Goal: Task Accomplishment & Management: Complete application form

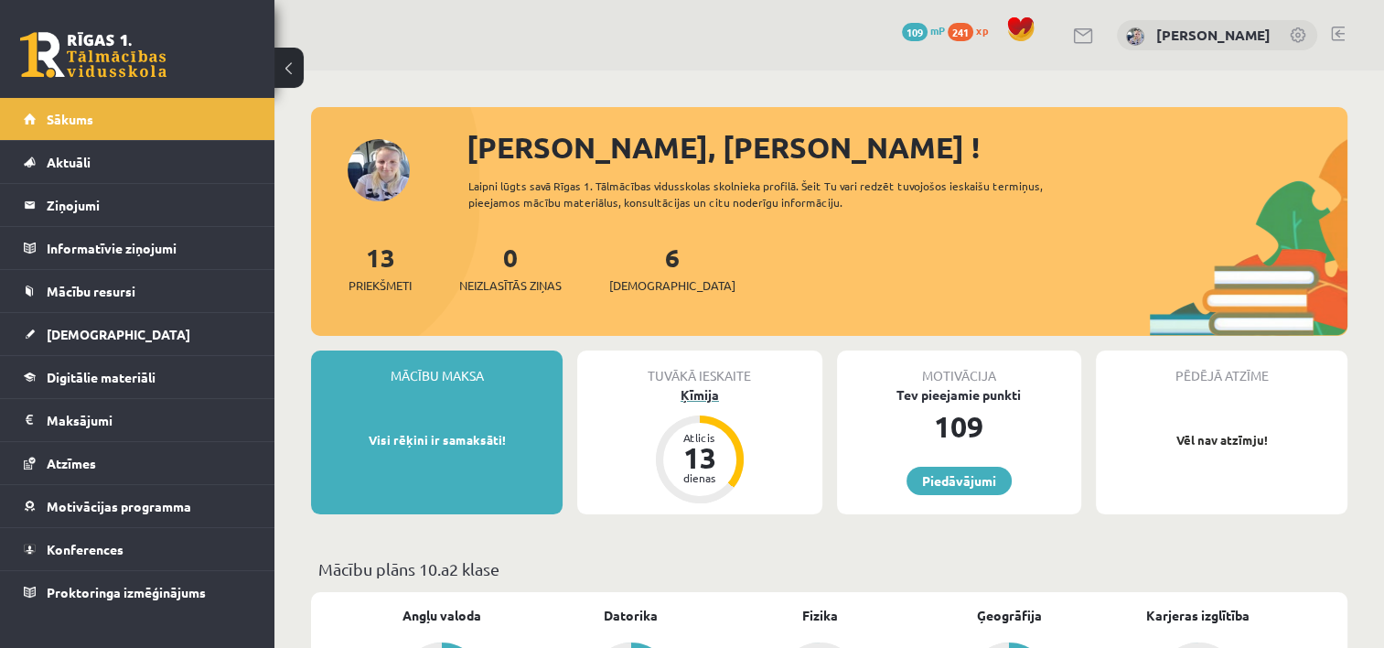
click at [710, 445] on div "13" at bounding box center [699, 457] width 55 height 29
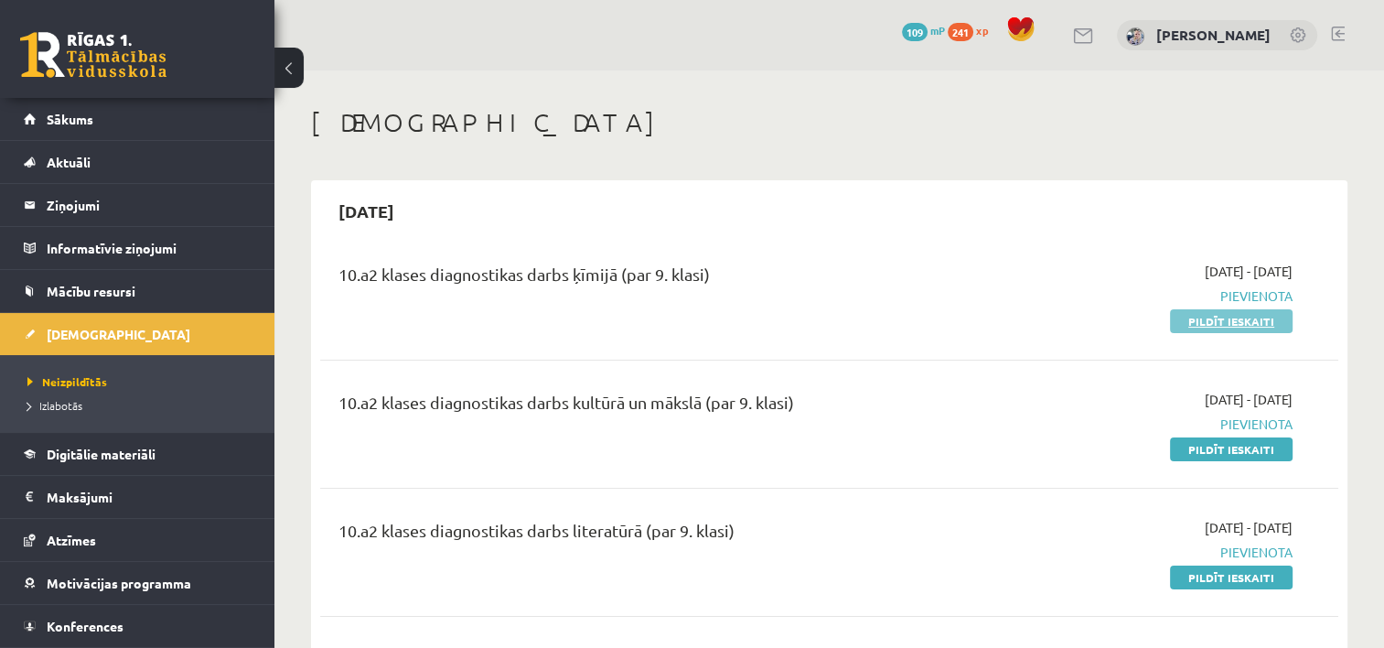
click at [1228, 318] on link "Pildīt ieskaiti" at bounding box center [1231, 321] width 123 height 24
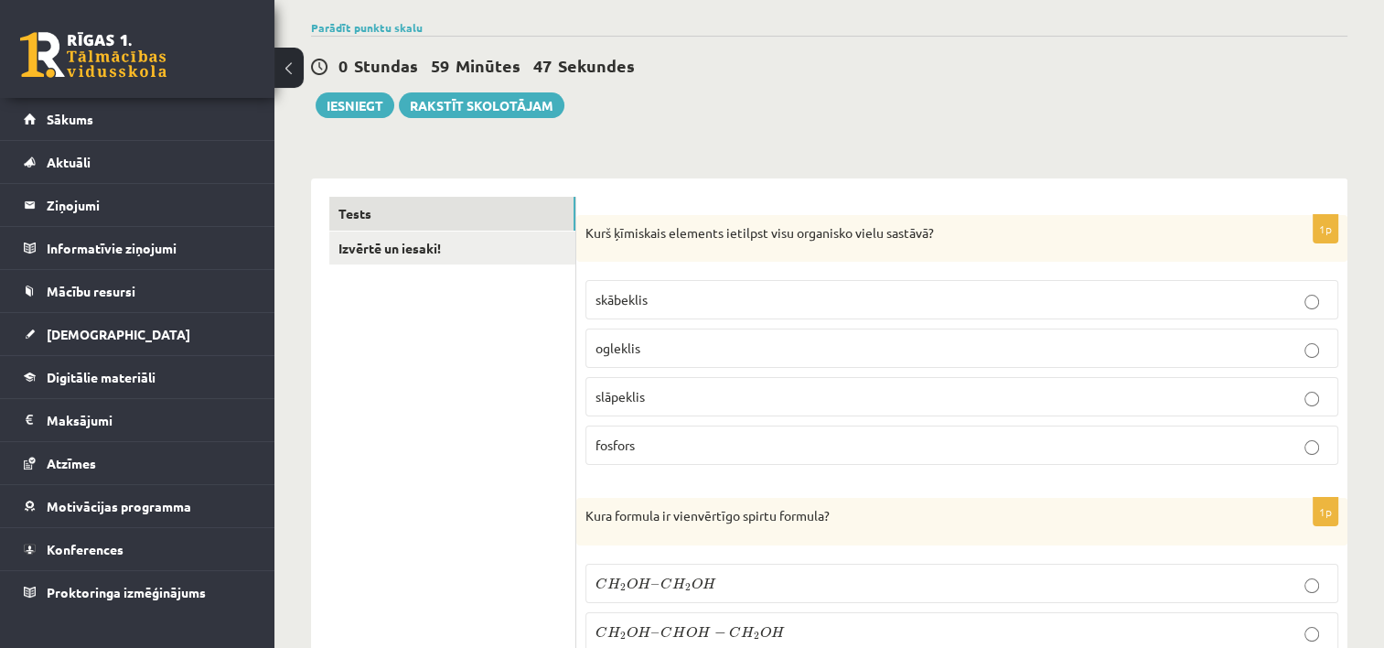
scroll to position [198, 0]
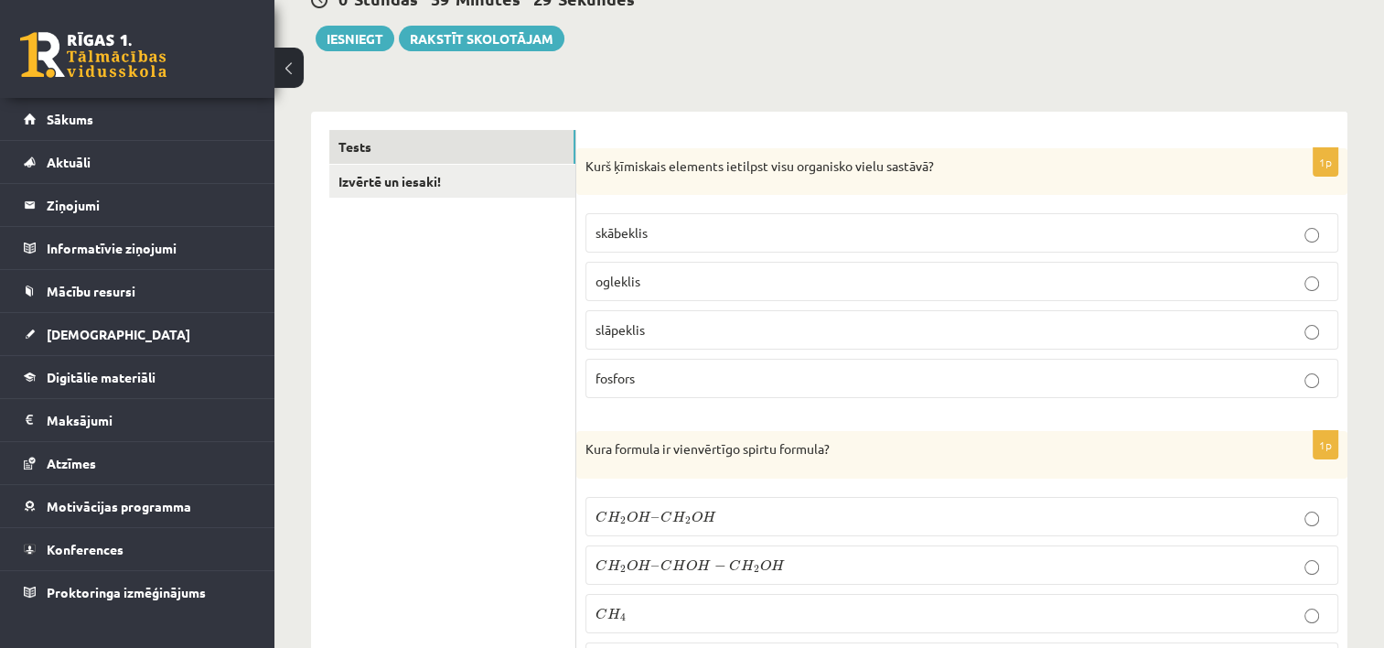
click at [1160, 165] on p "Kurš ķīmiskais elements ietilpst visu organisko vielu sastāvā?" at bounding box center [915, 166] width 661 height 18
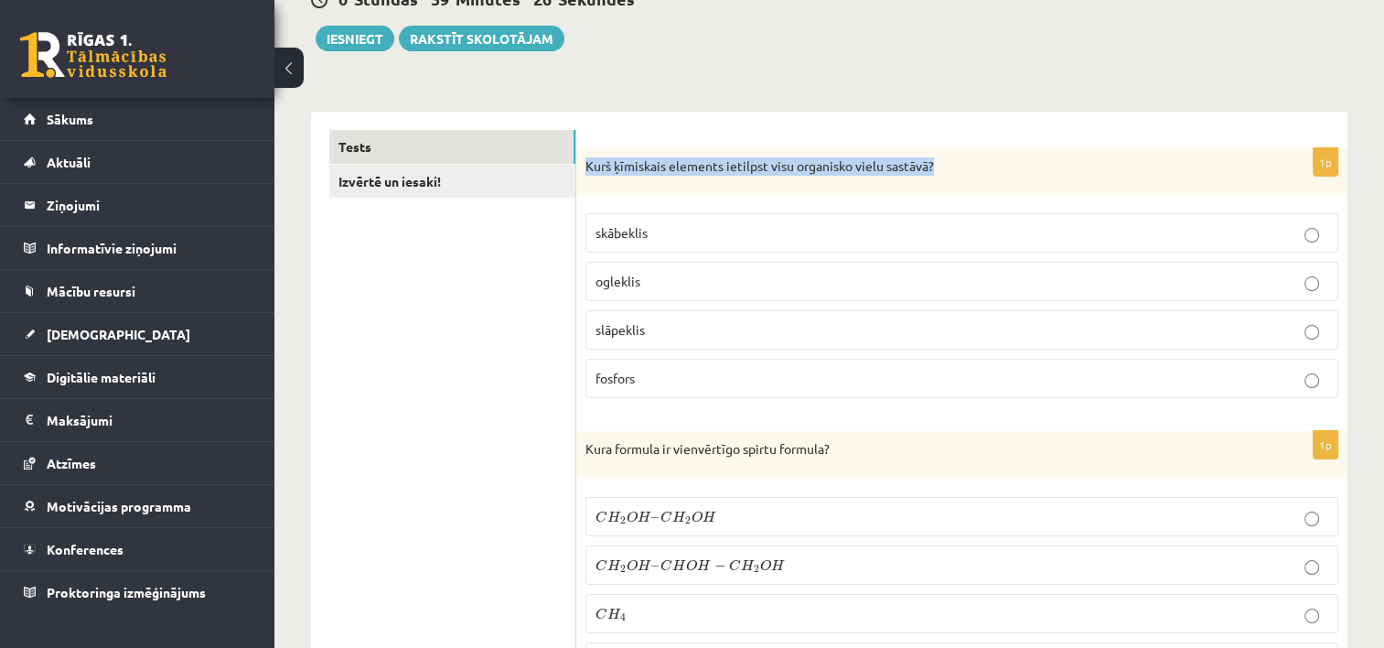
drag, startPoint x: 585, startPoint y: 165, endPoint x: 969, endPoint y: 154, distance: 383.4
click at [969, 154] on div "Kurš ķīmiskais elements ietilpst visu organisko vielu sastāvā?" at bounding box center [961, 172] width 771 height 48
copy p "Kurš ķīmiskais elements ietilpst visu organisko vielu sastāvā?"
click at [955, 168] on p "Kurš ķīmiskais elements ietilpst visu organisko vielu sastāvā?" at bounding box center [915, 166] width 661 height 18
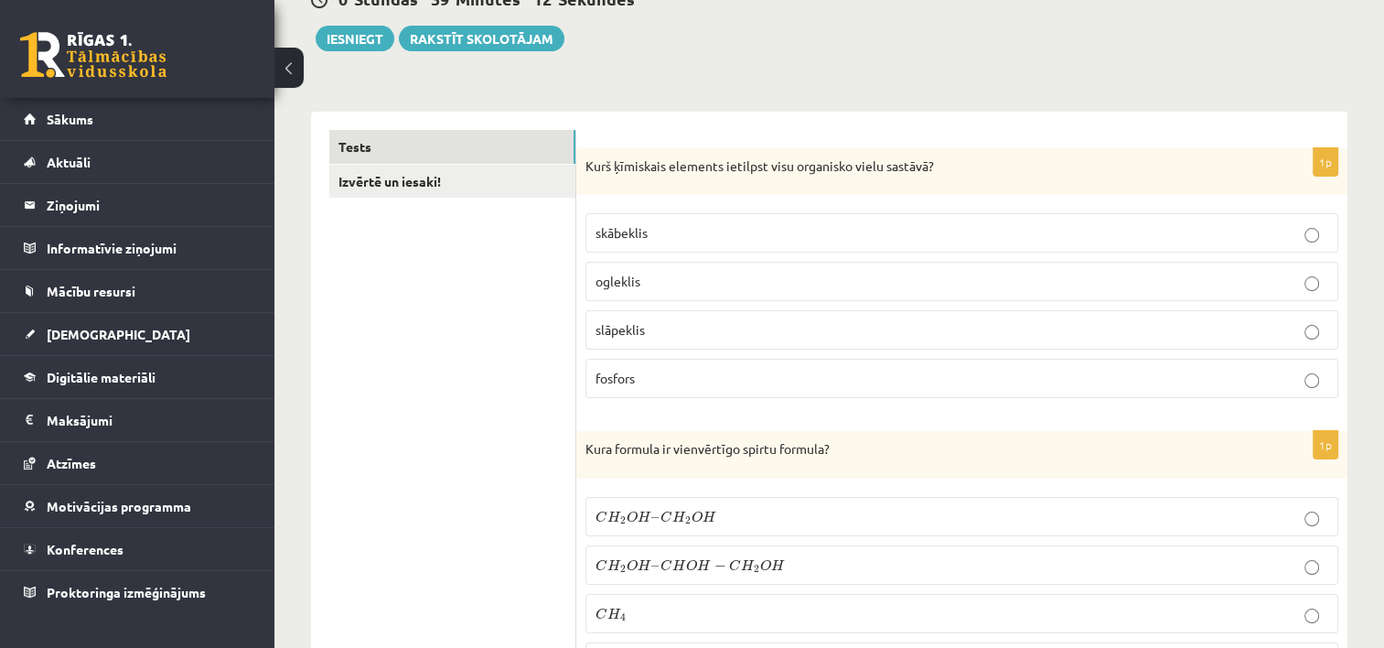
click at [1234, 284] on p "ogleklis" at bounding box center [961, 281] width 733 height 19
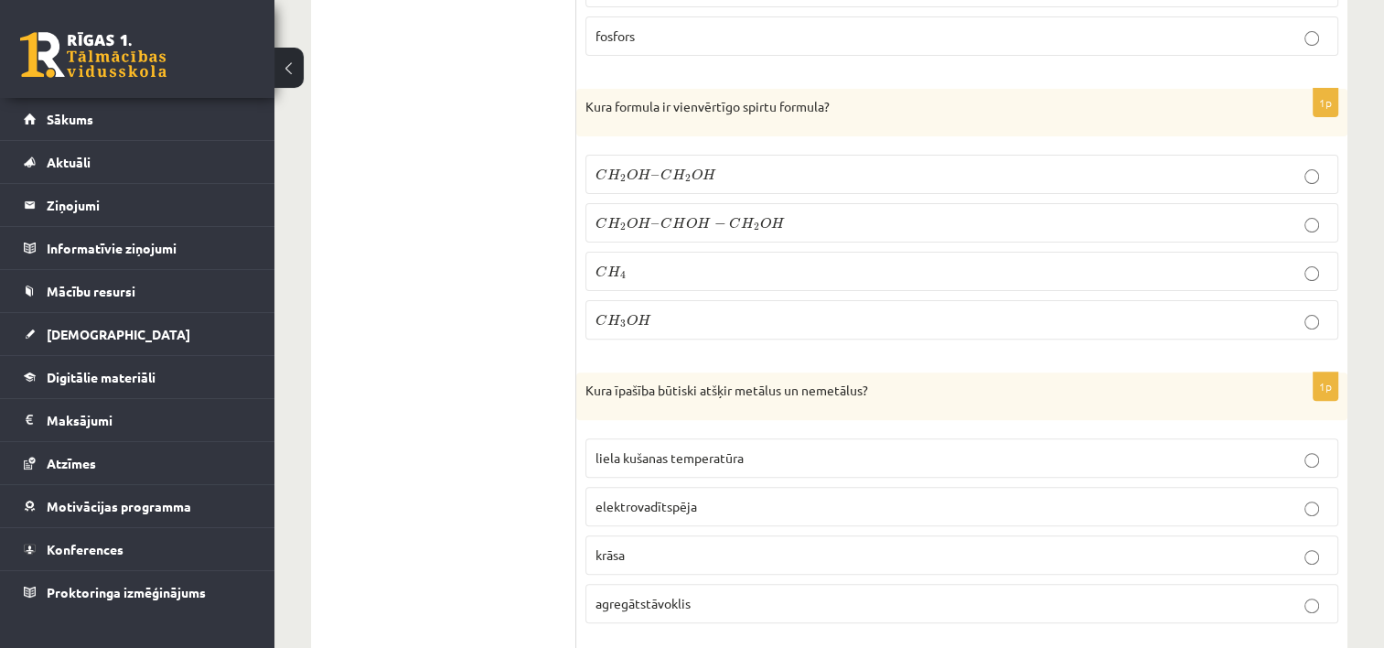
scroll to position [486, 0]
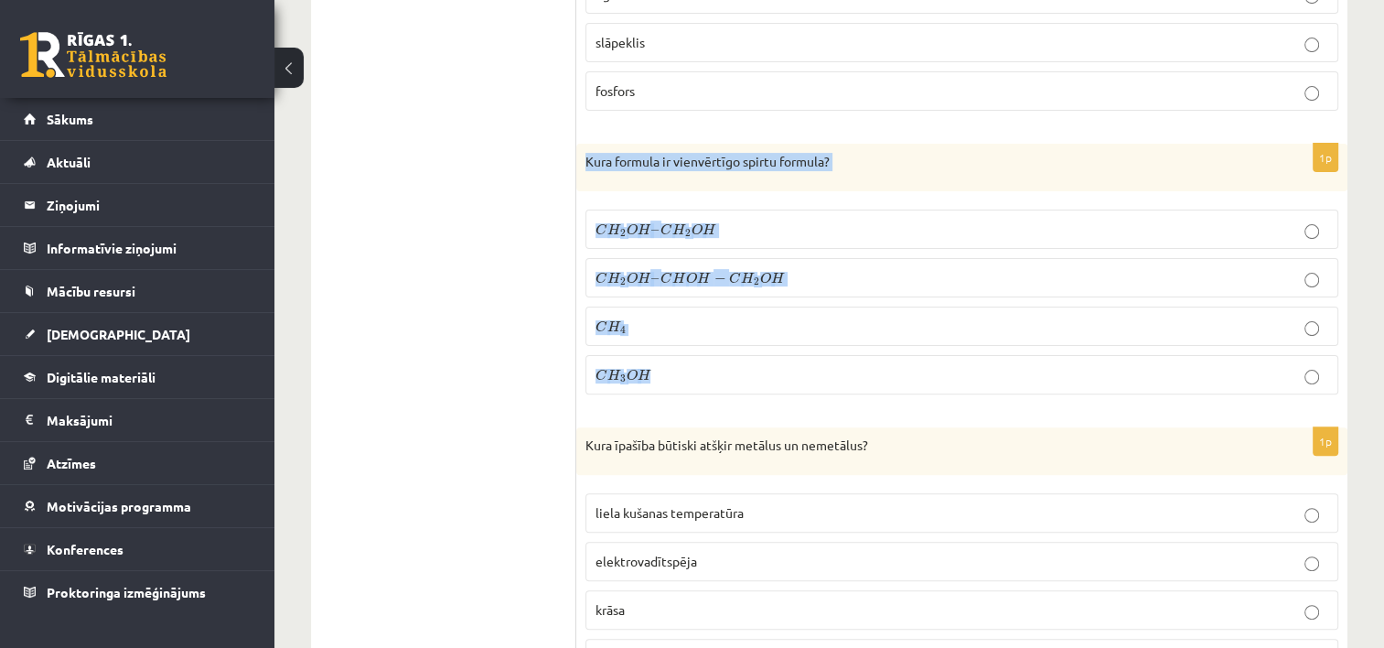
drag, startPoint x: 580, startPoint y: 154, endPoint x: 709, endPoint y: 374, distance: 255.4
click at [709, 374] on div "1p Kura formula ir vienvērtīgo spirtu formula? C H 2 O H – C H 2 O H C H 2 O H …" at bounding box center [961, 276] width 771 height 265
copy div "Kura formula ir vienvērtīgo spirtu formula? C H 2 O H – C H 2 O H C H 2 O H – C…"
click at [746, 326] on p "C H 4 C H 4" at bounding box center [961, 325] width 733 height 19
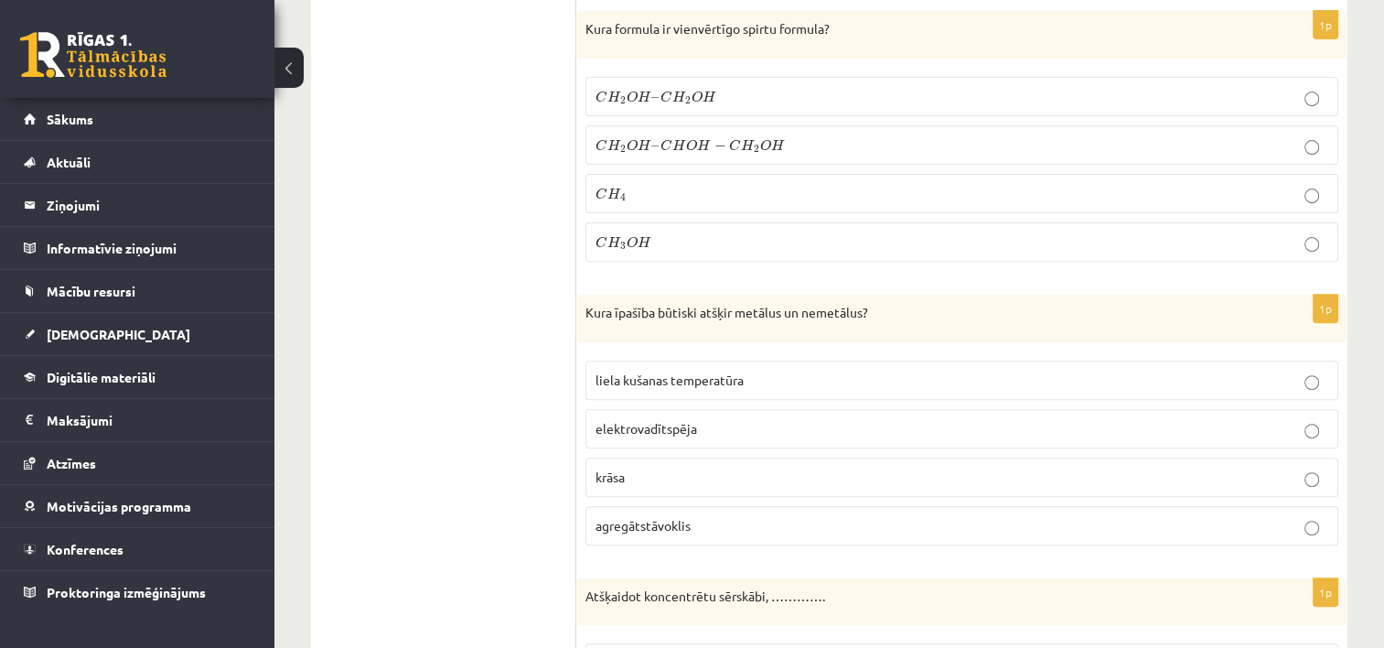
scroll to position [651, 0]
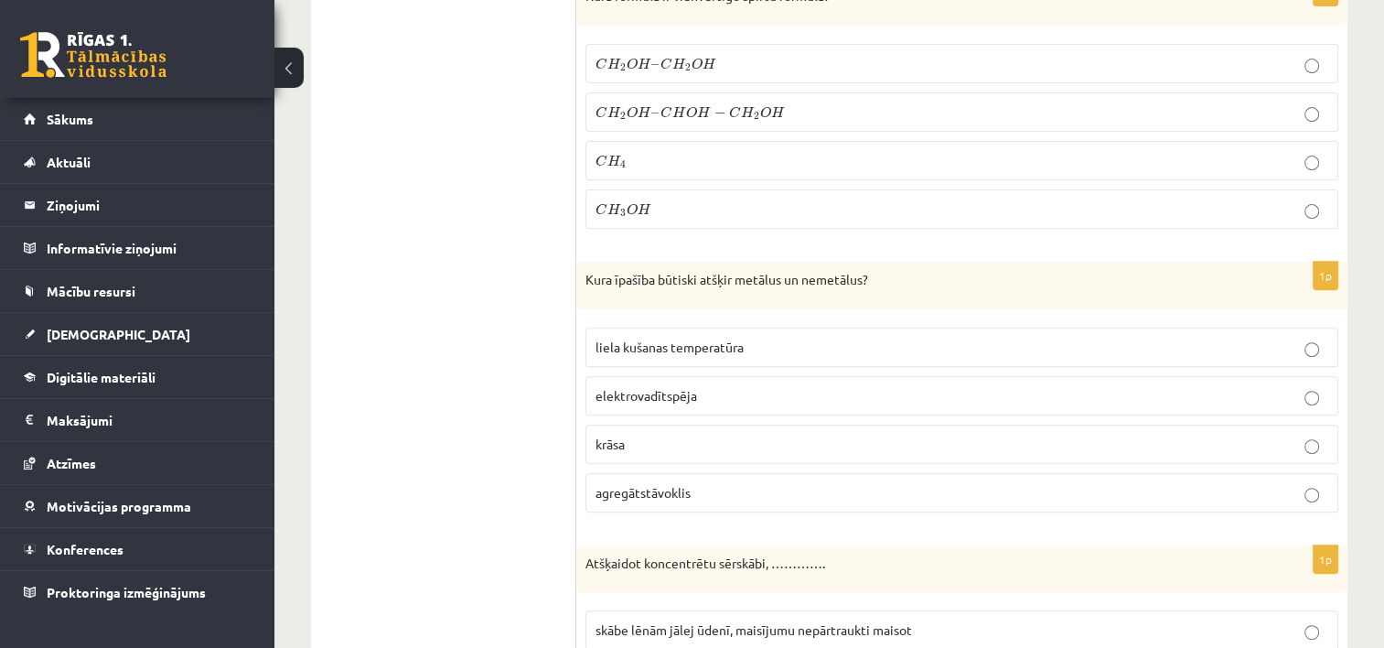
click at [1185, 365] on fieldset "liela kušanas temperatūra elektrovadītspēja krāsa agregātstāvoklis" at bounding box center [961, 417] width 753 height 199
click at [1107, 200] on p "C H 3 O H C H 3 O H" at bounding box center [961, 208] width 733 height 19
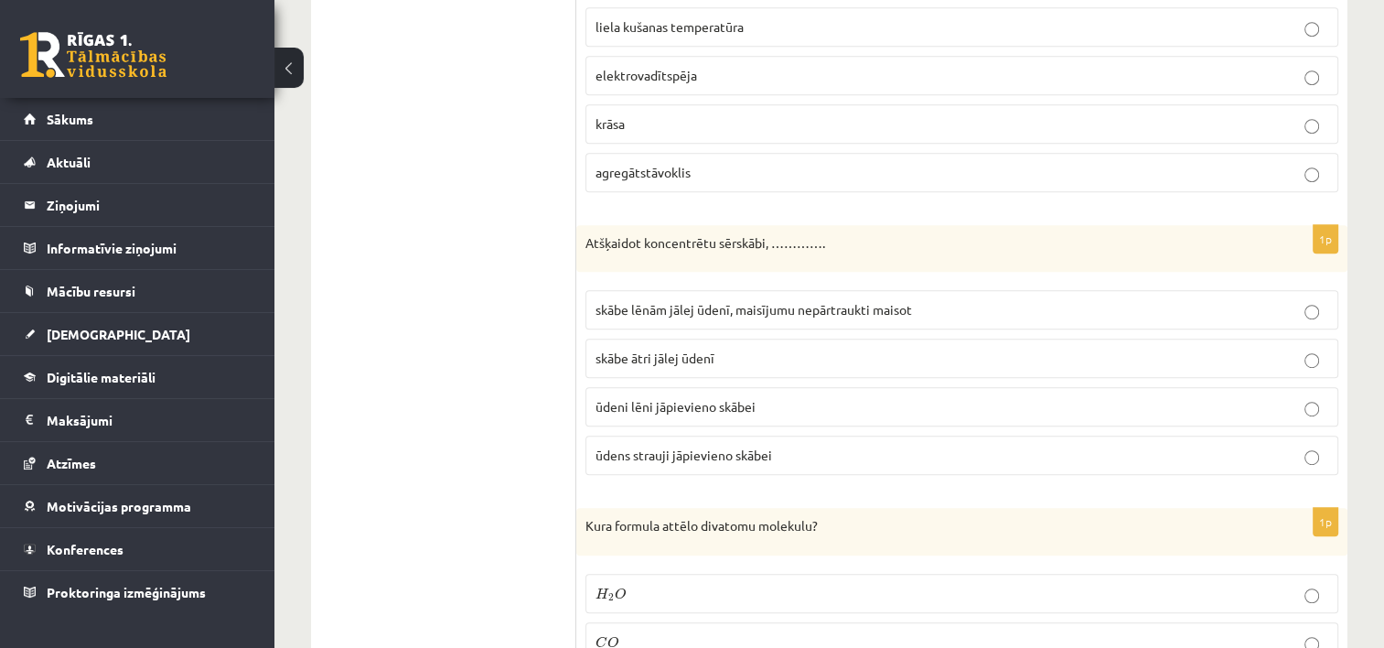
scroll to position [1004, 0]
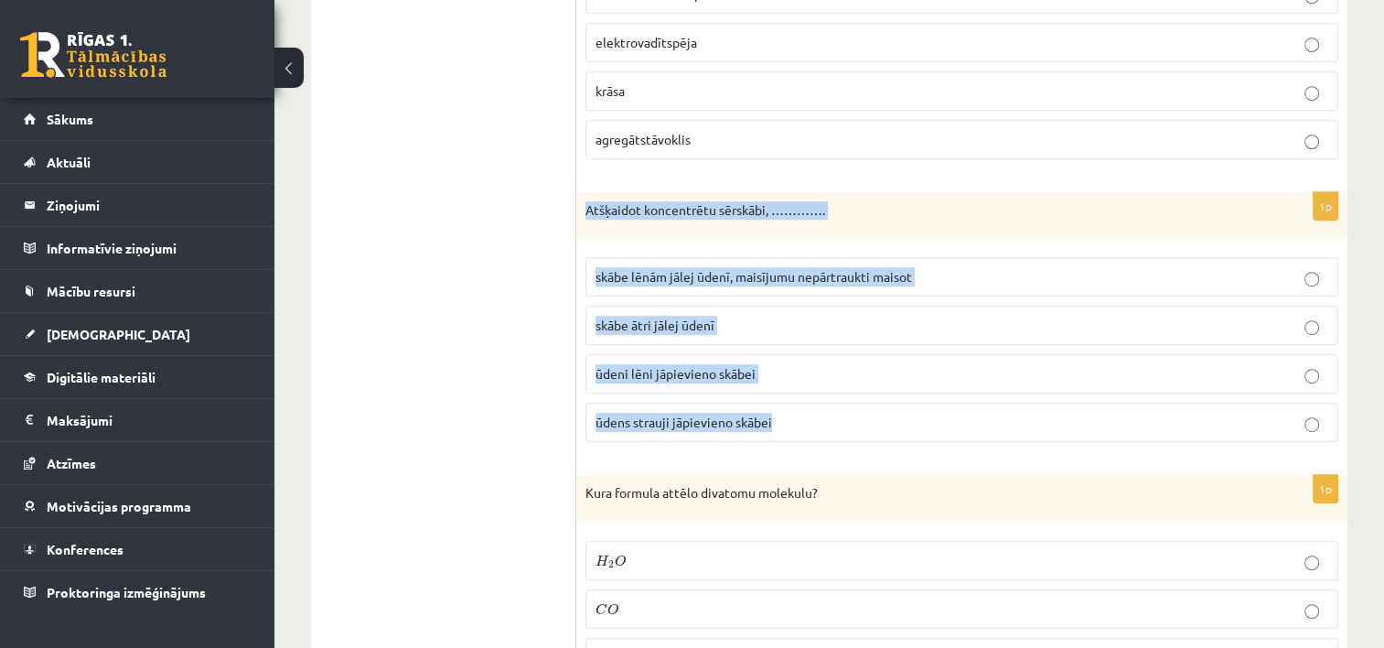
drag, startPoint x: 584, startPoint y: 196, endPoint x: 858, endPoint y: 449, distance: 372.8
click at [858, 449] on div "1p Atšķaidot koncentrētu sērskābi, …………. skābe lēnām jālej ūdenī, maisījumu nep…" at bounding box center [961, 324] width 771 height 265
copy div "Atšķaidot koncentrētu sērskābi, …………. skābe lēnām jālej ūdenī, maisījumu nepārt…"
click at [1010, 267] on p "skābe lēnām jālej ūdenī, maisījumu nepārtraukti maisot" at bounding box center [961, 276] width 733 height 19
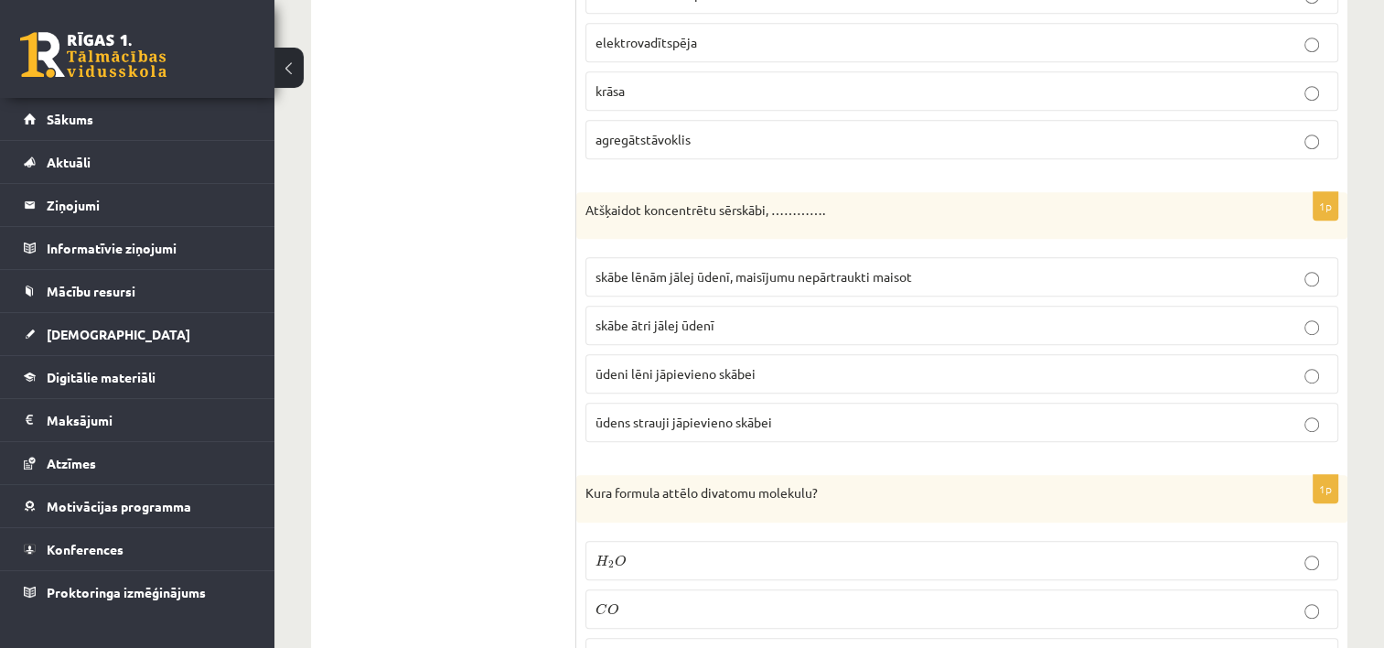
click at [1228, 284] on label "skābe lēnām jālej ūdenī, maisījumu nepārtraukti maisot" at bounding box center [961, 276] width 753 height 39
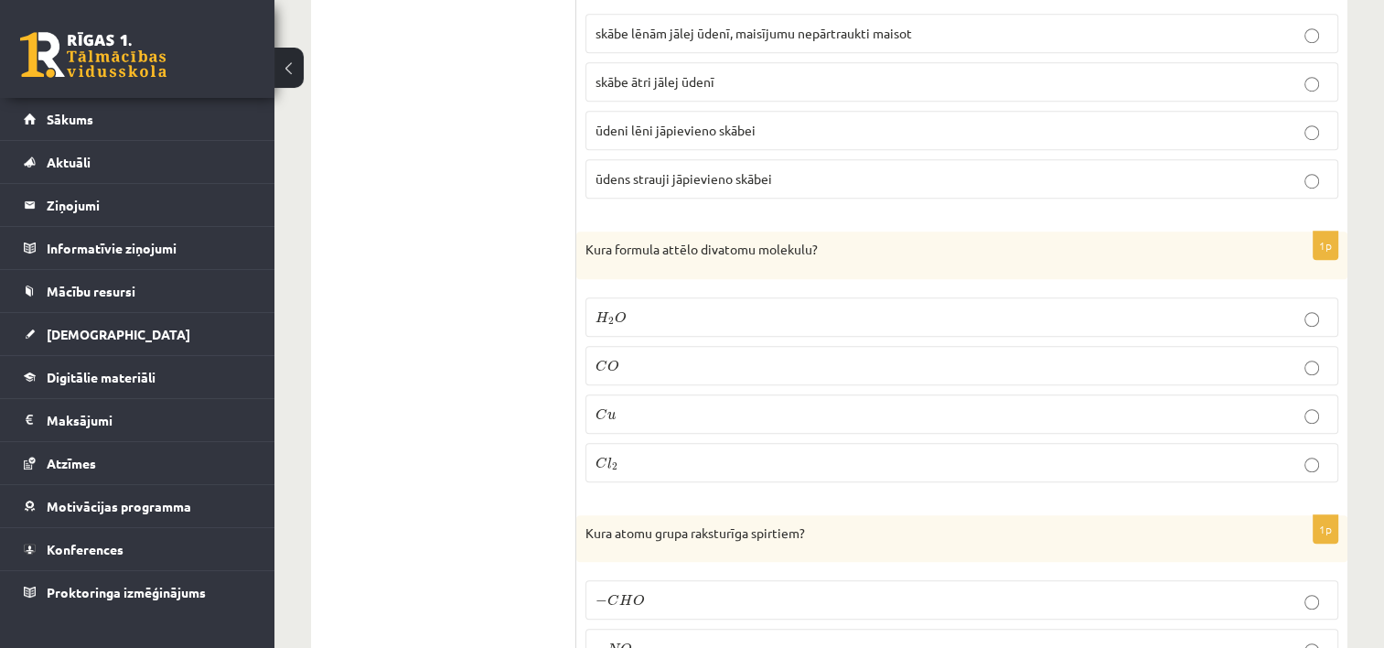
scroll to position [1281, 0]
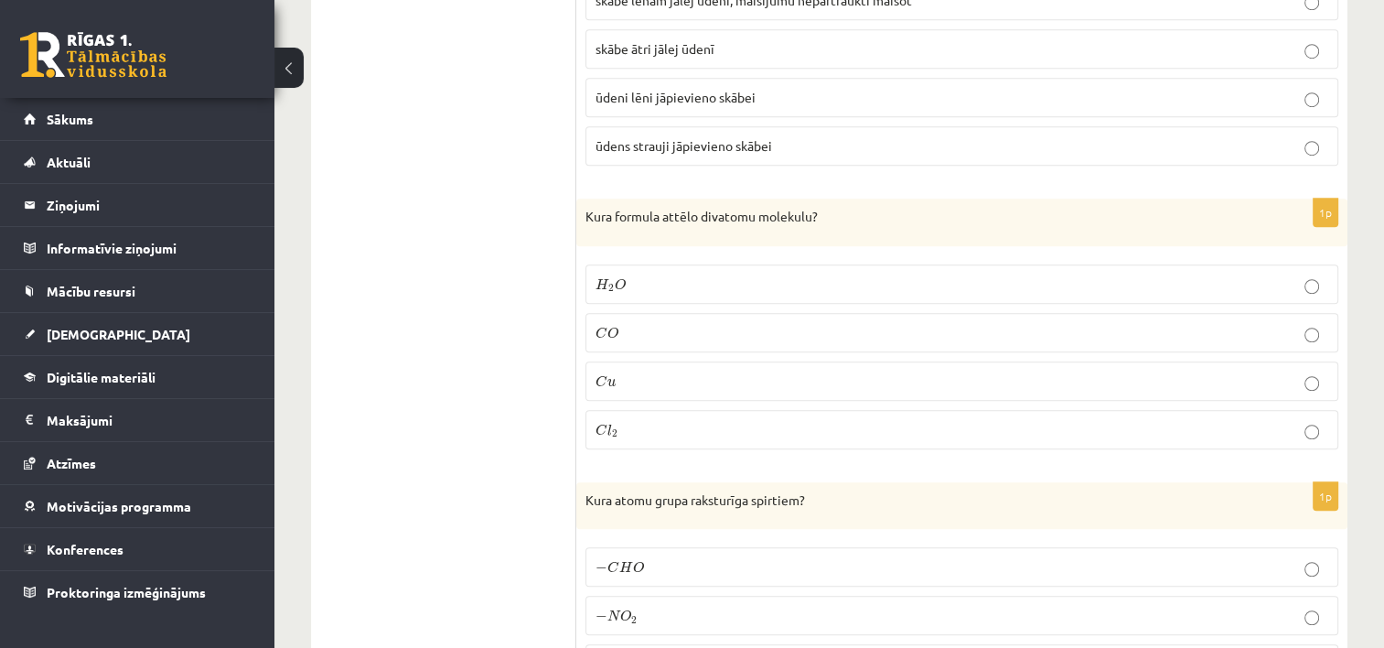
click at [1255, 276] on p "H 2 O H 2 O" at bounding box center [961, 283] width 733 height 19
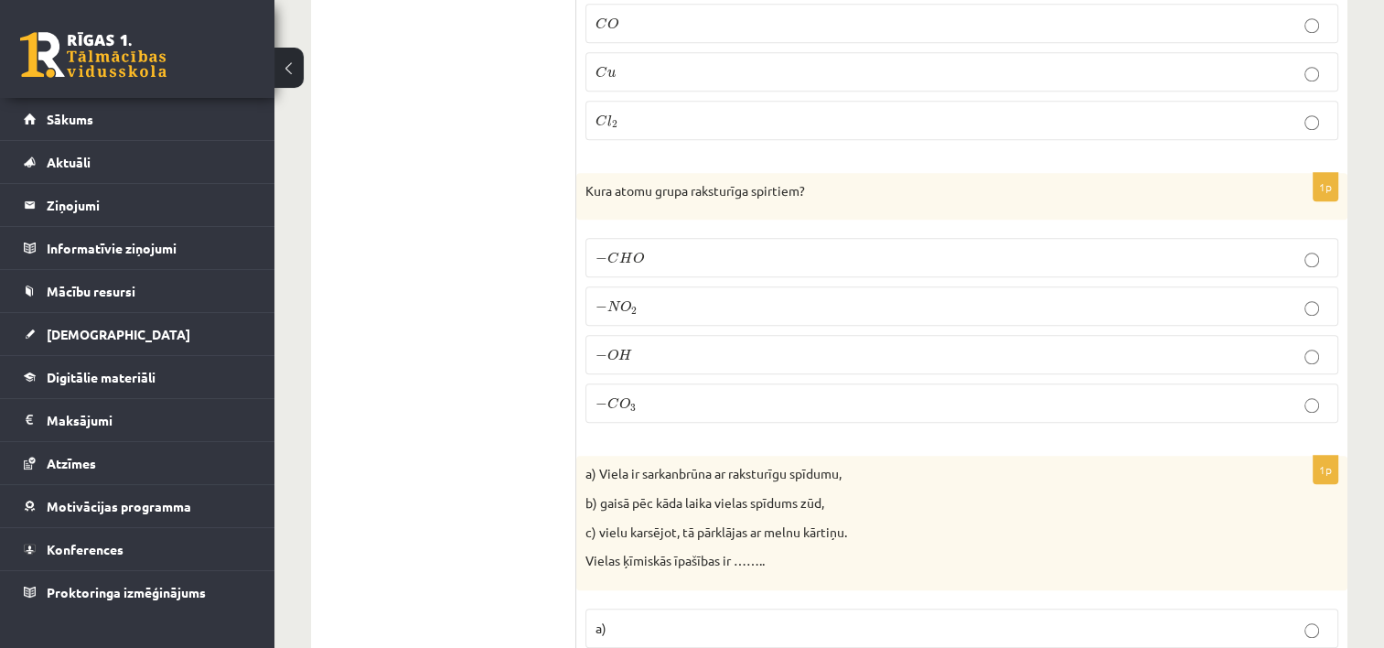
scroll to position [1634, 0]
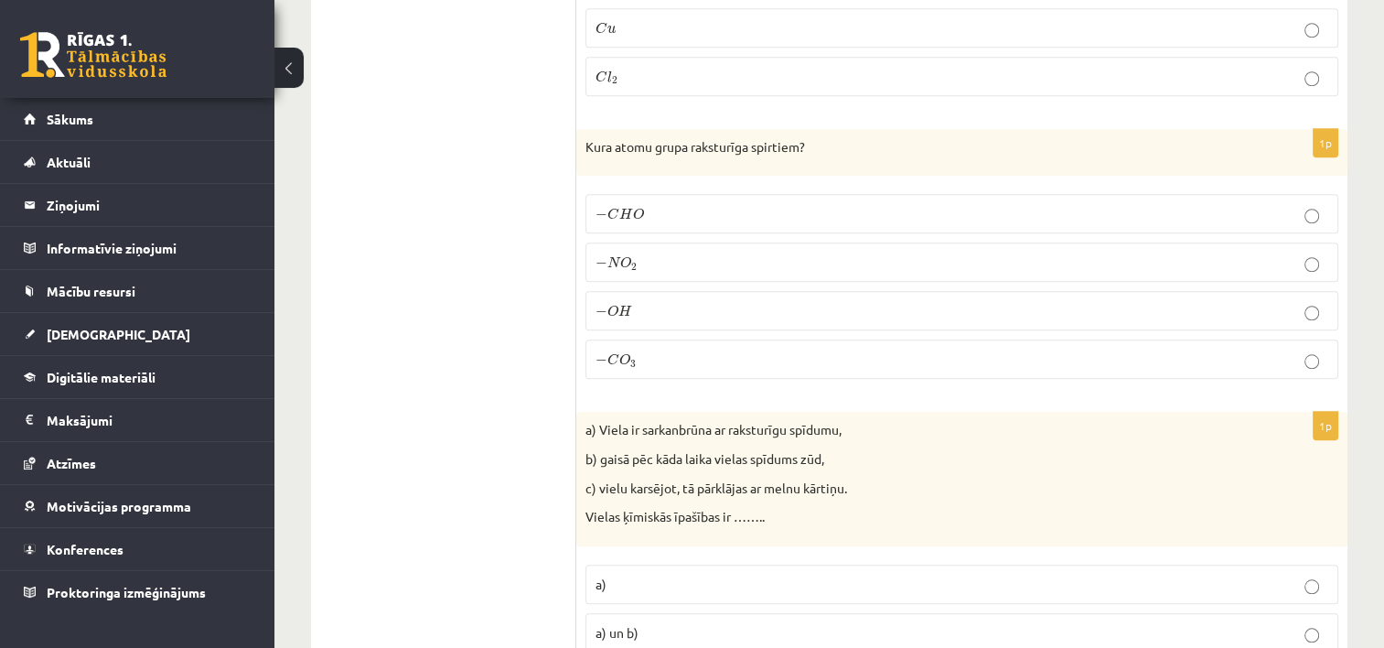
click at [1176, 303] on p "− O H − O H" at bounding box center [961, 310] width 733 height 19
drag, startPoint x: 585, startPoint y: 129, endPoint x: 701, endPoint y: 354, distance: 252.8
click at [701, 354] on div "1p Kura atomu grupa raksturīga spirtiem? − C H O − C H O − N O 2 − N O 2 − O H …" at bounding box center [961, 261] width 771 height 265
copy div "Kura atomu grupa raksturīga spirtiem? − C H O − C H O − N O 2 − N O 2 − O H − O…"
click at [738, 301] on p "− O H − O H" at bounding box center [961, 310] width 733 height 19
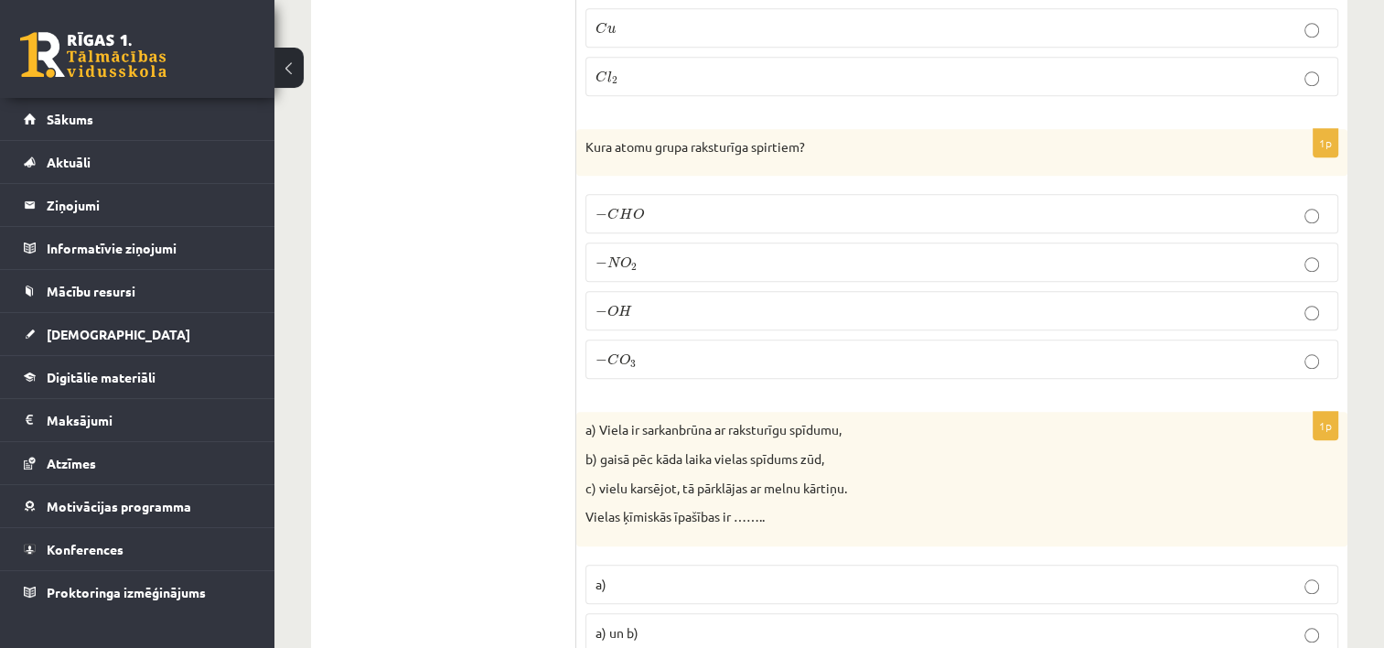
click at [1232, 301] on p "− O H − O H" at bounding box center [961, 310] width 733 height 19
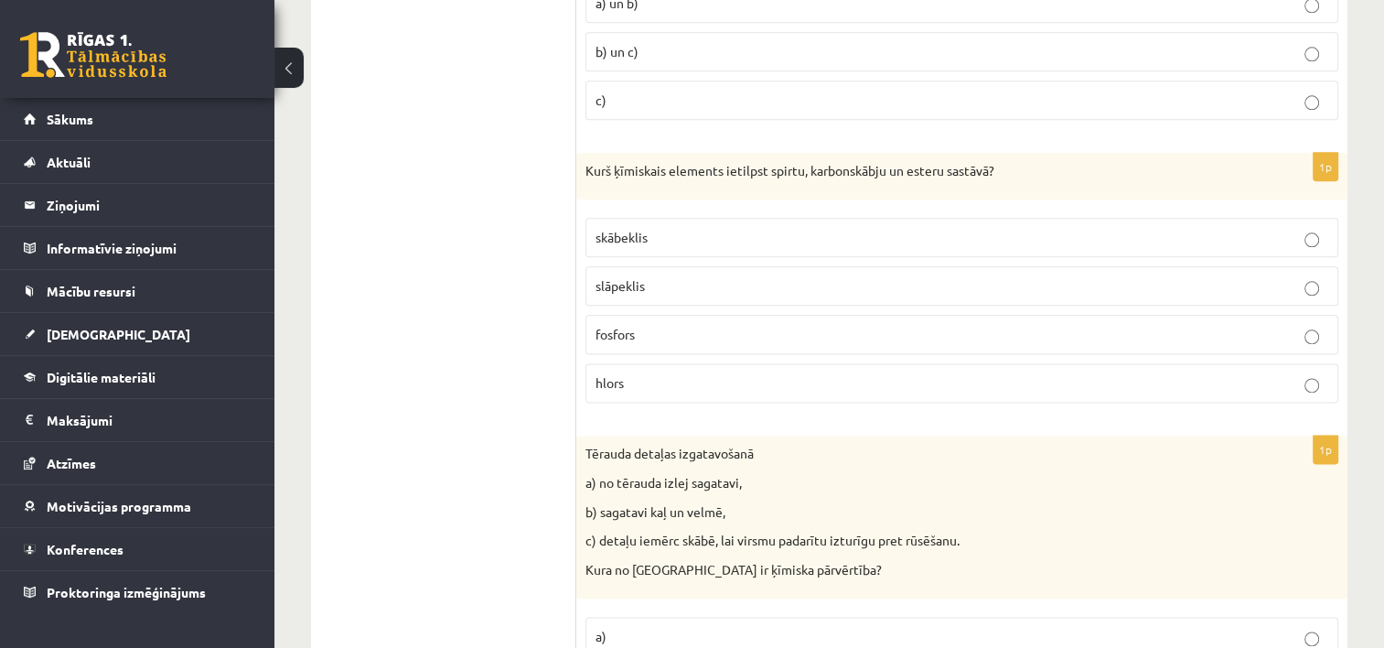
scroll to position [2285, 0]
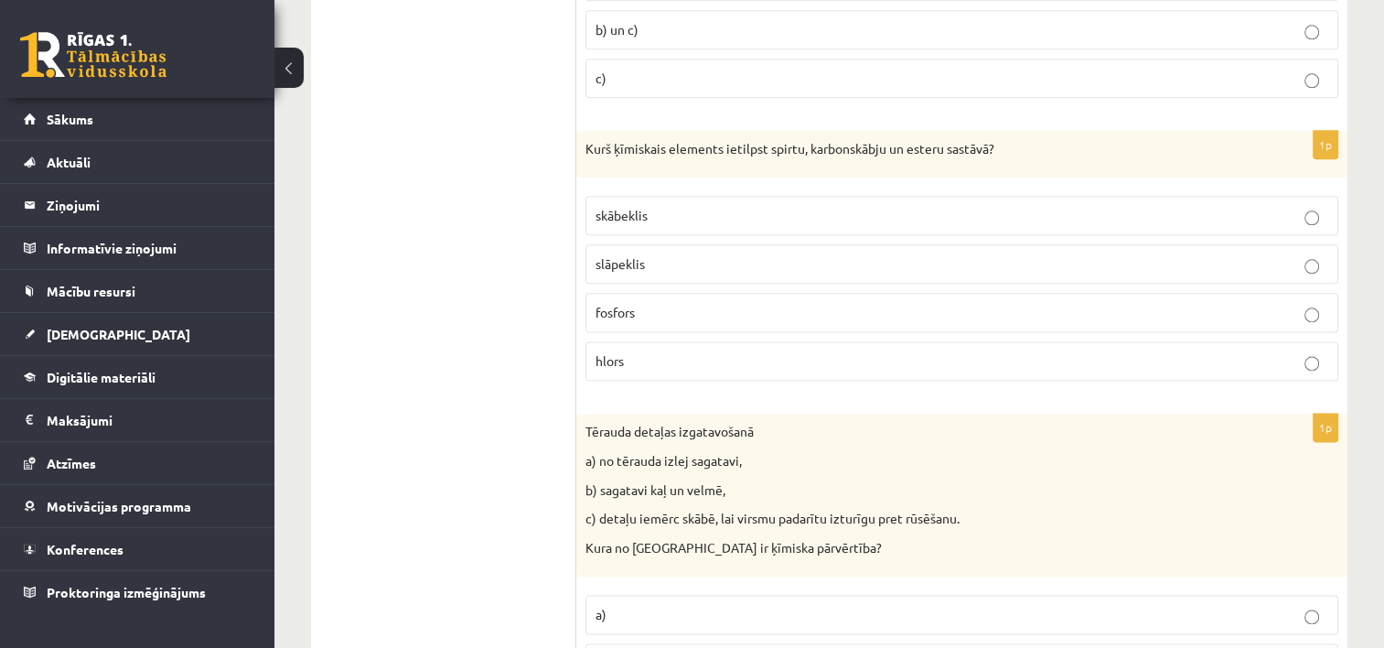
click at [850, 264] on label "slāpeklis" at bounding box center [961, 263] width 753 height 39
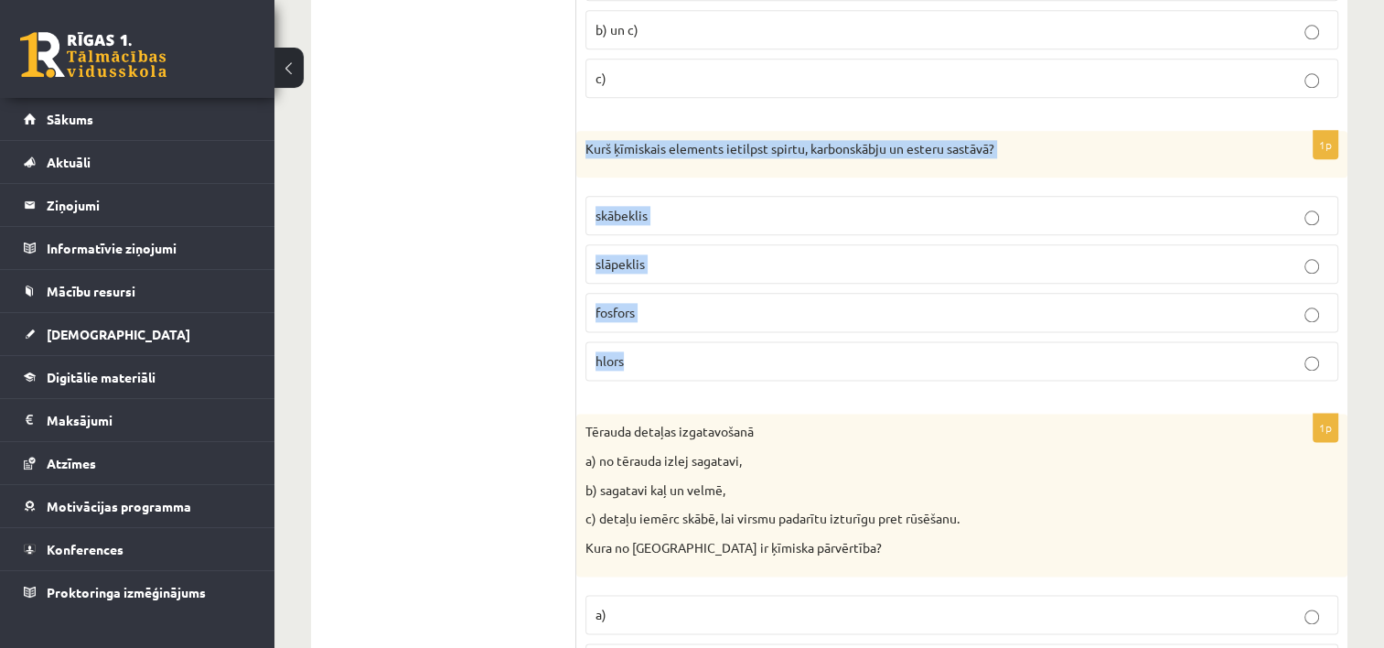
drag, startPoint x: 581, startPoint y: 125, endPoint x: 823, endPoint y: 363, distance: 339.6
click at [823, 363] on div "1p Kurš ķīmiskais elements ietilpst spirtu, karbonskābju un esteru sastāvā? skā…" at bounding box center [961, 263] width 771 height 265
copy div "Kurš ķīmiskais elements ietilpst spirtu, karbonskābju un esteru sastāvā? skābek…"
click at [865, 258] on p "slāpeklis" at bounding box center [961, 263] width 733 height 19
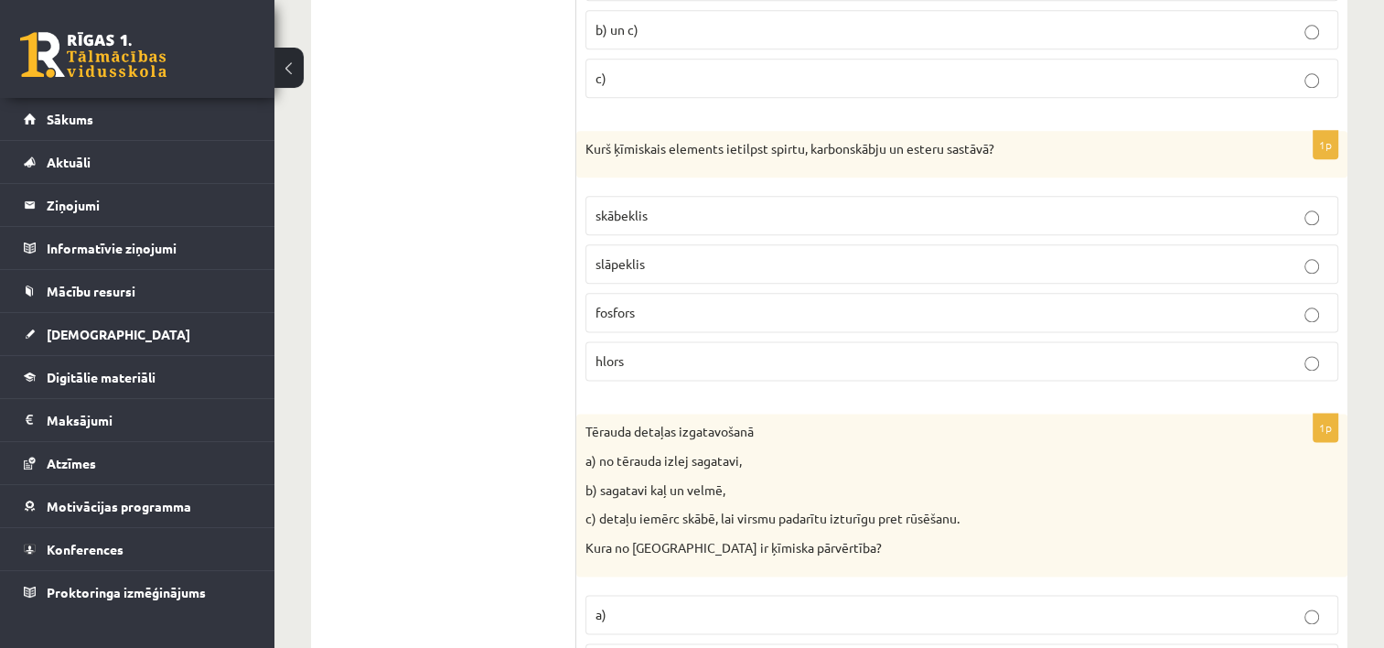
click at [1218, 254] on p "slāpeklis" at bounding box center [961, 263] width 733 height 19
click at [1229, 209] on p "skābeklis" at bounding box center [961, 215] width 733 height 19
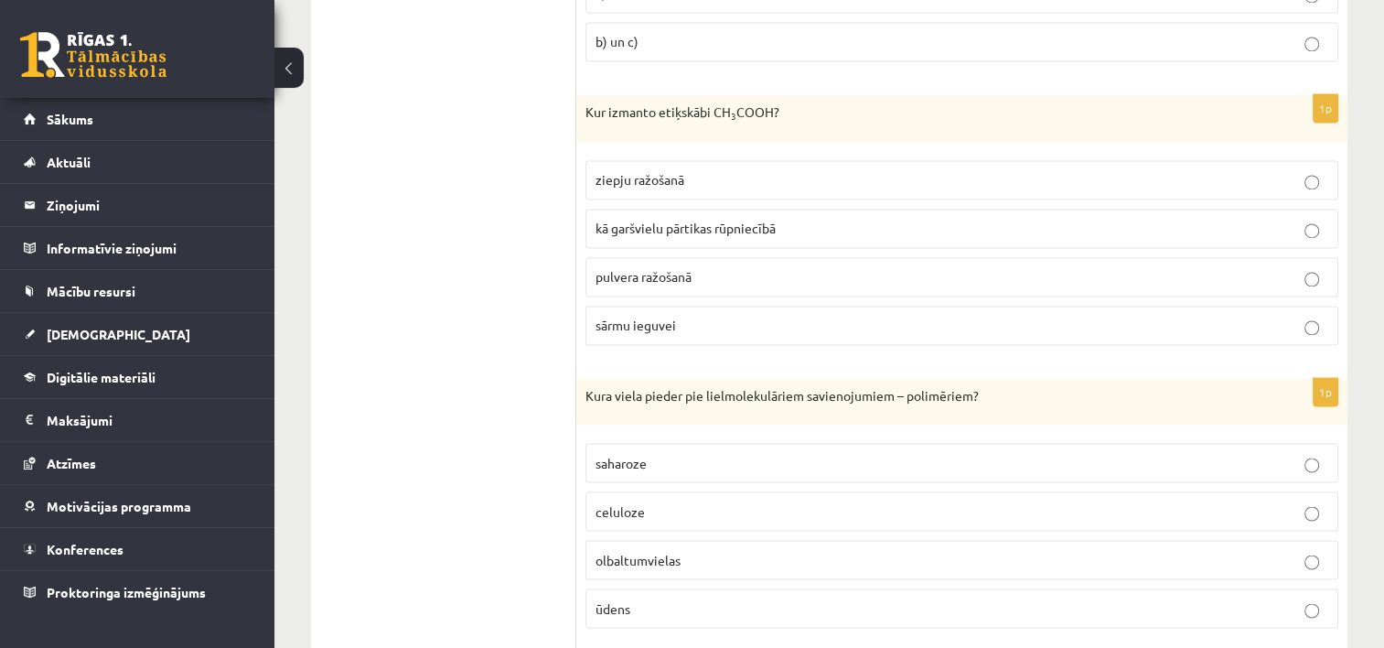
scroll to position [2914, 0]
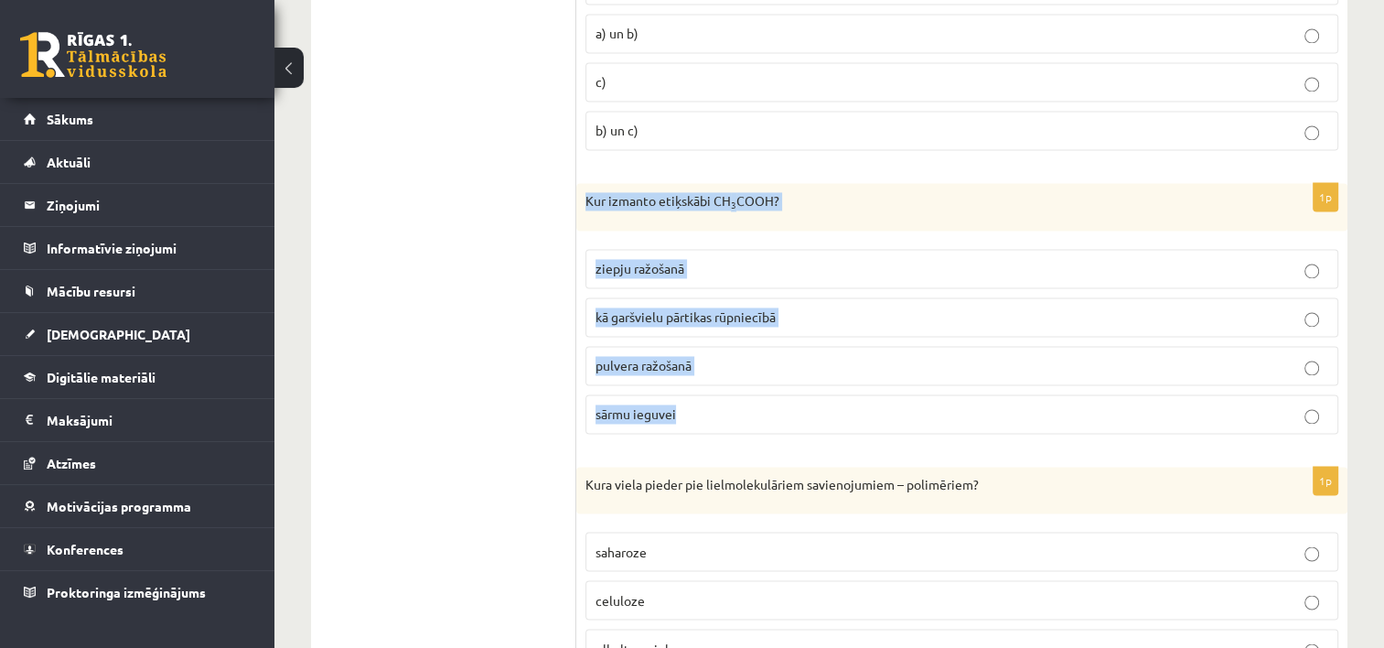
drag, startPoint x: 578, startPoint y: 177, endPoint x: 787, endPoint y: 401, distance: 306.1
click at [787, 401] on div "1p Kur izmanto etiķskābi CH 3 COOH? ziepju ražošanā kā garšvielu pārtikas rūpni…" at bounding box center [961, 315] width 771 height 265
copy div "Kur izmanto etiķskābi CH 3 COOH? ziepju ražošanā kā garšvielu pārtikas rūpniecī…"
click at [856, 307] on p "kā garšvielu pārtikas rūpniecībā" at bounding box center [961, 316] width 733 height 19
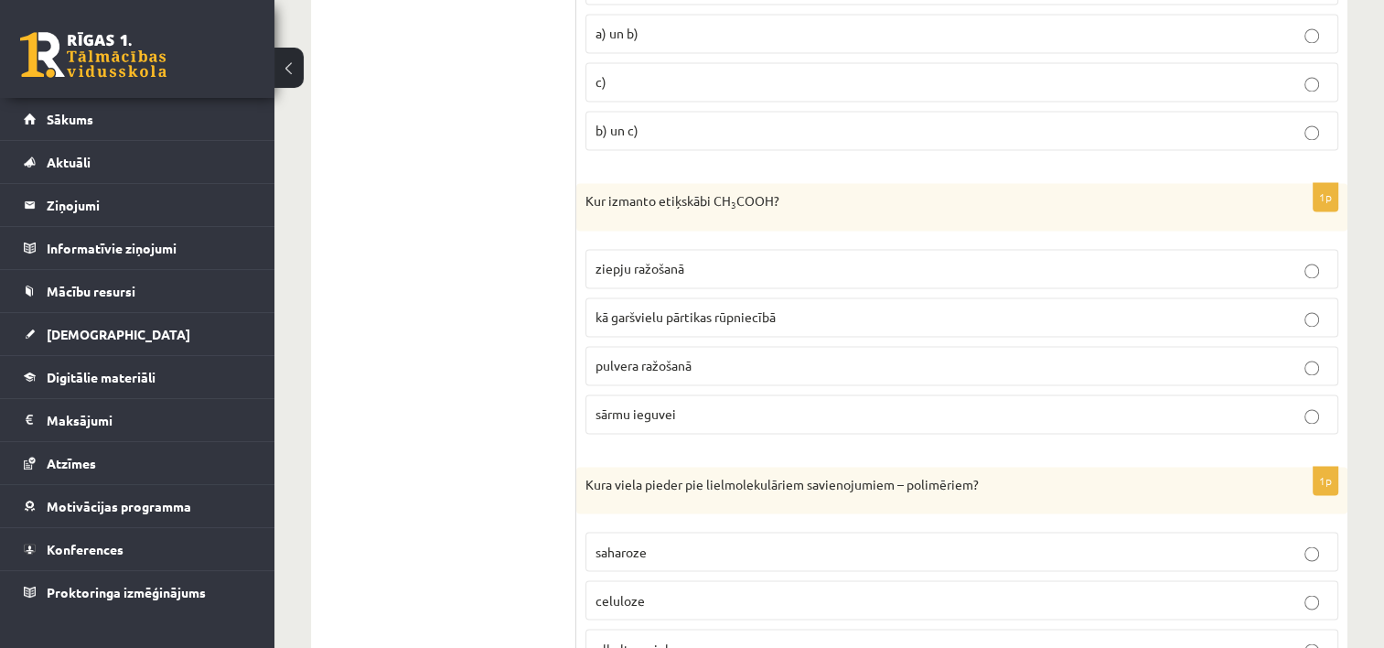
click at [1274, 311] on p "kā garšvielu pārtikas rūpniecībā" at bounding box center [961, 316] width 733 height 19
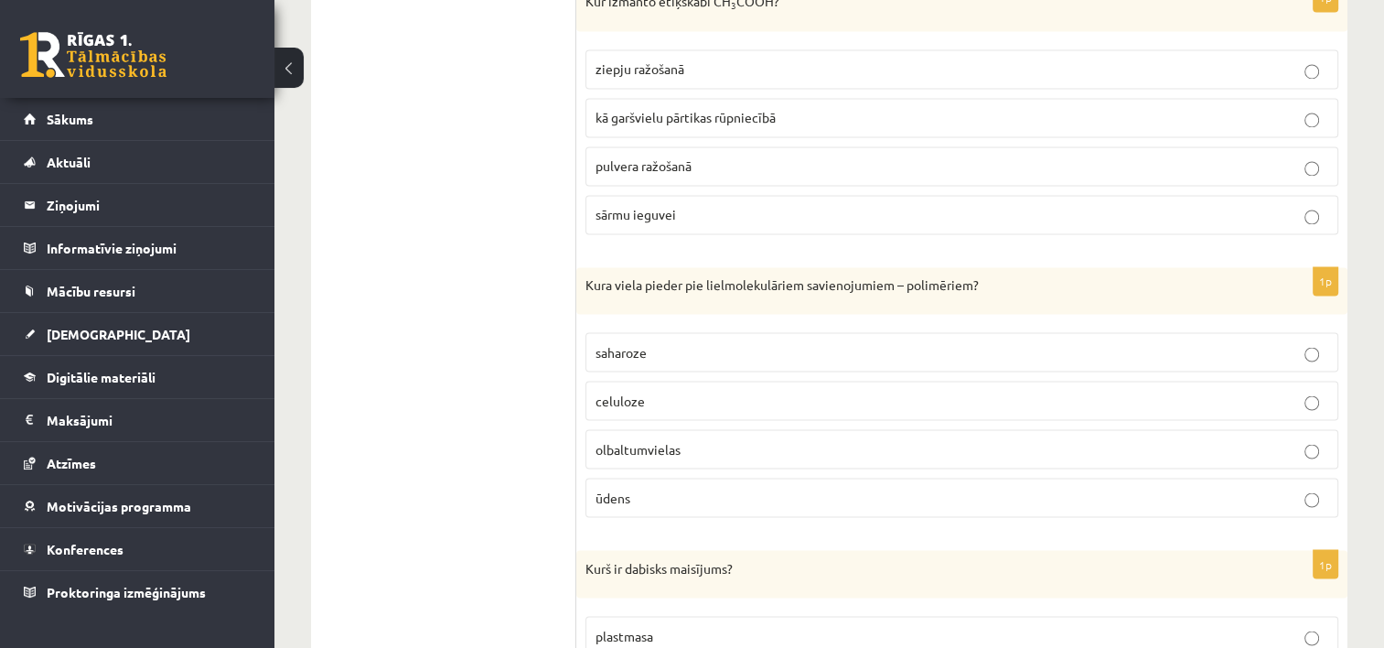
scroll to position [3136, 0]
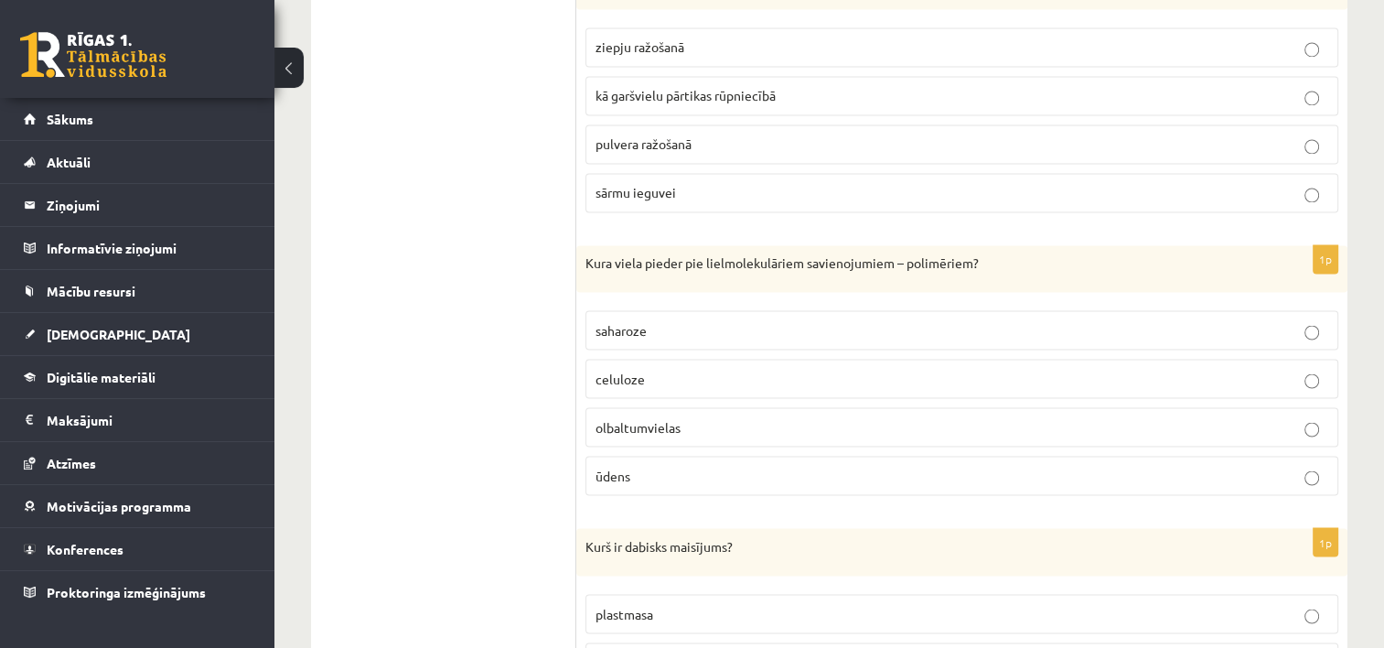
click at [974, 466] on p "ūdens" at bounding box center [961, 475] width 733 height 19
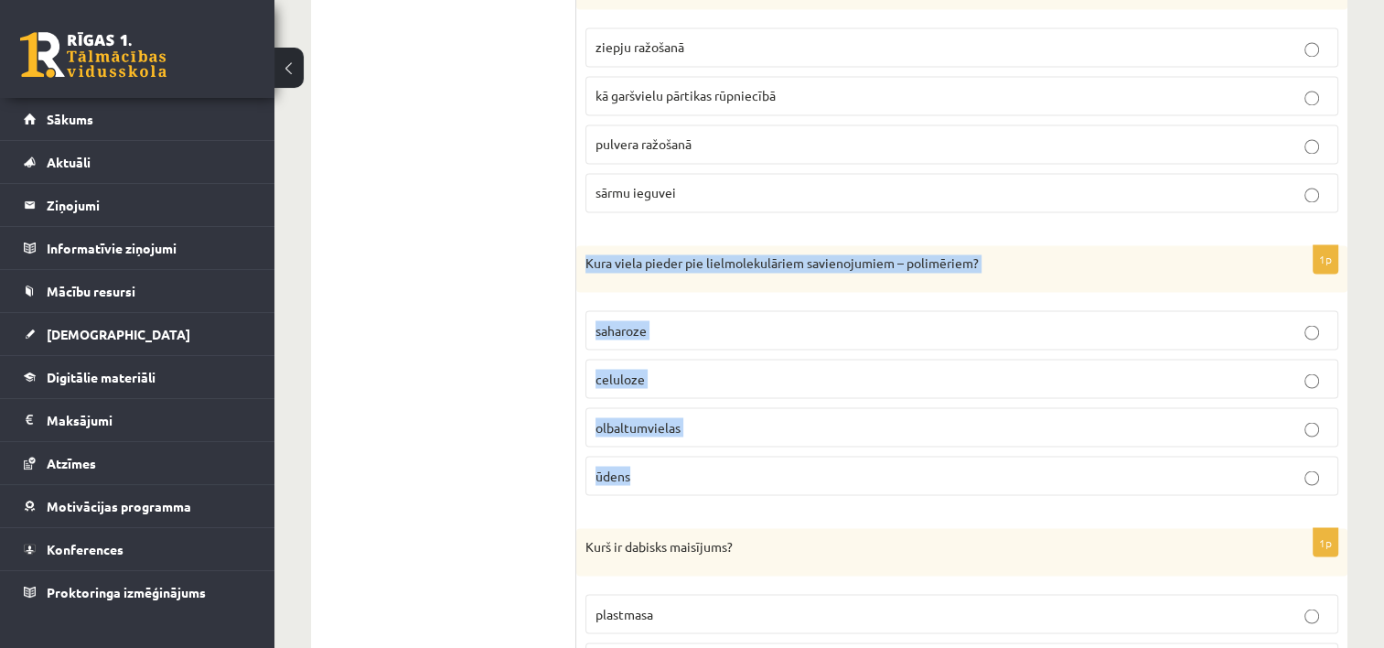
drag, startPoint x: 584, startPoint y: 238, endPoint x: 871, endPoint y: 476, distance: 372.2
click at [871, 476] on div "1p Kura viela pieder pie lielmolekulāriem savienojumiem – polimēriem? [GEOGRAPH…" at bounding box center [961, 377] width 771 height 265
copy div "Kura viela pieder pie lielmolekulāriem savienojumiem – polimēriem? saharoze cel…"
click at [922, 417] on p "olbaltumvielas" at bounding box center [961, 426] width 733 height 19
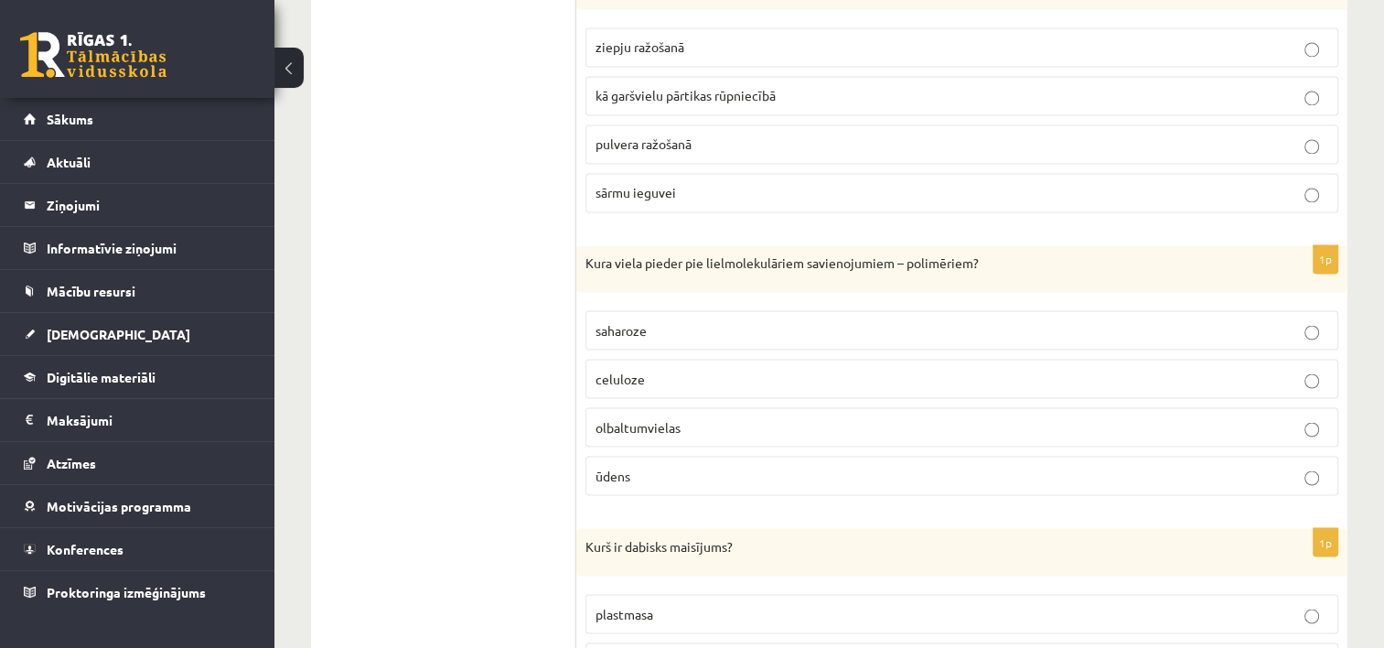
click at [930, 466] on p "ūdens" at bounding box center [961, 475] width 733 height 19
click at [1189, 466] on p "ūdens" at bounding box center [961, 475] width 733 height 19
click at [1198, 369] on p "celuloze" at bounding box center [961, 378] width 733 height 19
click at [1209, 428] on label "olbaltumvielas" at bounding box center [961, 426] width 753 height 39
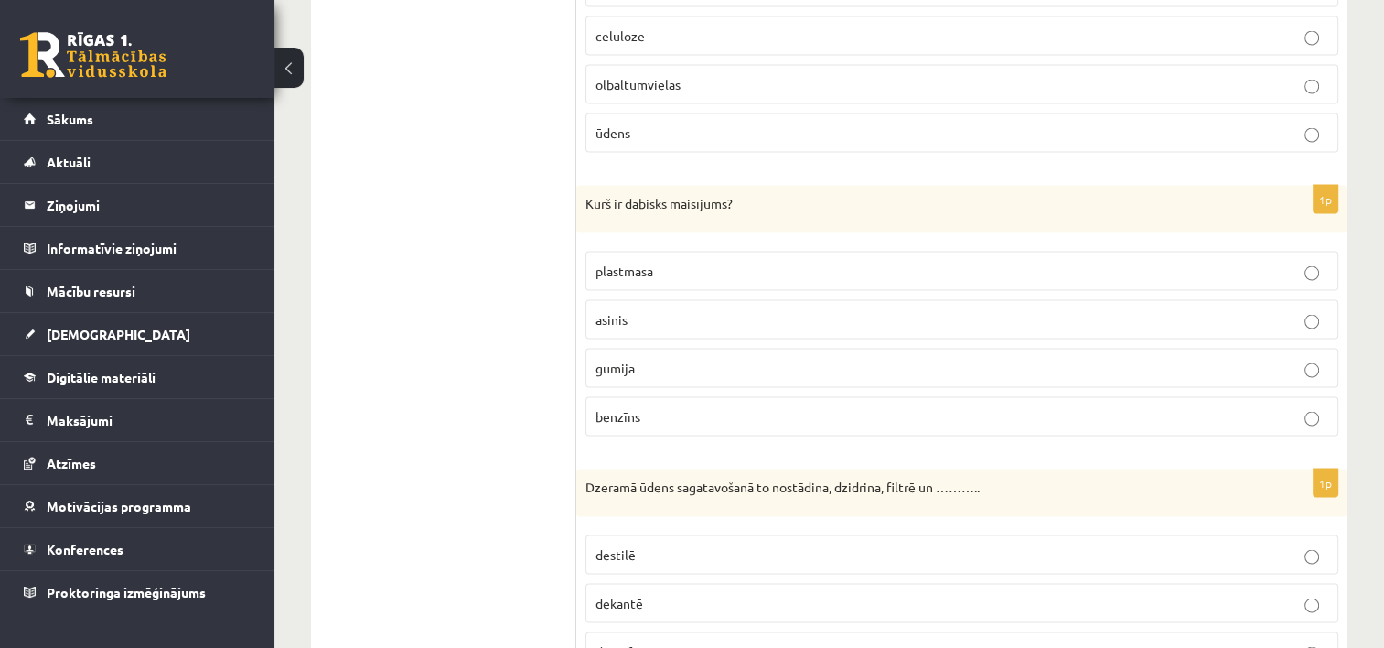
scroll to position [3489, 0]
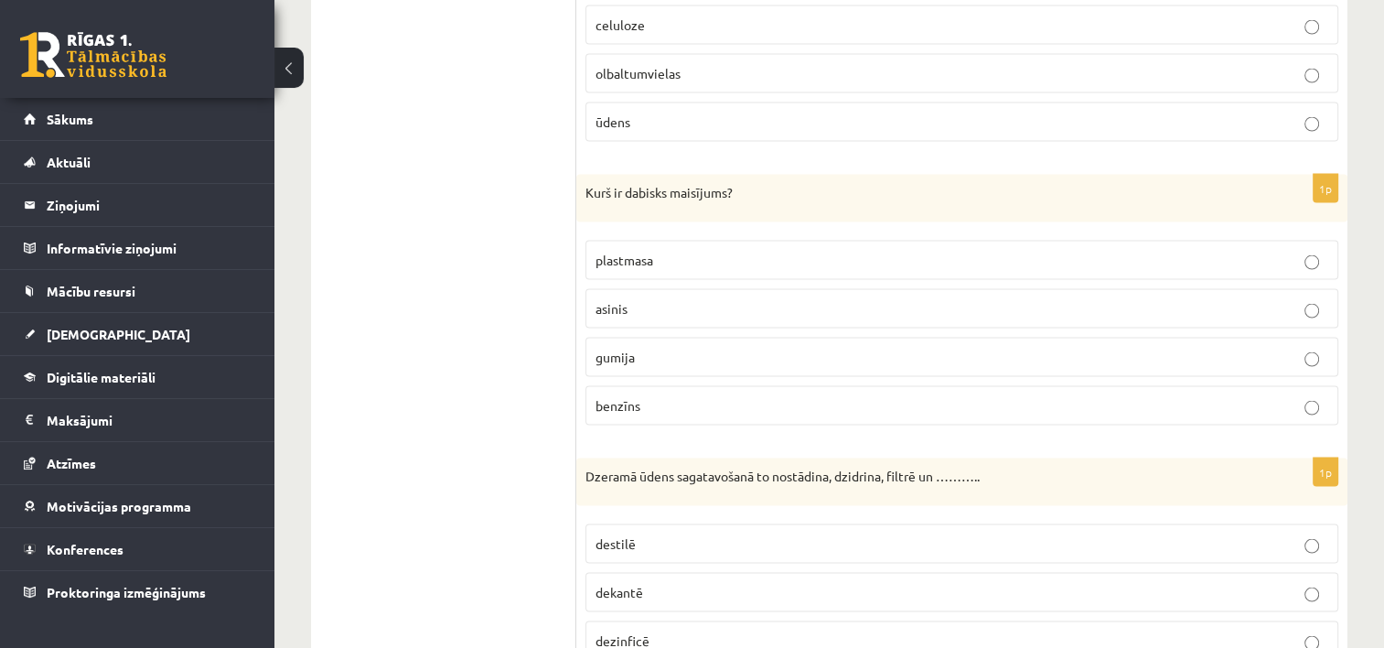
click at [1310, 299] on p "asinis" at bounding box center [961, 308] width 733 height 19
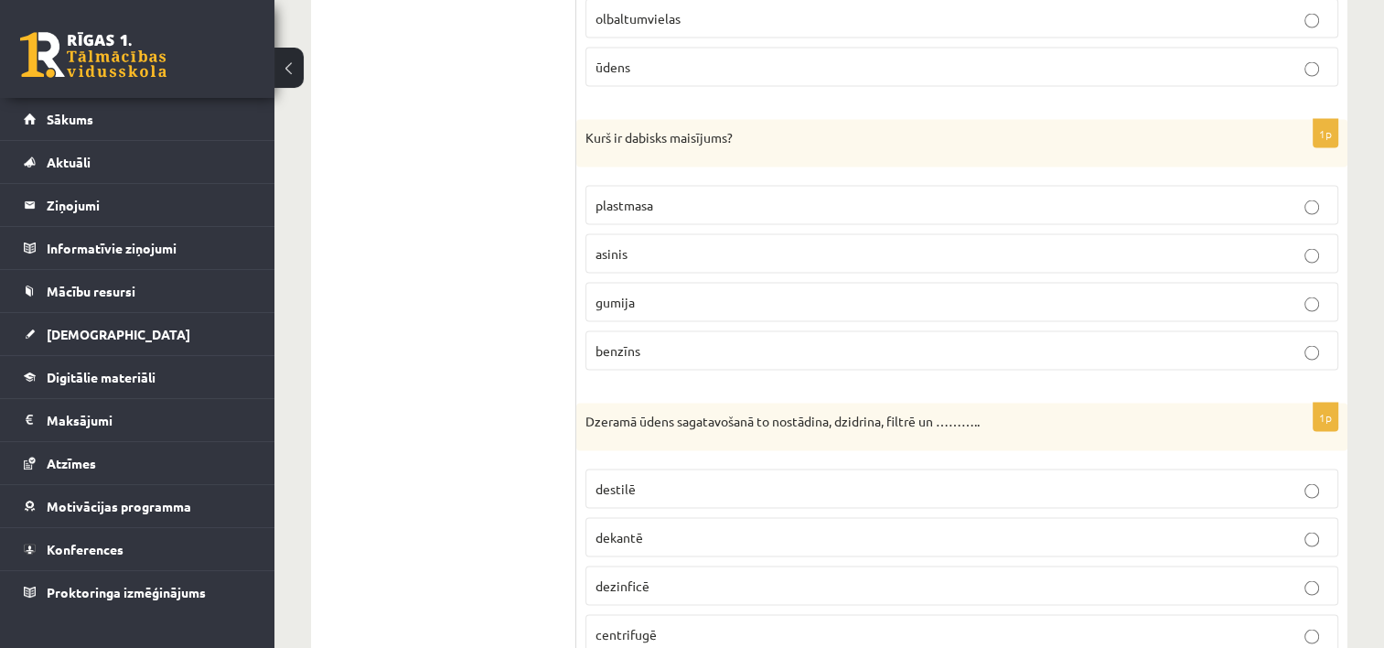
scroll to position [3555, 0]
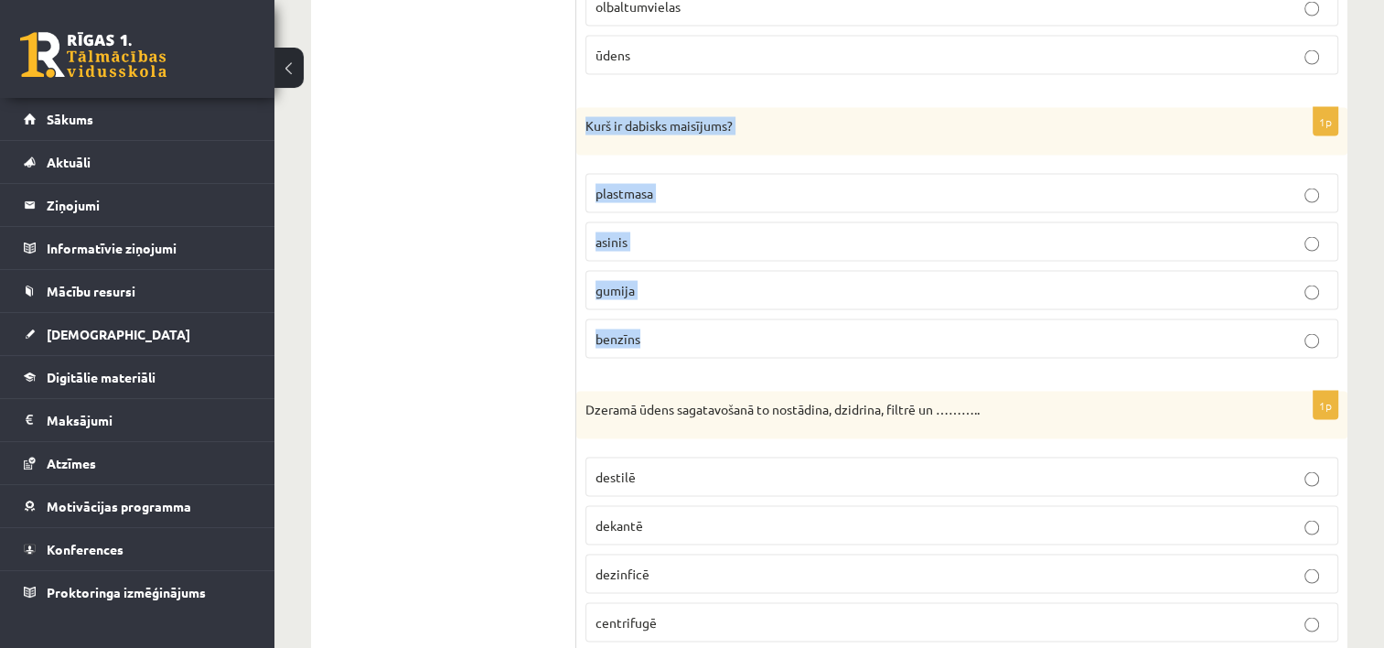
drag, startPoint x: 579, startPoint y: 104, endPoint x: 787, endPoint y: 304, distance: 287.9
click at [787, 304] on div "1p Kurš ir dabisks maisījums? [GEOGRAPHIC_DATA] asinis [GEOGRAPHIC_DATA] benzīns" at bounding box center [961, 240] width 771 height 265
copy div "Kurš ir dabisks maisījums? plastmasa asinis gumija benzīns"
click at [846, 244] on label "asinis" at bounding box center [961, 241] width 753 height 39
drag, startPoint x: 576, startPoint y: 104, endPoint x: 718, endPoint y: 312, distance: 251.4
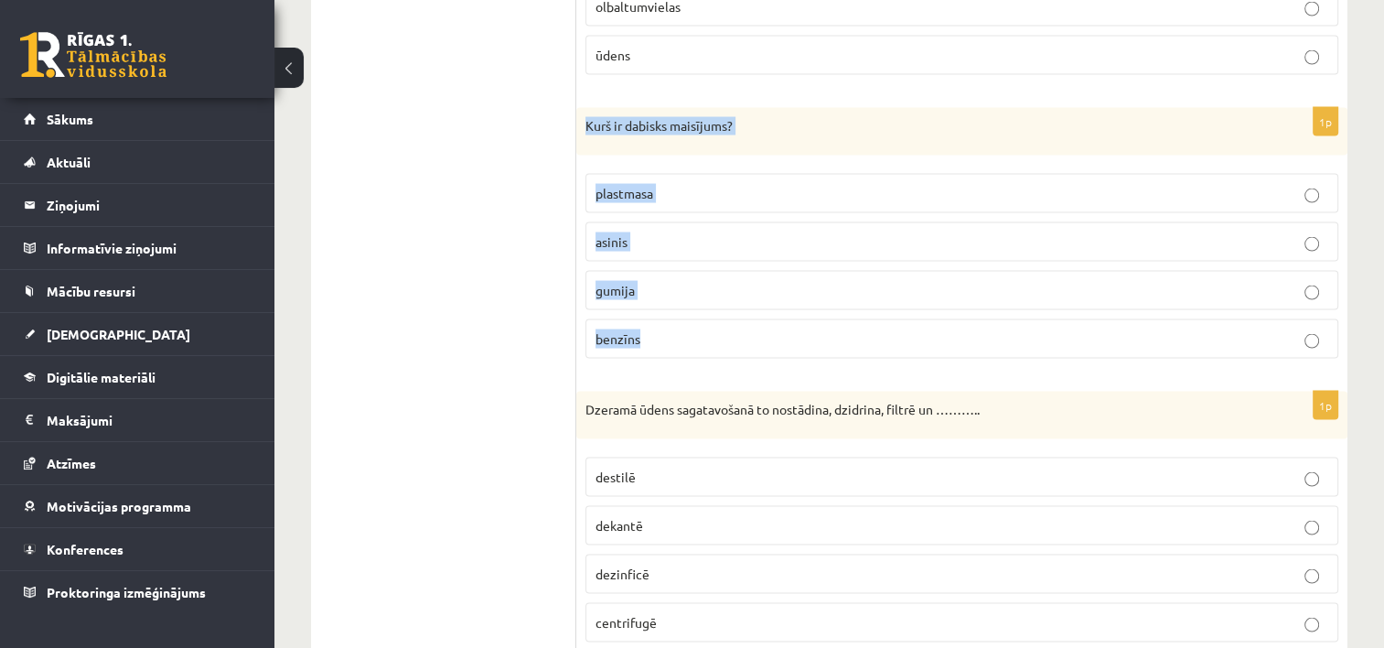
click at [718, 312] on div "1p Kurš ir dabisks maisījums? [GEOGRAPHIC_DATA] asinis [GEOGRAPHIC_DATA] benzīns" at bounding box center [961, 240] width 771 height 265
copy div "Kurš ir dabisks maisījums? plastmasa asinis gumija benzīns"
click at [759, 232] on p "asinis" at bounding box center [961, 241] width 733 height 19
click at [1289, 232] on p "asinis" at bounding box center [961, 241] width 733 height 19
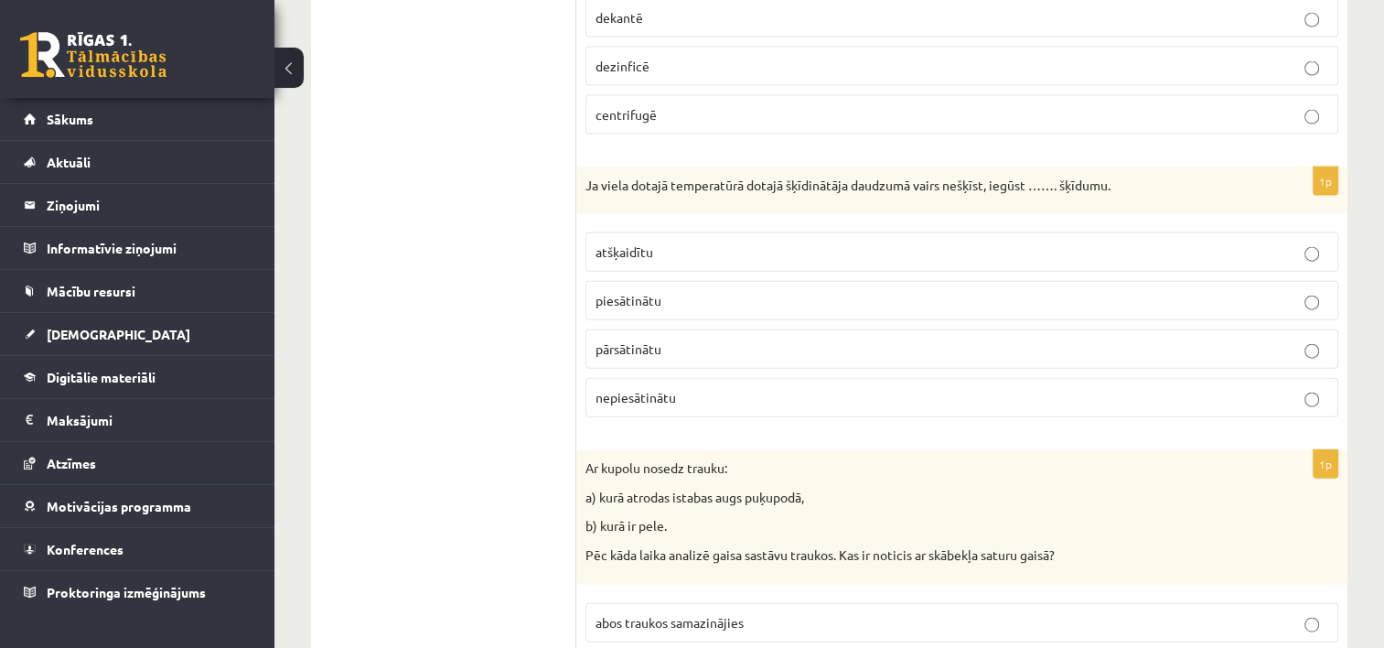
scroll to position [4051, 0]
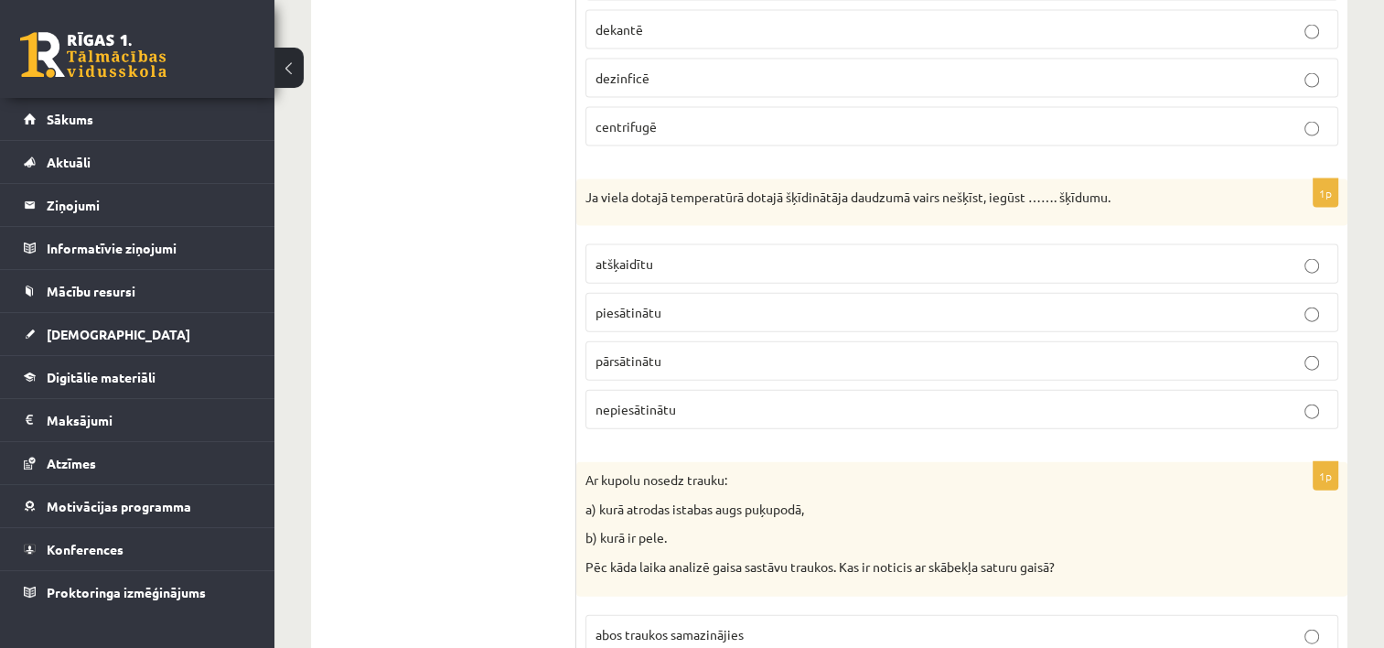
click at [1292, 351] on p "pārsātinātu" at bounding box center [961, 360] width 733 height 19
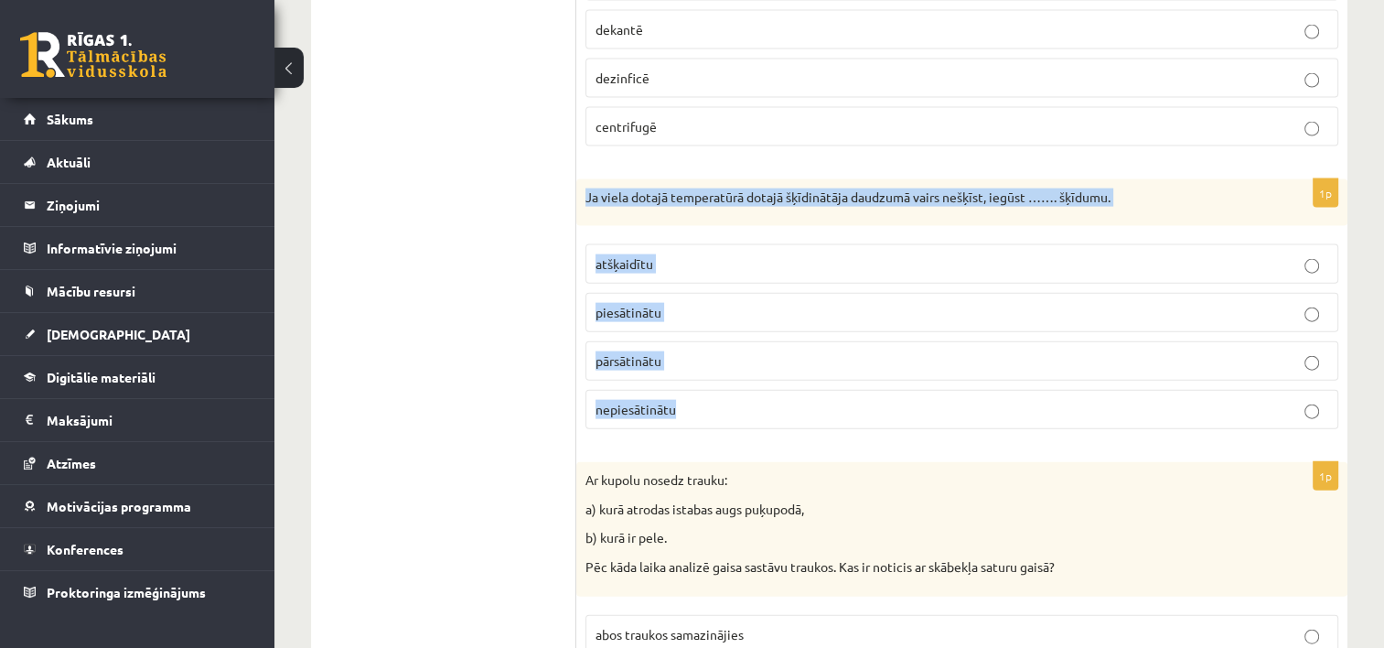
drag, startPoint x: 580, startPoint y: 167, endPoint x: 910, endPoint y: 386, distance: 396.0
click at [910, 386] on div "1p Ja viela dotajā temperatūrā dotajā šķīdinātāja daudzumā vairs nešķīst, iegūs…" at bounding box center [961, 311] width 771 height 265
copy div "Ja viela dotajā temperatūrā dotajā šķīdinātāja daudzumā vairs nešķīst, iegūst ……"
click at [951, 341] on label "pārsātinātu" at bounding box center [961, 360] width 753 height 39
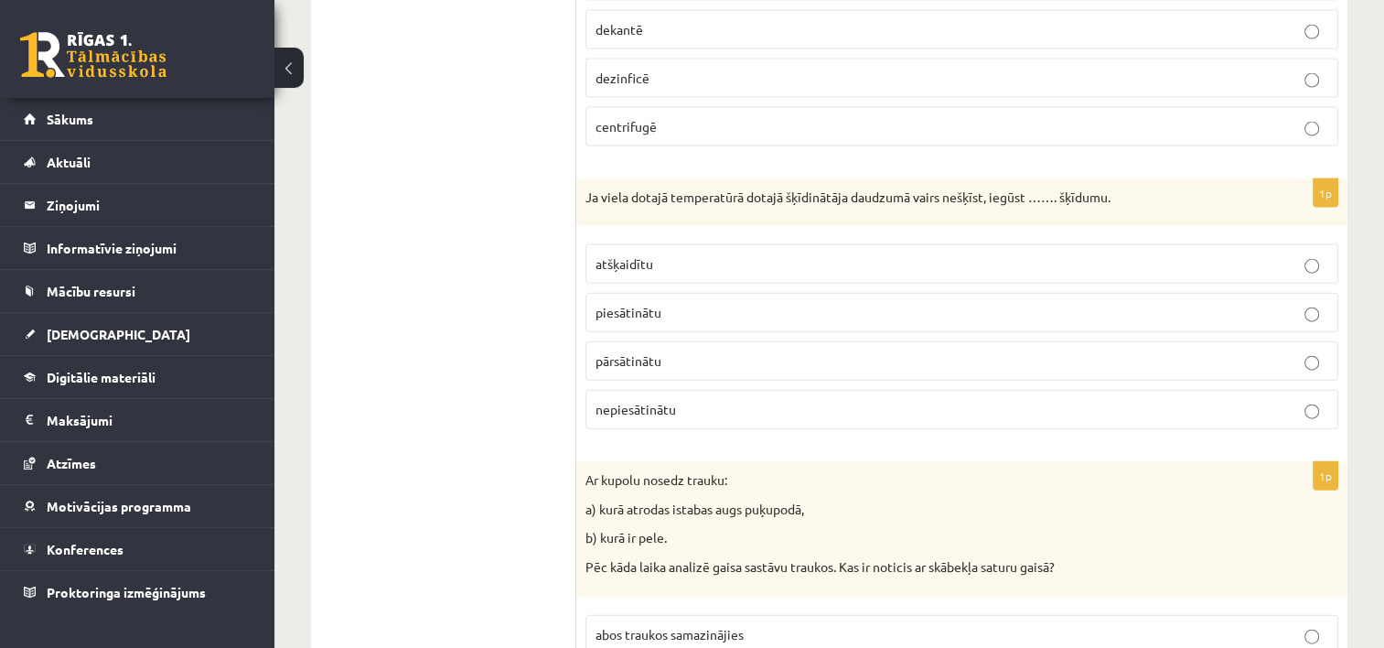
click at [1204, 351] on p "pārsātinātu" at bounding box center [961, 360] width 733 height 19
click at [1210, 303] on p "piesātinātu" at bounding box center [961, 312] width 733 height 19
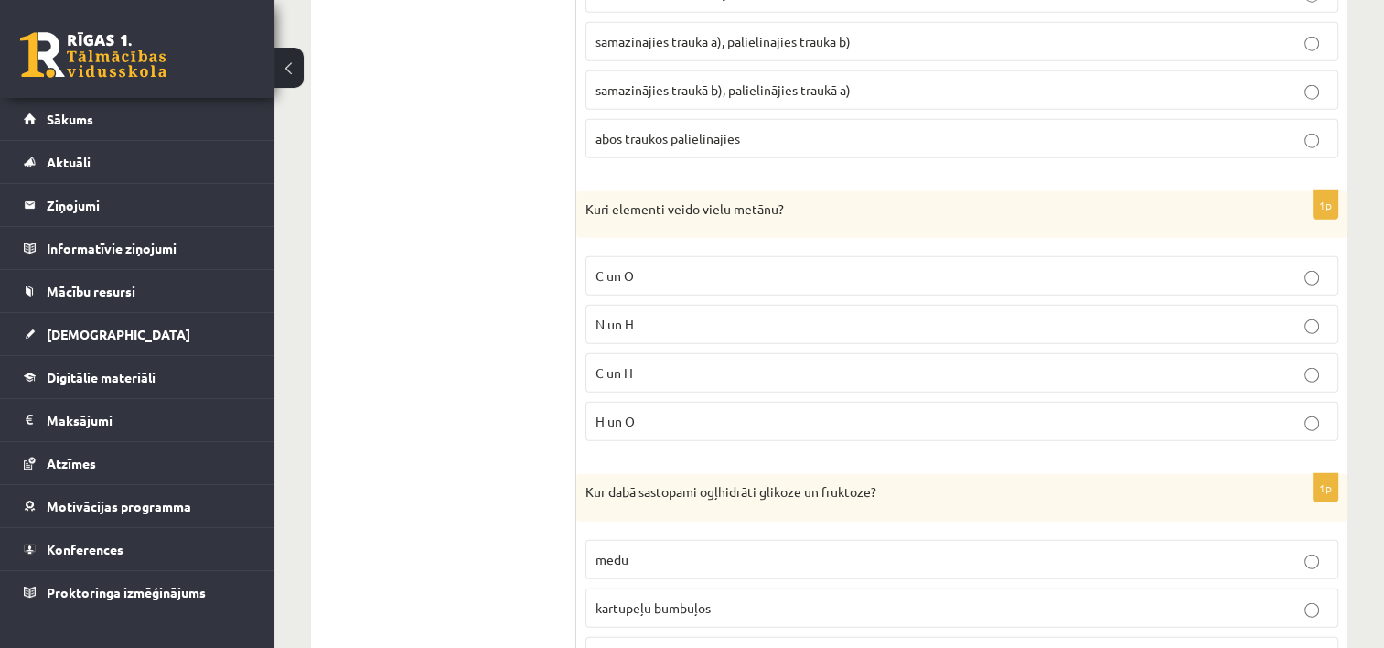
scroll to position [4714, 0]
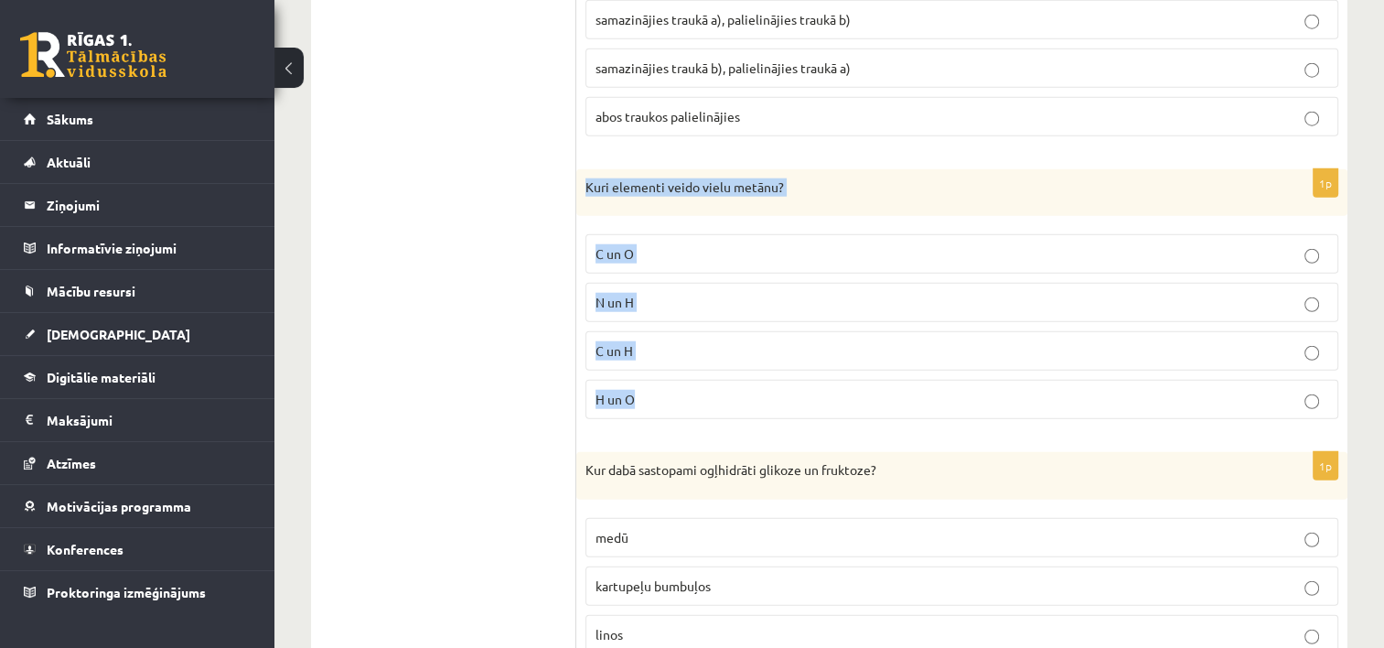
drag, startPoint x: 582, startPoint y: 158, endPoint x: 746, endPoint y: 364, distance: 263.6
click at [746, 364] on div "1p Kuri elementi veido vielu metānu? C un O N un H C un H H un O" at bounding box center [961, 301] width 771 height 265
click at [775, 341] on p "C un H" at bounding box center [961, 350] width 733 height 19
click at [1193, 341] on p "C un H" at bounding box center [961, 350] width 733 height 19
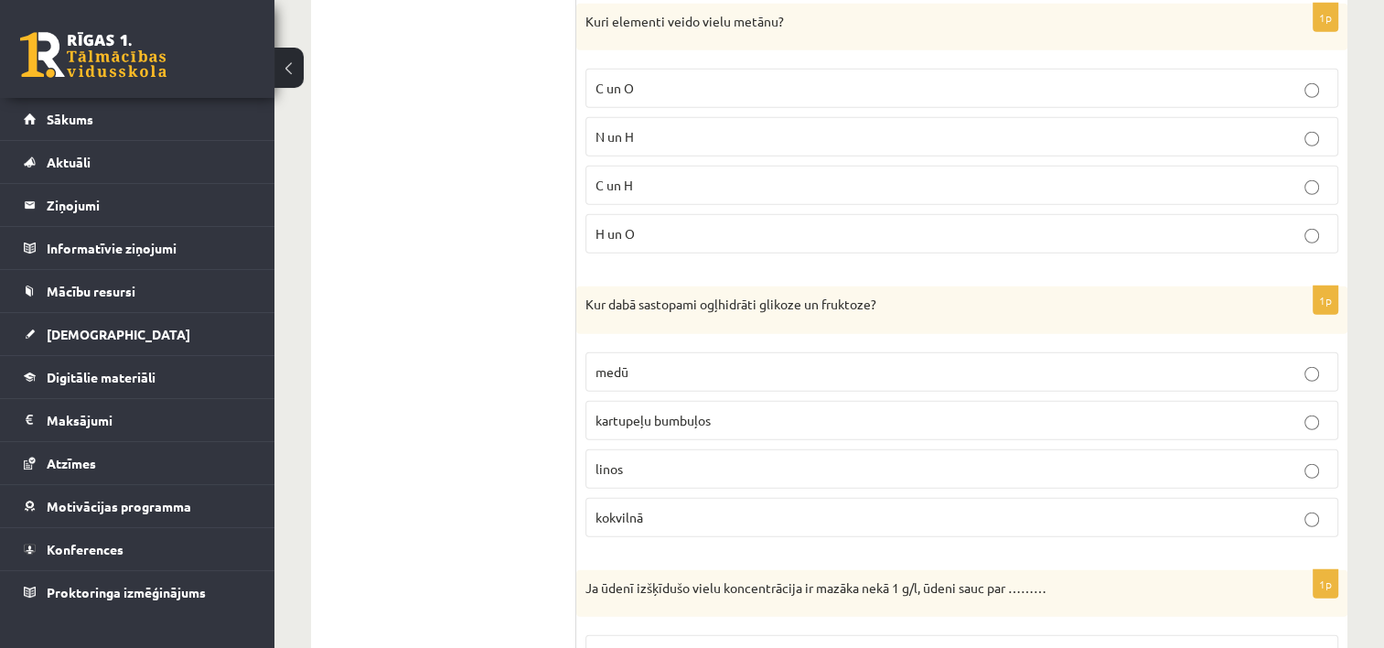
scroll to position [4891, 0]
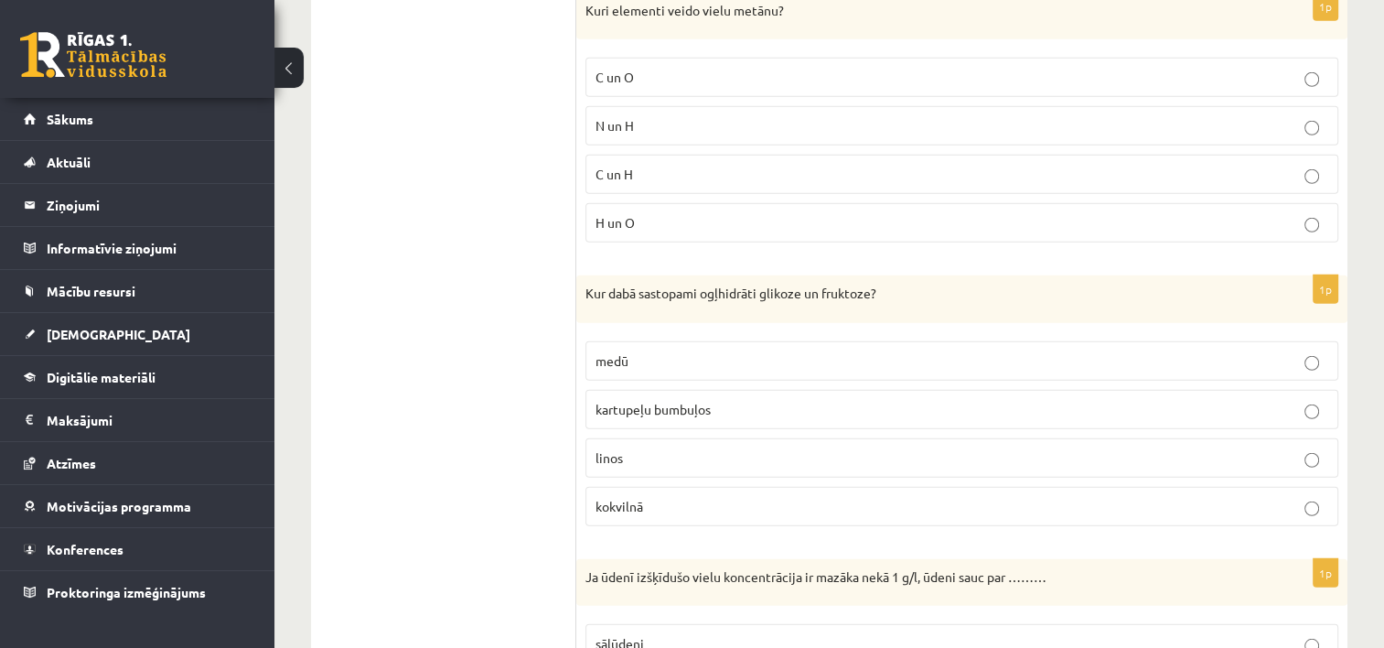
click at [1319, 351] on p "medū" at bounding box center [961, 360] width 733 height 19
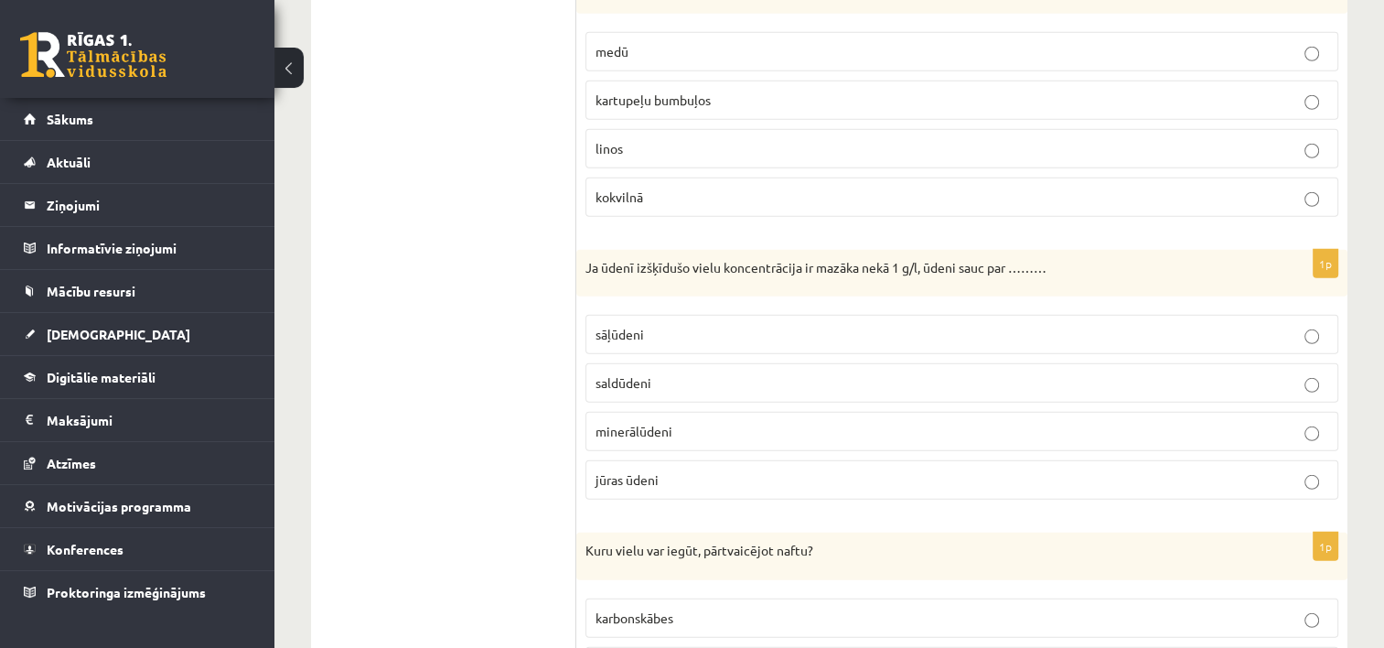
scroll to position [5189, 0]
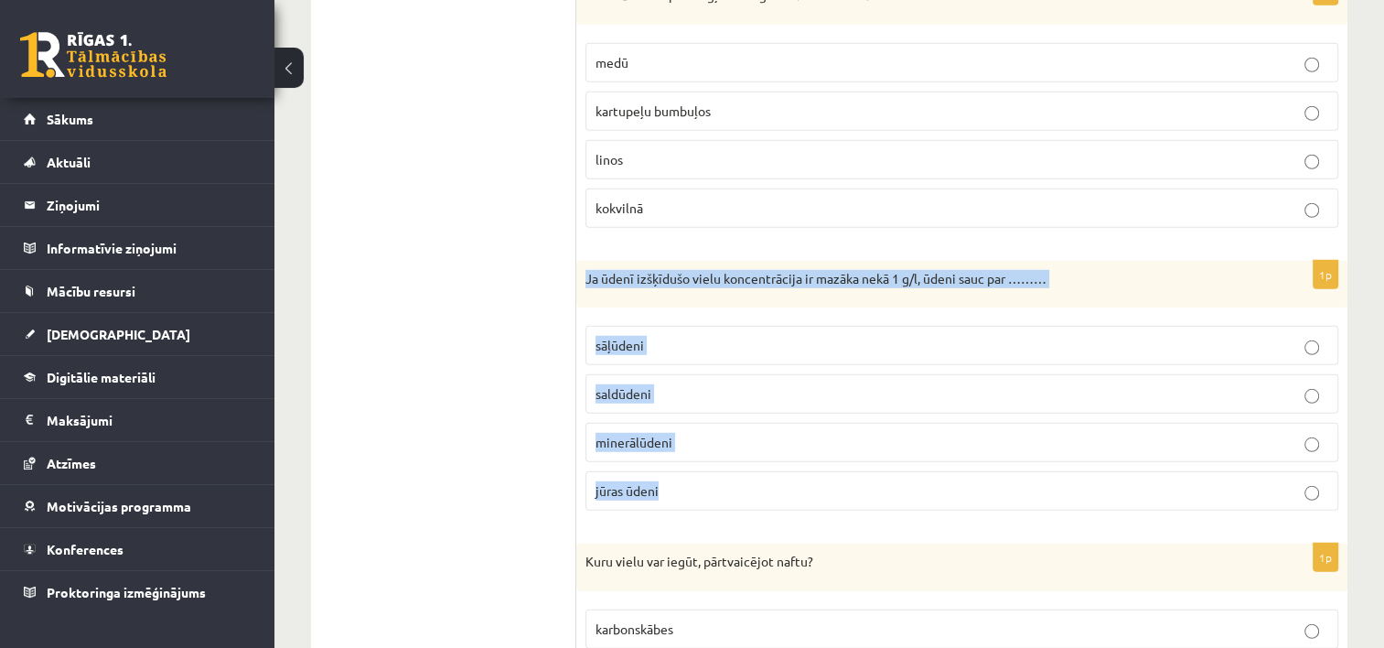
drag, startPoint x: 578, startPoint y: 250, endPoint x: 828, endPoint y: 468, distance: 331.9
click at [828, 468] on div "1p Ja ūdenī izšķīdušo vielu koncentrācija ir mazāka nekā 1 g/l, ūdeni sauc par …" at bounding box center [961, 393] width 771 height 265
click at [860, 433] on p "minerālūdeni" at bounding box center [961, 442] width 733 height 19
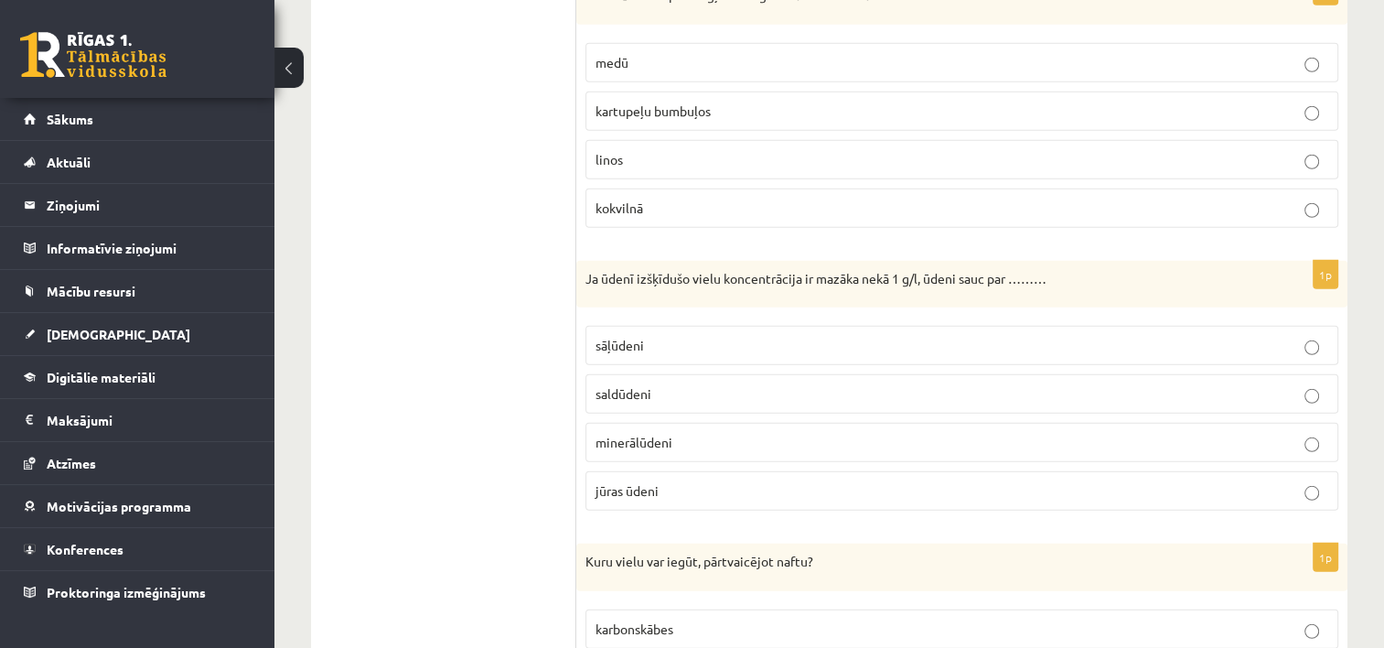
click at [1193, 388] on fieldset "sāļūdeni [GEOGRAPHIC_DATA] minerālūdeni jūras ūdeni" at bounding box center [961, 415] width 753 height 199
click at [1193, 384] on p "saldūdeni" at bounding box center [961, 393] width 733 height 19
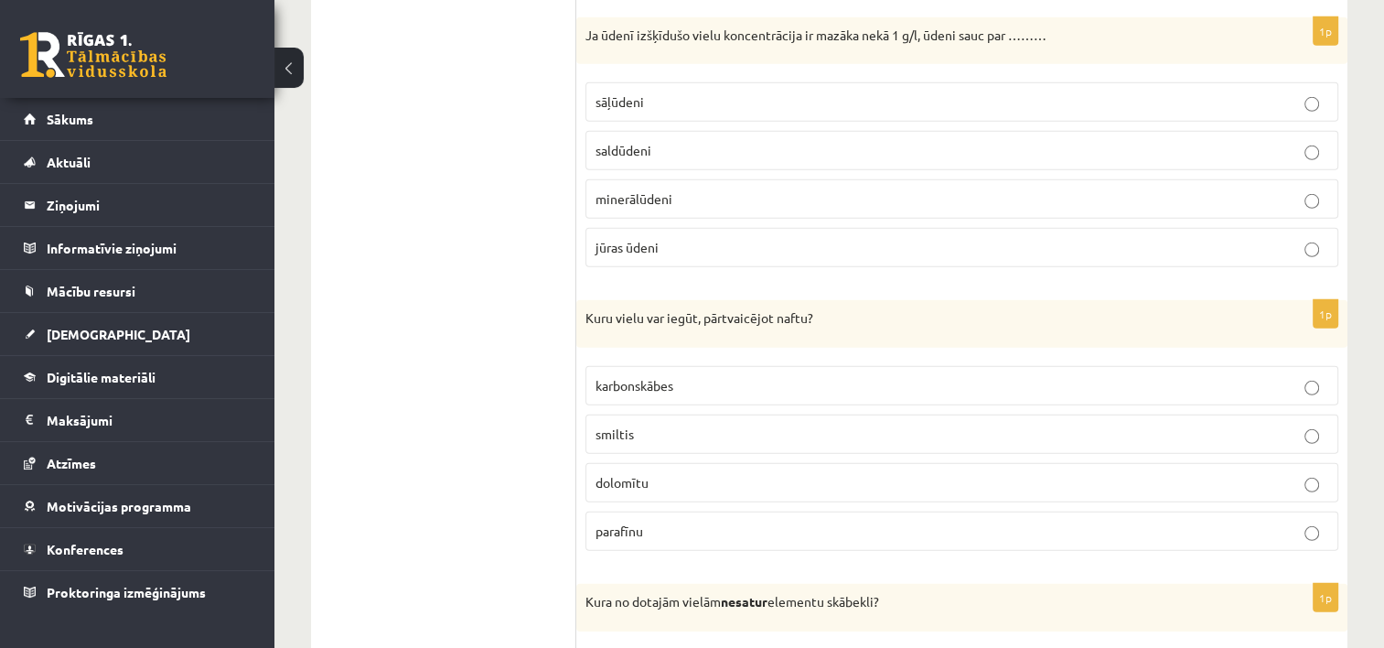
scroll to position [5476, 0]
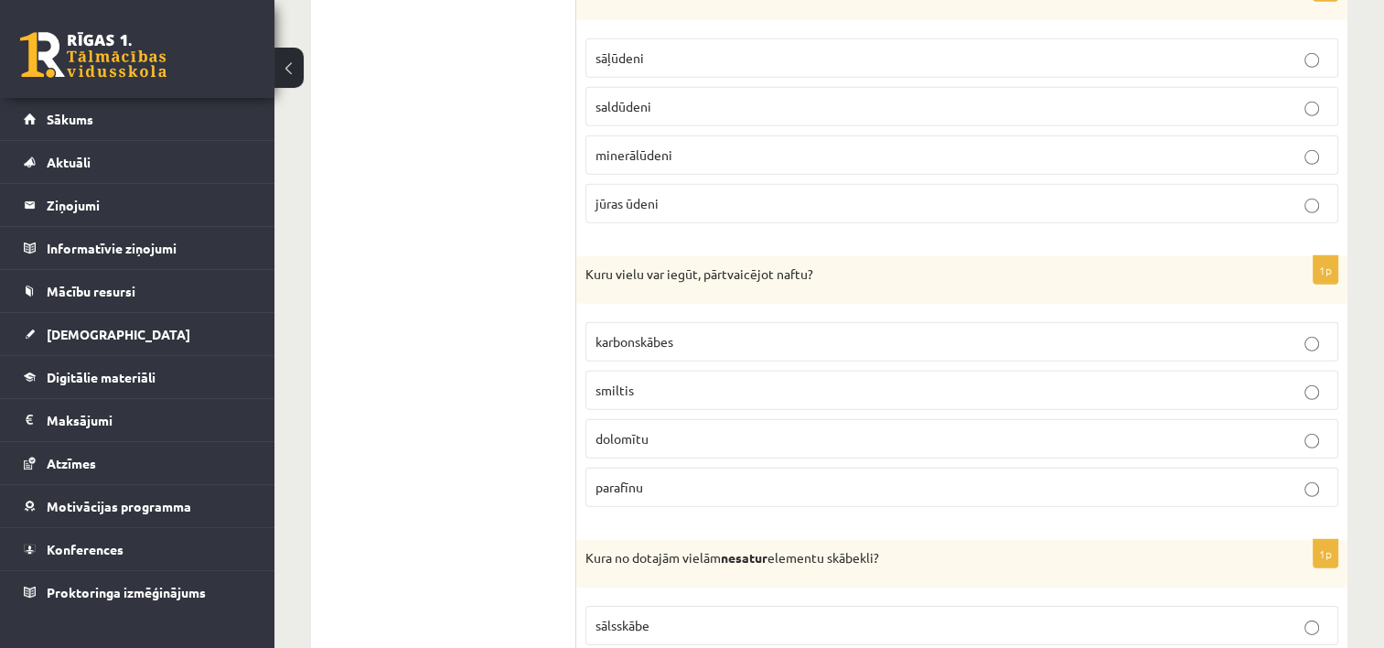
click at [974, 327] on label "karbonskābes" at bounding box center [961, 341] width 753 height 39
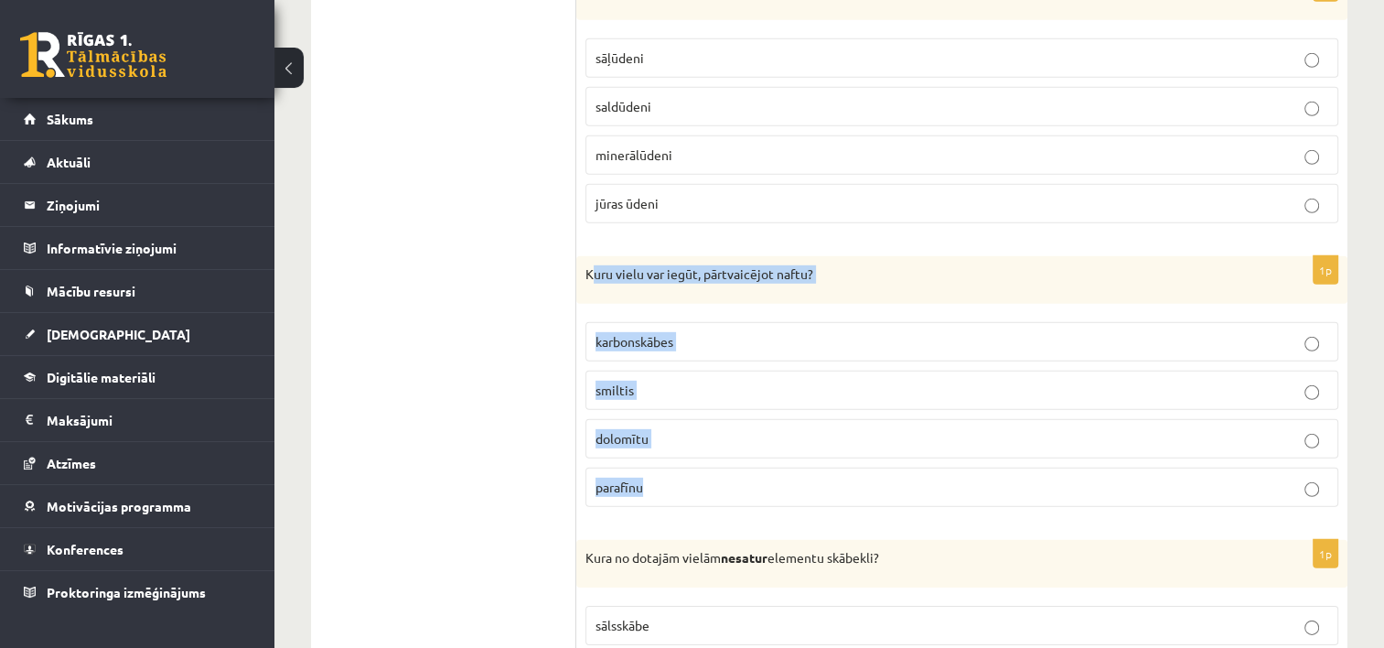
drag, startPoint x: 593, startPoint y: 263, endPoint x: 771, endPoint y: 455, distance: 261.5
click at [771, 455] on div "1p Kuru vielu var iegūt, pārtvaicējot naftu? karbonskābes smiltis dolomītu para…" at bounding box center [961, 388] width 771 height 265
click at [1204, 332] on p "karbonskābes" at bounding box center [961, 341] width 733 height 19
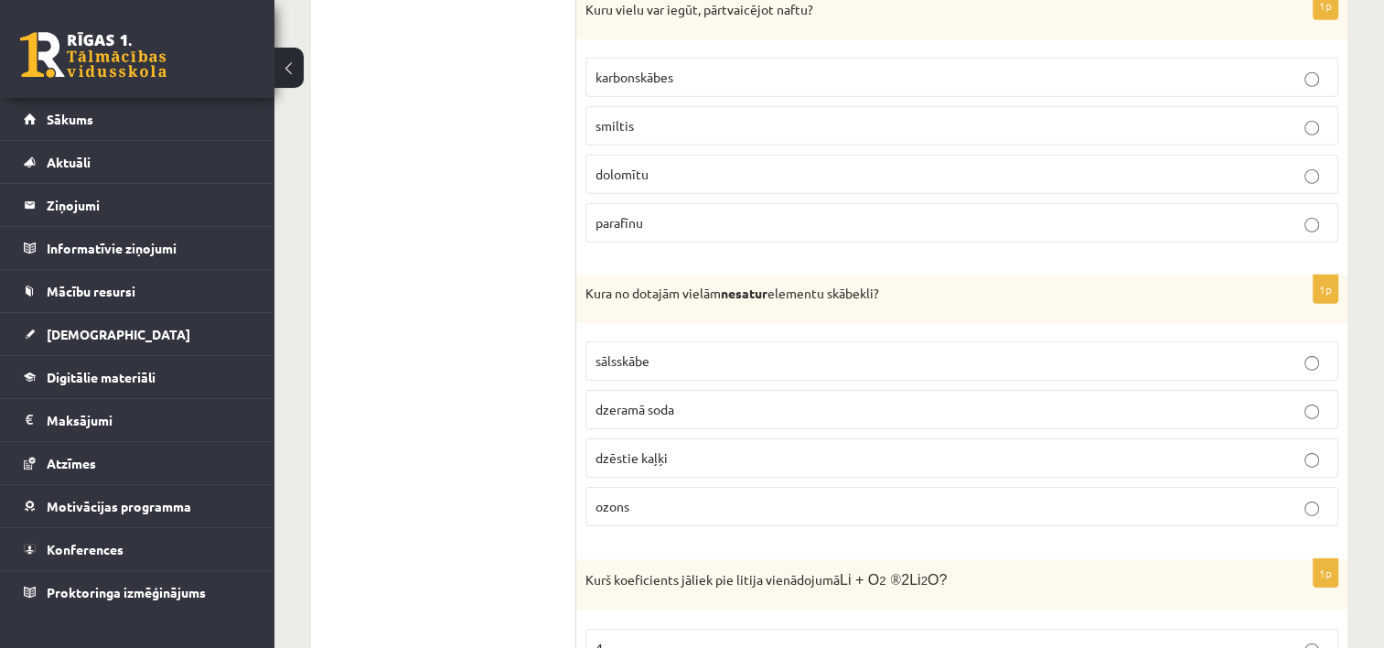
scroll to position [5697, 0]
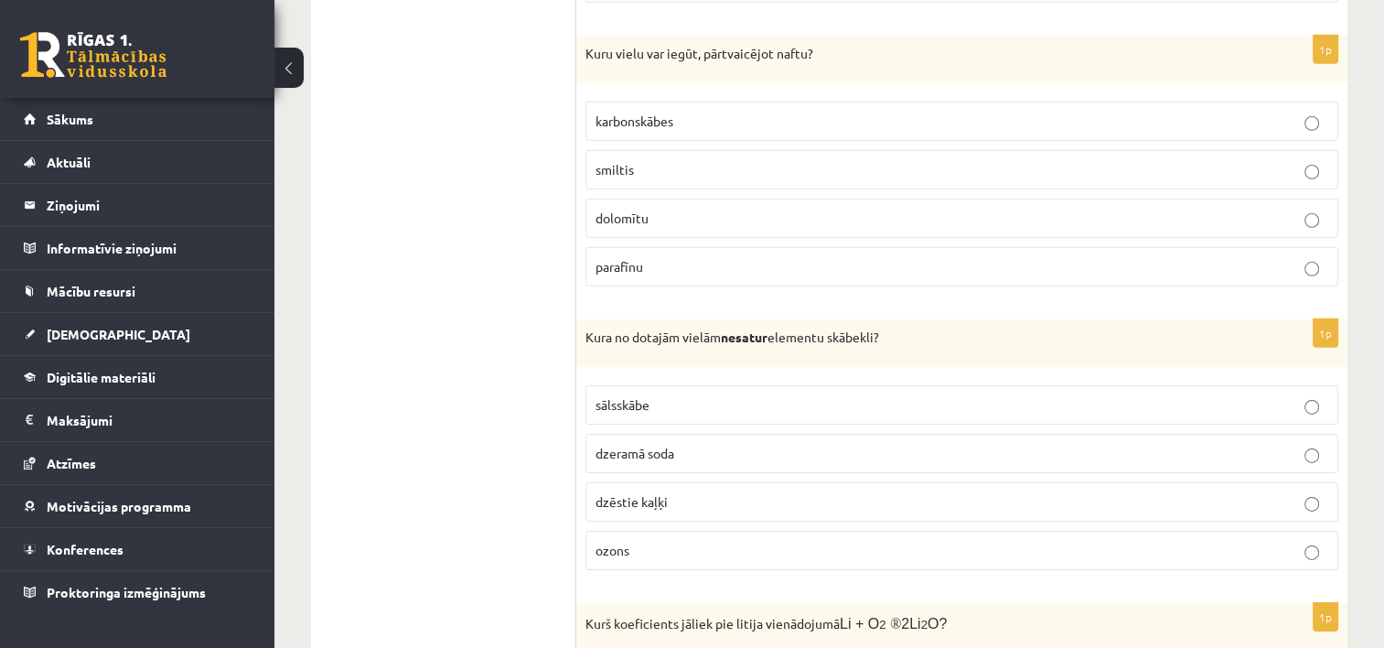
click at [1297, 492] on p "dzēstie kaļķi" at bounding box center [961, 501] width 733 height 19
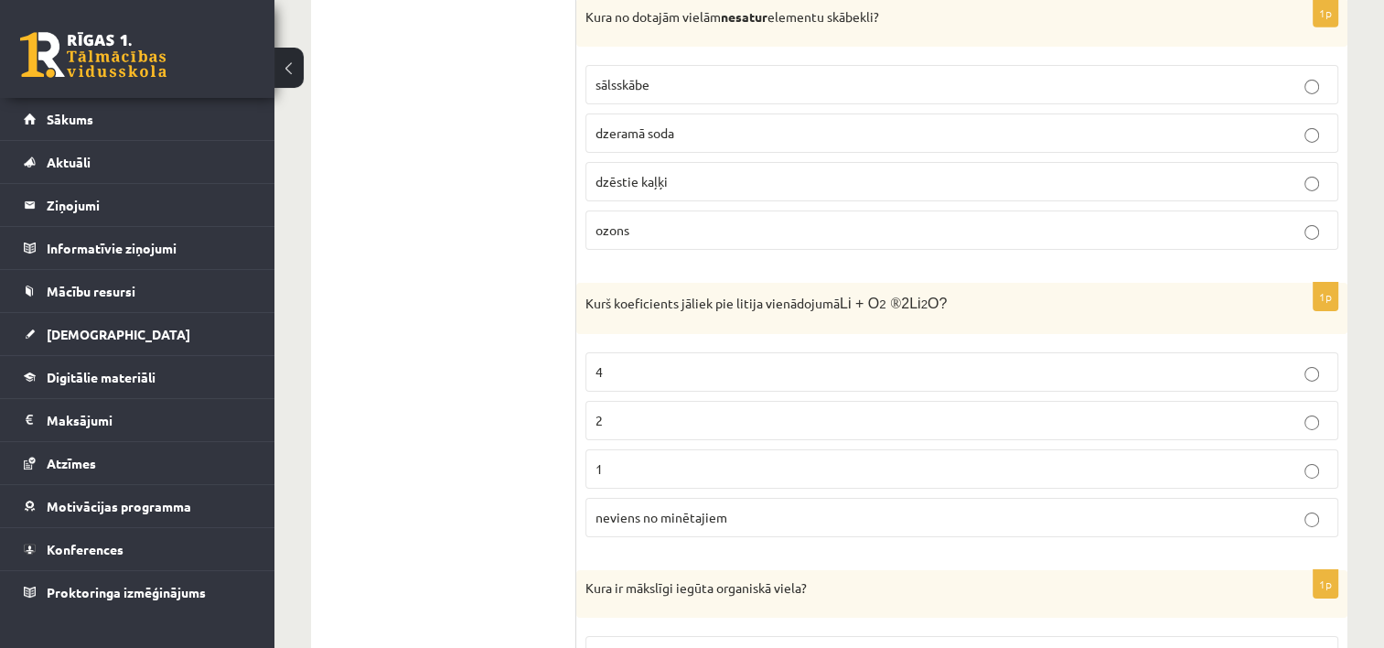
scroll to position [5995, 0]
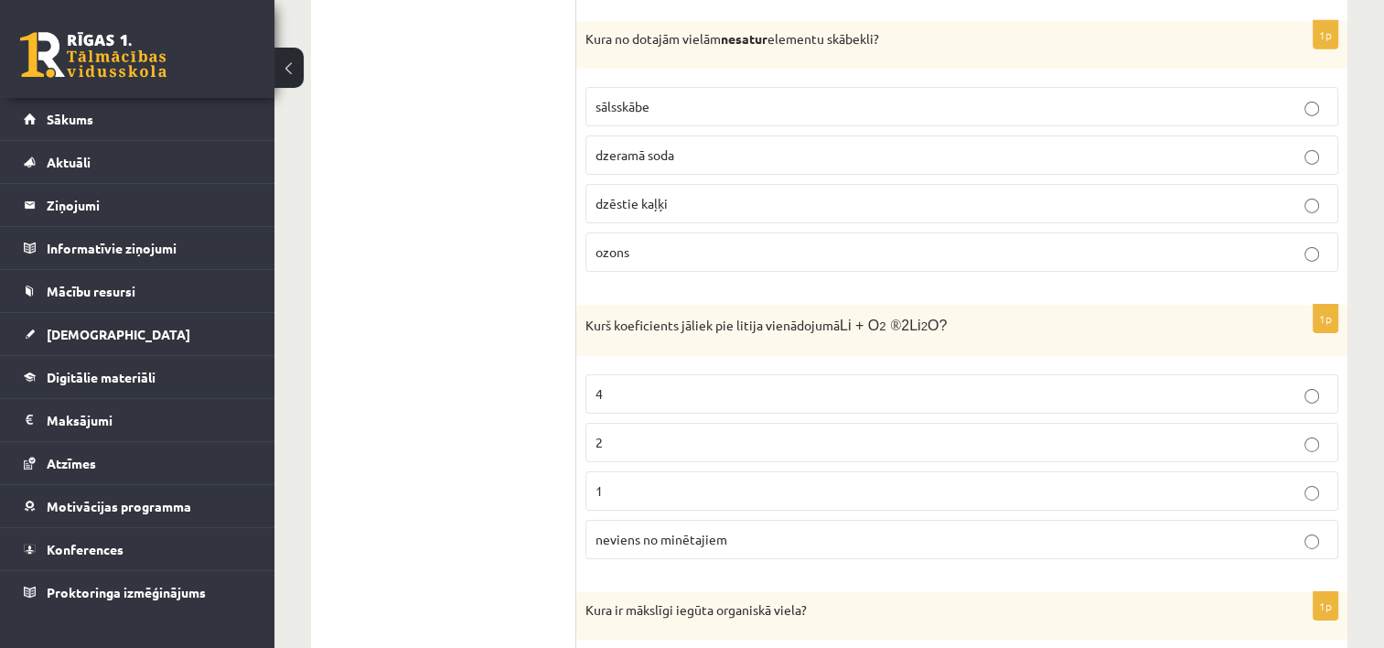
click at [1064, 423] on label "2" at bounding box center [961, 442] width 753 height 39
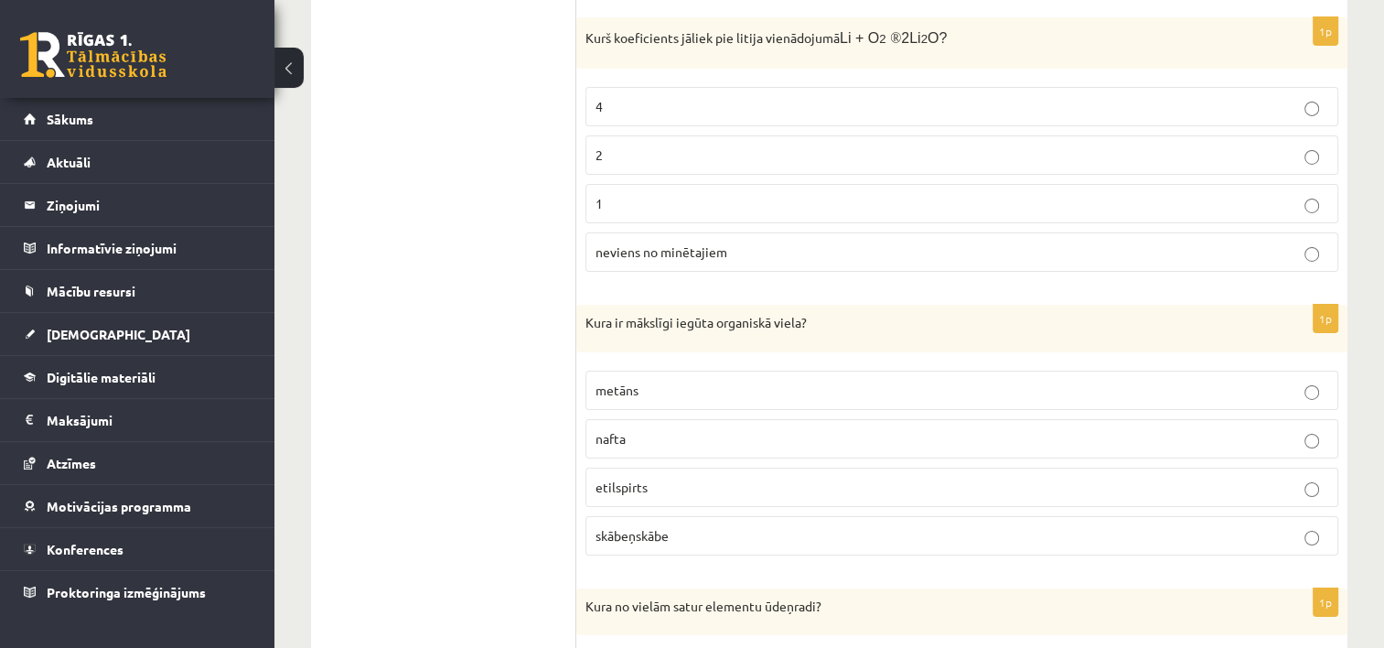
scroll to position [6293, 0]
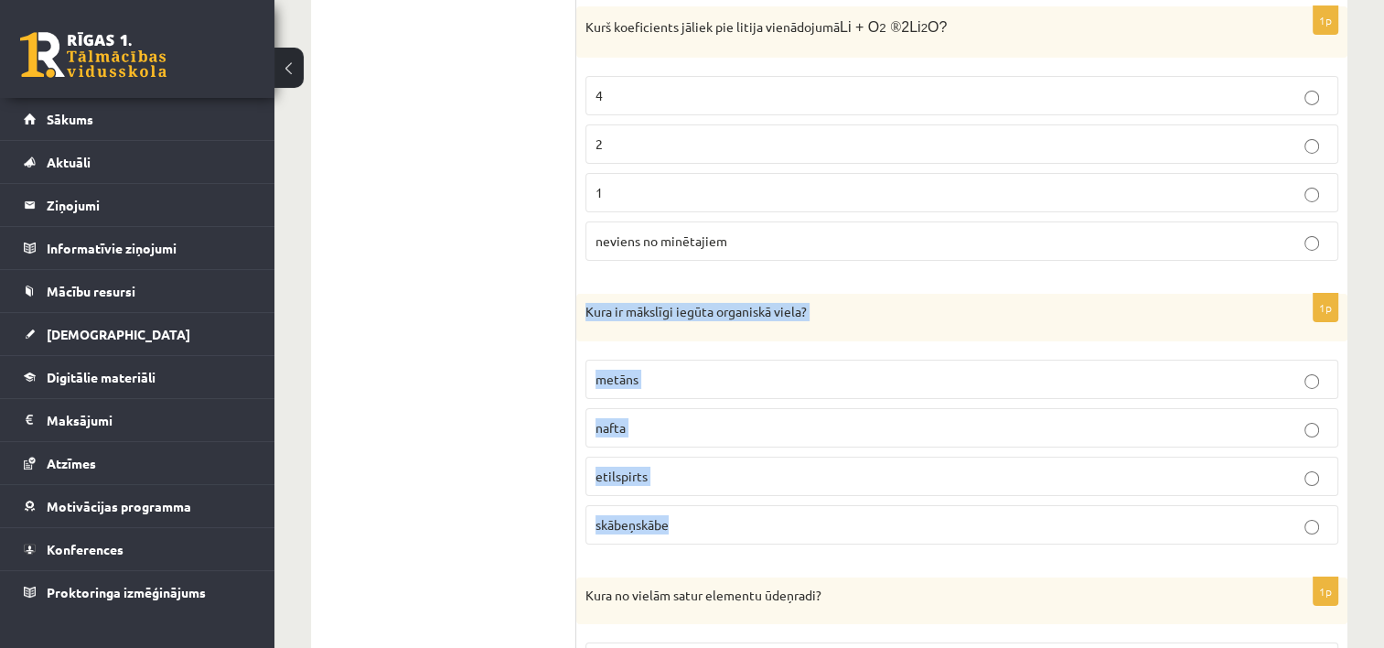
drag, startPoint x: 594, startPoint y: 273, endPoint x: 743, endPoint y: 495, distance: 267.6
click at [743, 495] on div "1p Kura ir mākslīgi iegūta organiskā viela? metāns nafta etilspirts [GEOGRAPHIC…" at bounding box center [961, 426] width 771 height 265
click at [808, 466] on p "etilspirts" at bounding box center [961, 475] width 733 height 19
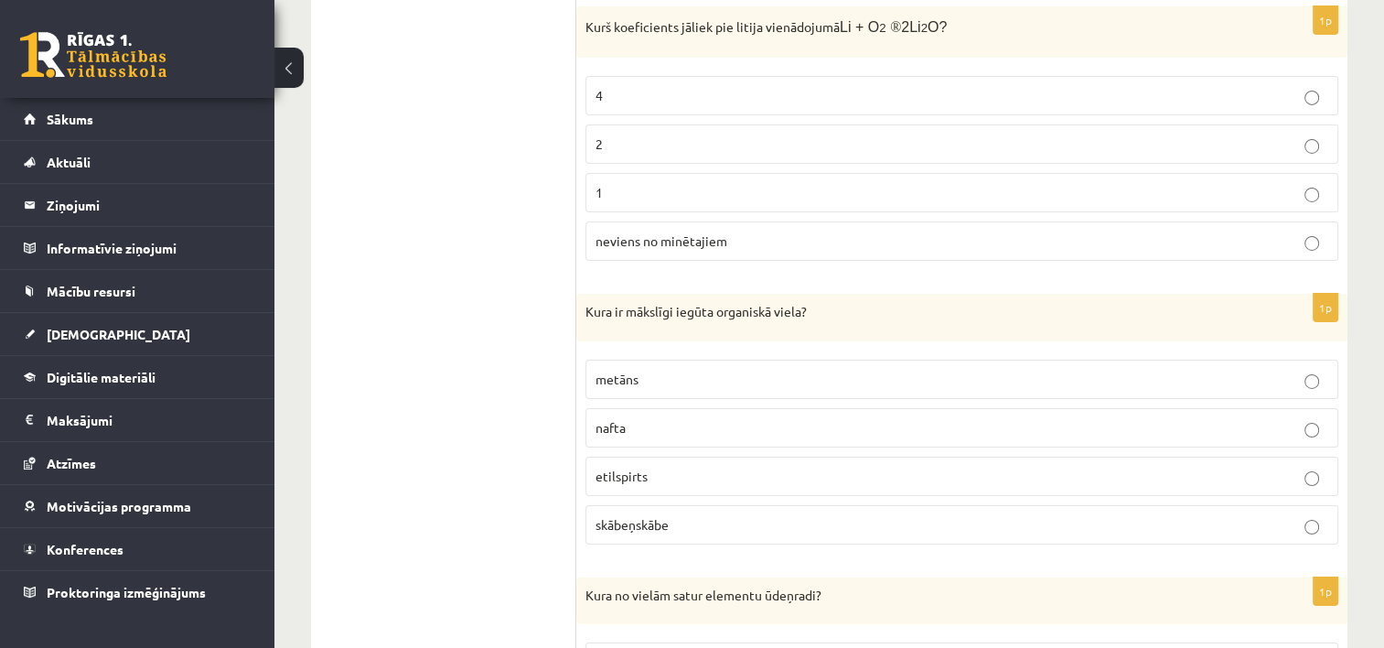
click at [1289, 466] on p "etilspirts" at bounding box center [961, 475] width 733 height 19
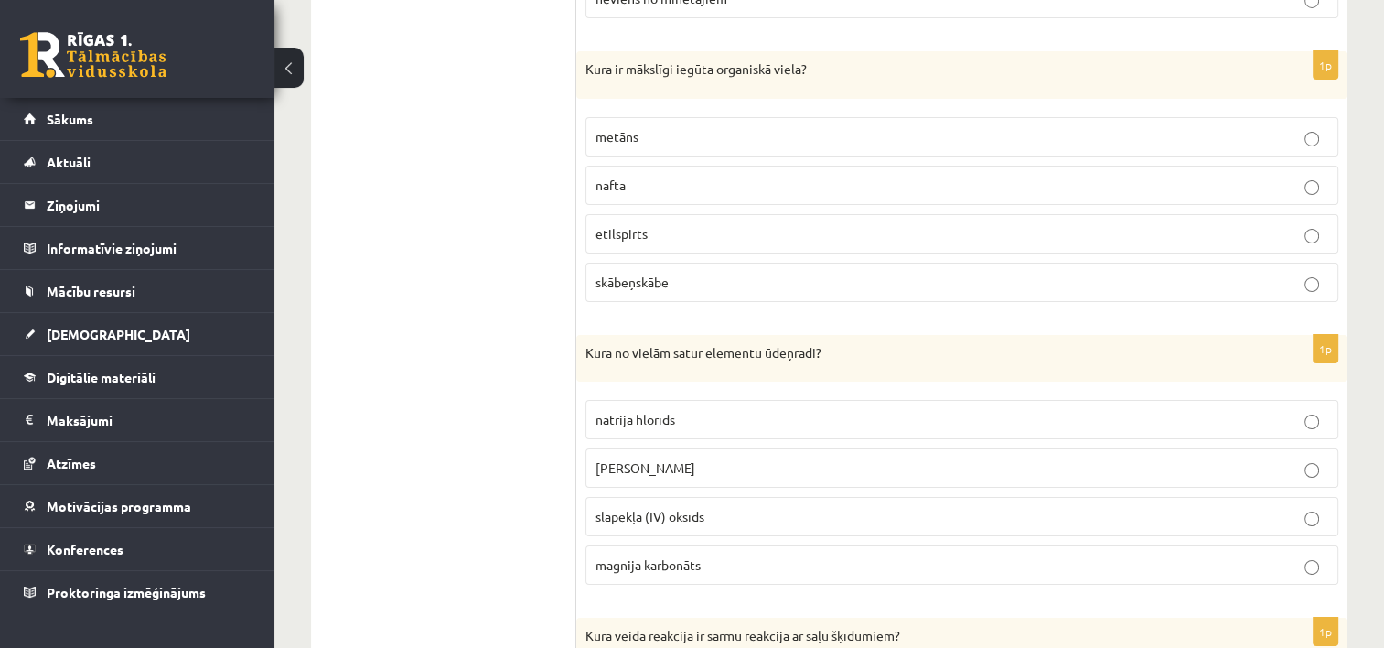
scroll to position [6547, 0]
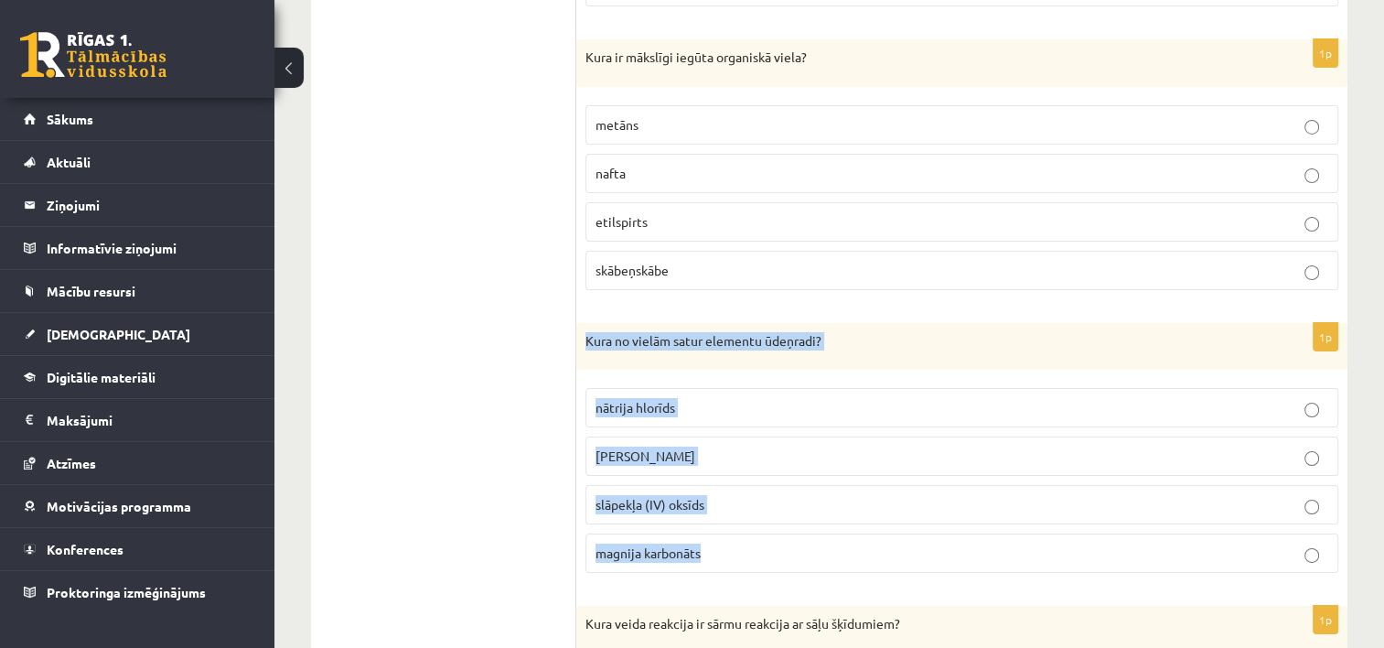
drag, startPoint x: 580, startPoint y: 305, endPoint x: 713, endPoint y: 509, distance: 244.1
click at [713, 509] on div "1p Kura no vielām satur elementu ūdeņradi? nātrija hlorīds [PERSON_NAME] slāpek…" at bounding box center [961, 455] width 771 height 265
click at [753, 543] on p "magnija karbonāts" at bounding box center [961, 552] width 733 height 19
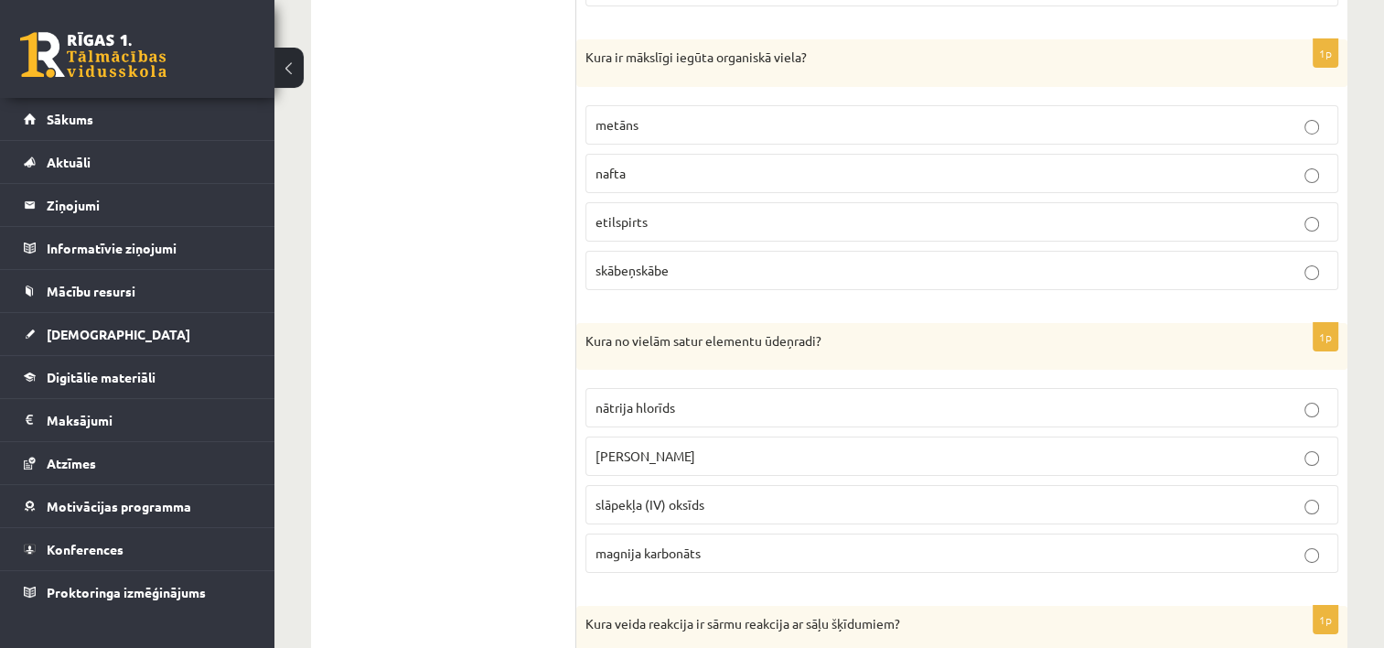
click at [1232, 446] on p "[PERSON_NAME]" at bounding box center [961, 455] width 733 height 19
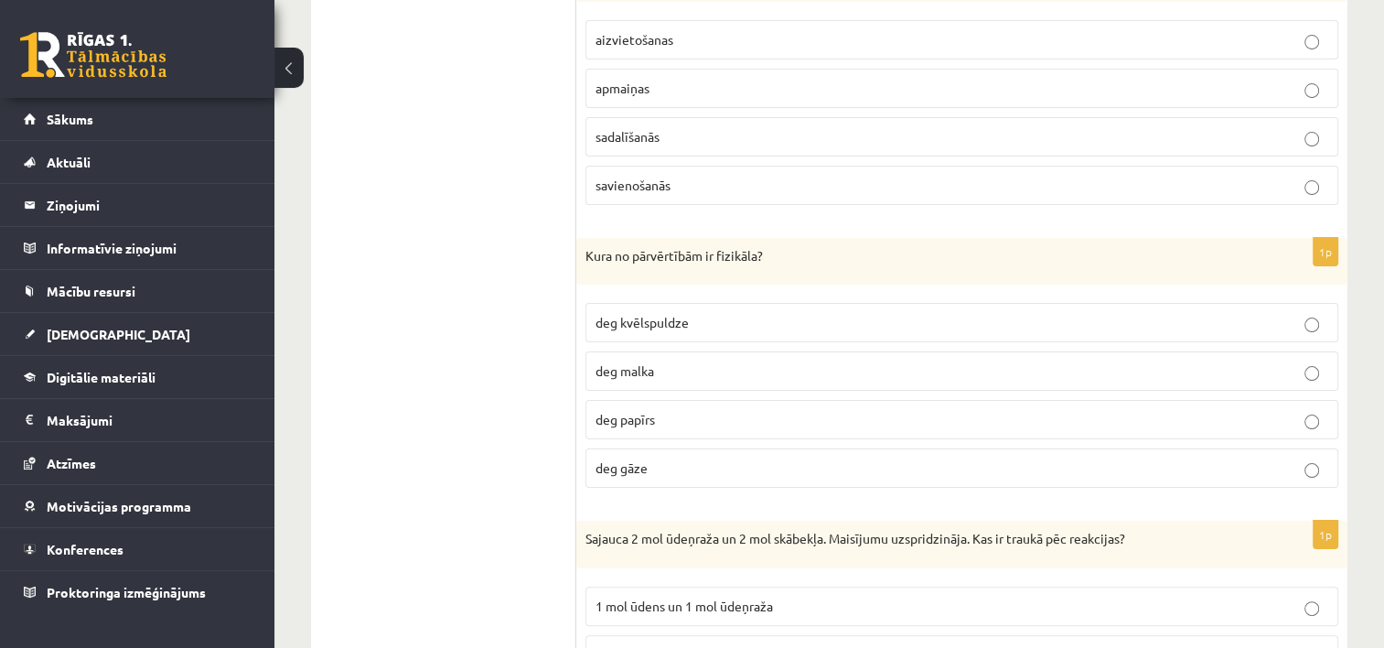
scroll to position [7188, 0]
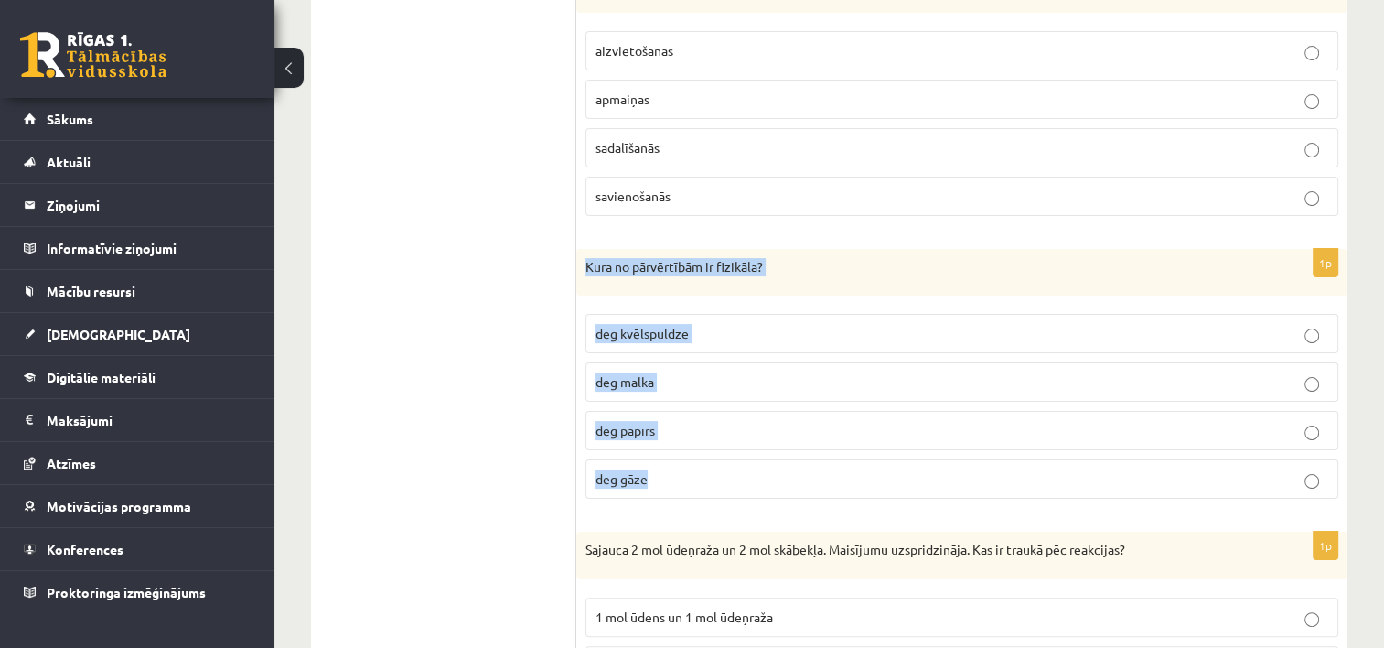
drag, startPoint x: 582, startPoint y: 223, endPoint x: 698, endPoint y: 433, distance: 239.5
click at [698, 433] on div "1p Kura no pārvērtībām ir fizikāla? deg kvēlspuldze deg malka deg papīrs deg gā…" at bounding box center [961, 381] width 771 height 265
click at [753, 324] on p "deg kvēlspuldze" at bounding box center [961, 333] width 733 height 19
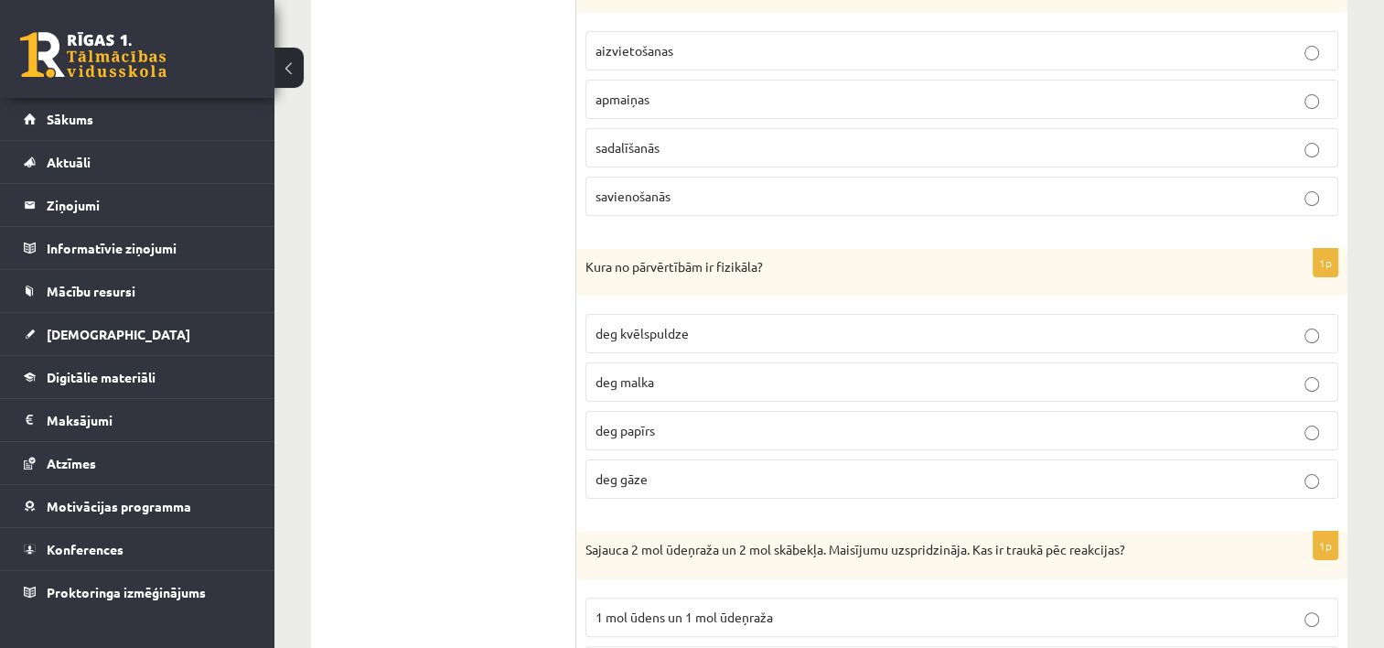
click at [1184, 324] on p "deg kvēlspuldze" at bounding box center [961, 333] width 733 height 19
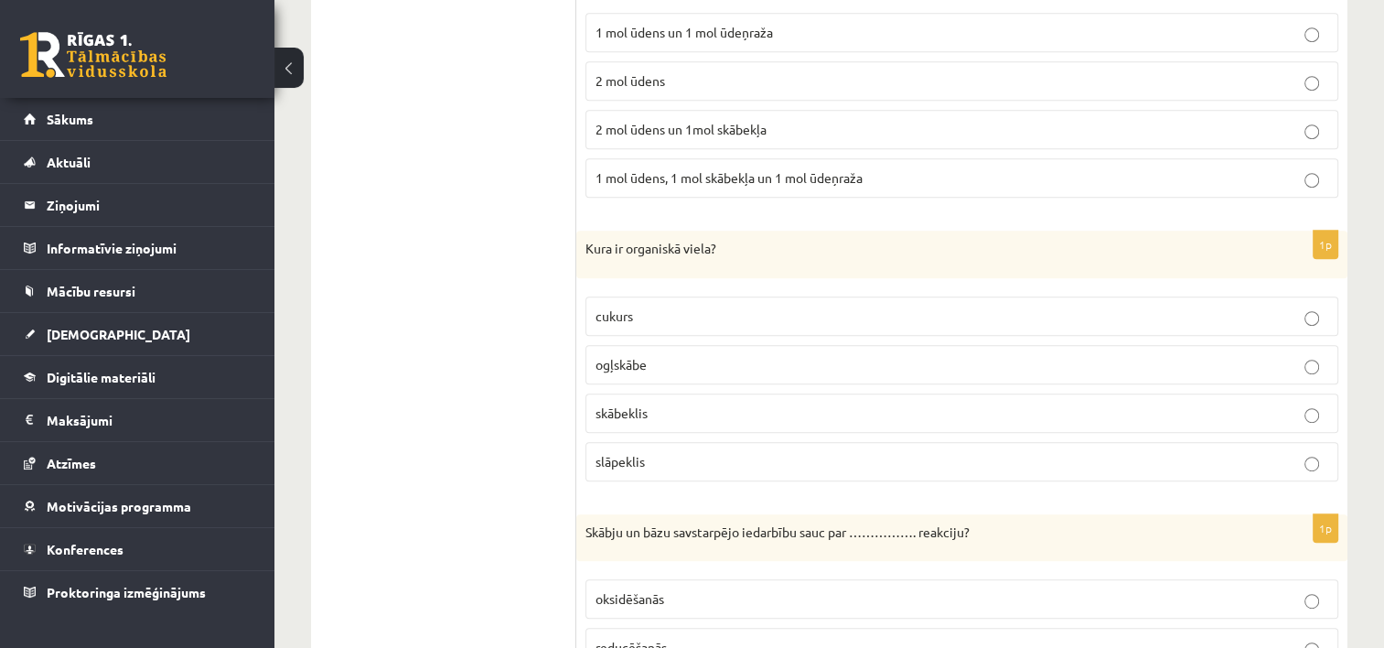
scroll to position [7783, 0]
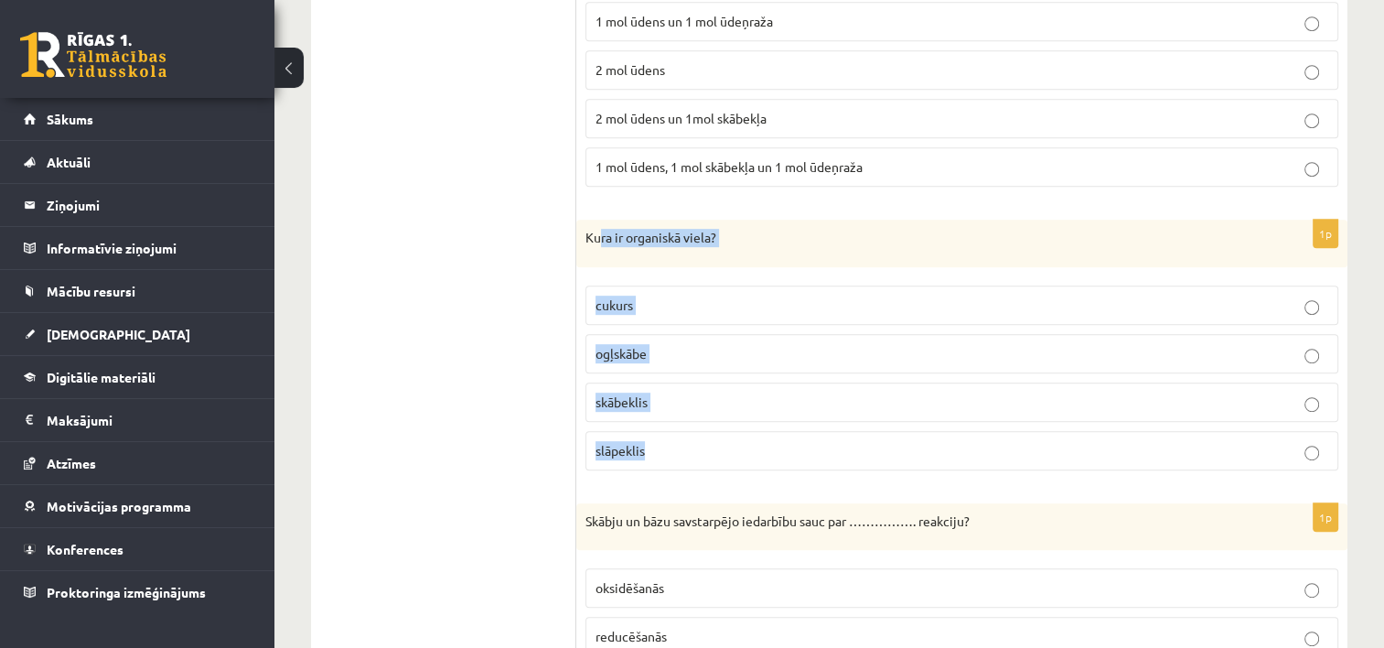
drag, startPoint x: 601, startPoint y: 199, endPoint x: 691, endPoint y: 401, distance: 220.7
click at [691, 401] on div "1p Kura ir organiskā viela? cukurs [GEOGRAPHIC_DATA] skābeklis slāpeklis" at bounding box center [961, 352] width 771 height 265
drag, startPoint x: 691, startPoint y: 401, endPoint x: 584, endPoint y: 193, distance: 233.6
click at [584, 220] on div "Kura ir organiskā viela?" at bounding box center [961, 244] width 771 height 48
drag, startPoint x: 582, startPoint y: 192, endPoint x: 681, endPoint y: 398, distance: 228.3
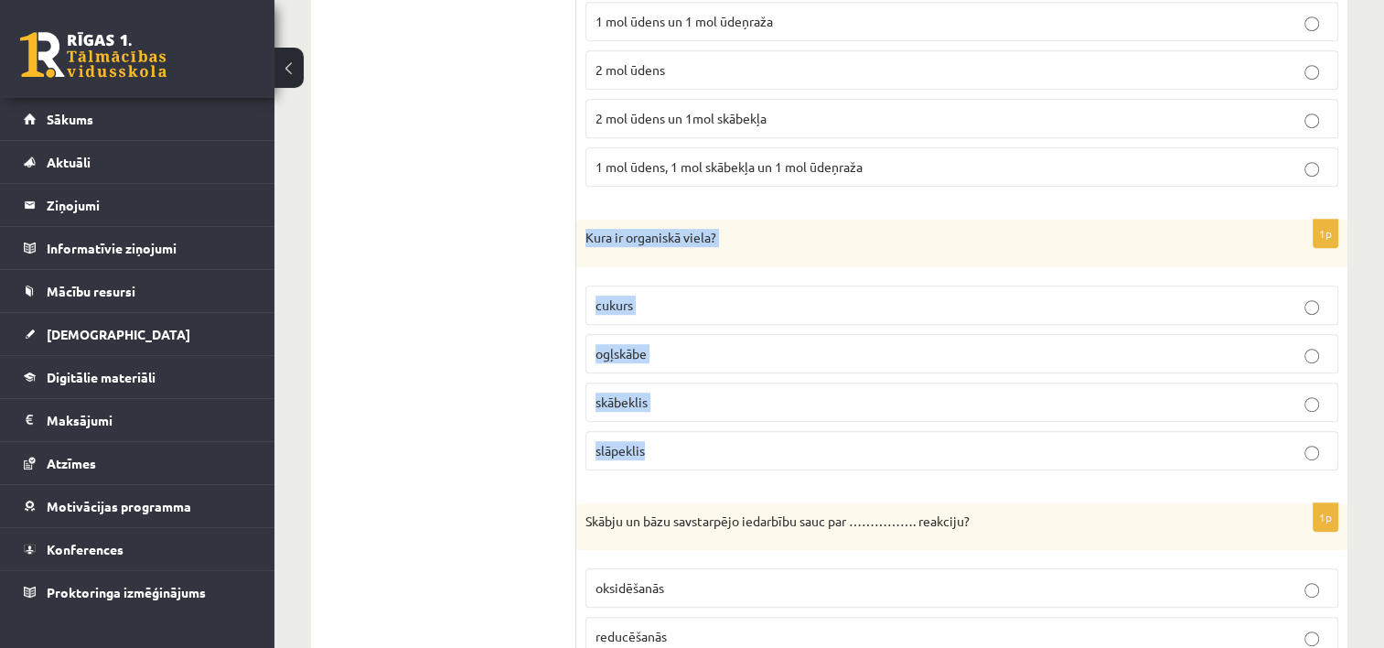
click at [681, 398] on div "1p Kura ir organiskā viela? cukurs [GEOGRAPHIC_DATA] skābeklis slāpeklis" at bounding box center [961, 352] width 771 height 265
click at [770, 295] on p "cukurs" at bounding box center [961, 304] width 733 height 19
drag, startPoint x: 577, startPoint y: 189, endPoint x: 713, endPoint y: 400, distance: 250.2
click at [713, 400] on div "1p Kura ir organiskā viela? cukurs [GEOGRAPHIC_DATA] skābeklis slāpeklis" at bounding box center [961, 352] width 771 height 265
click at [777, 285] on label "cukurs" at bounding box center [961, 304] width 753 height 39
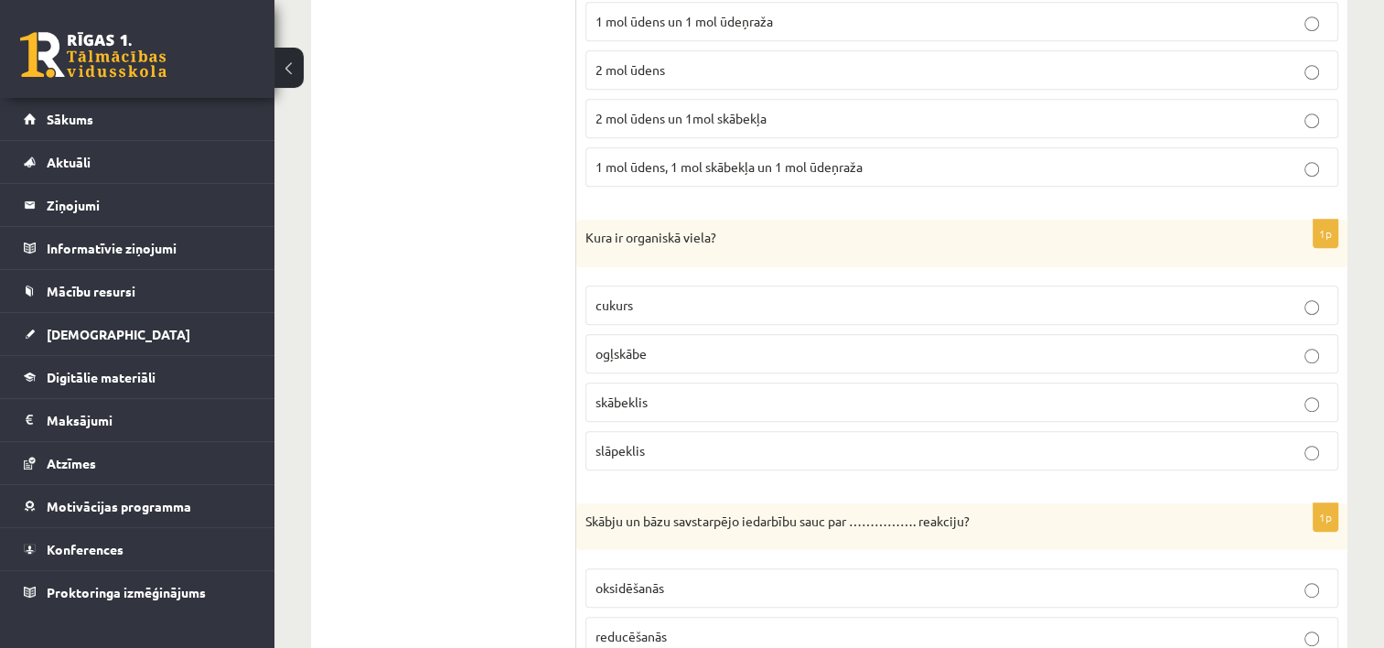
click at [1228, 295] on p "cukurs" at bounding box center [961, 304] width 733 height 19
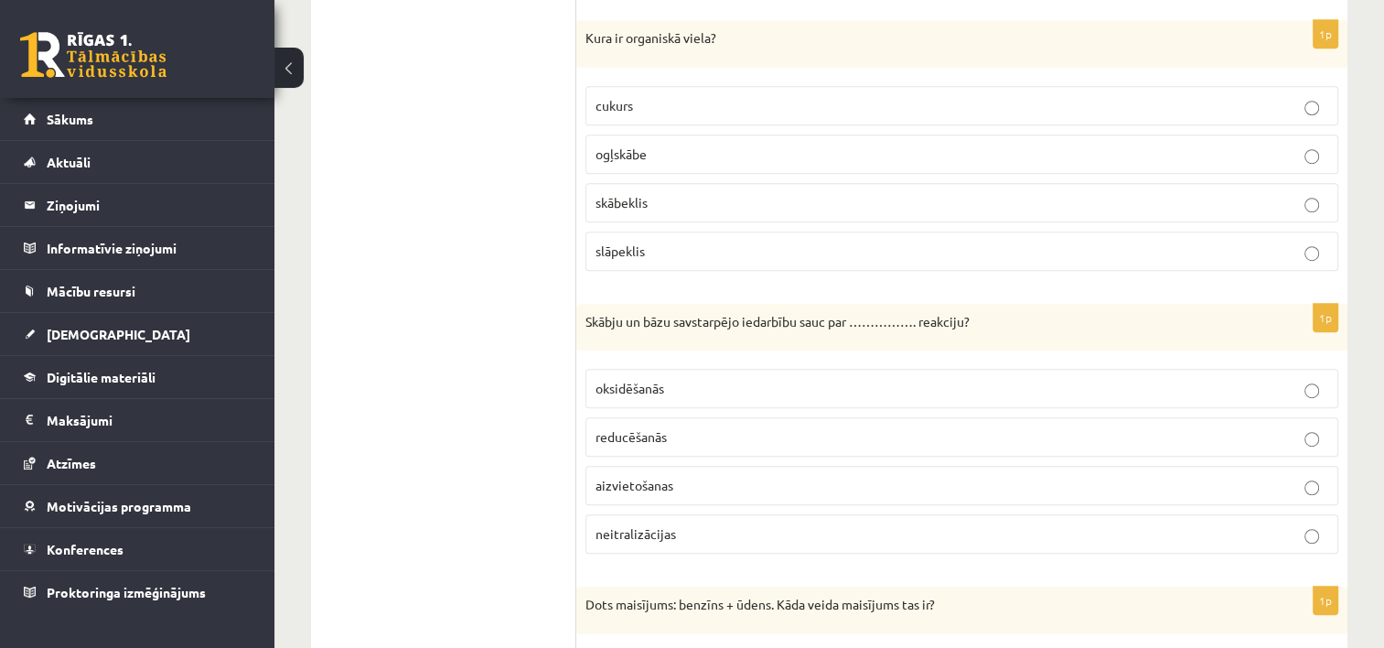
scroll to position [7993, 0]
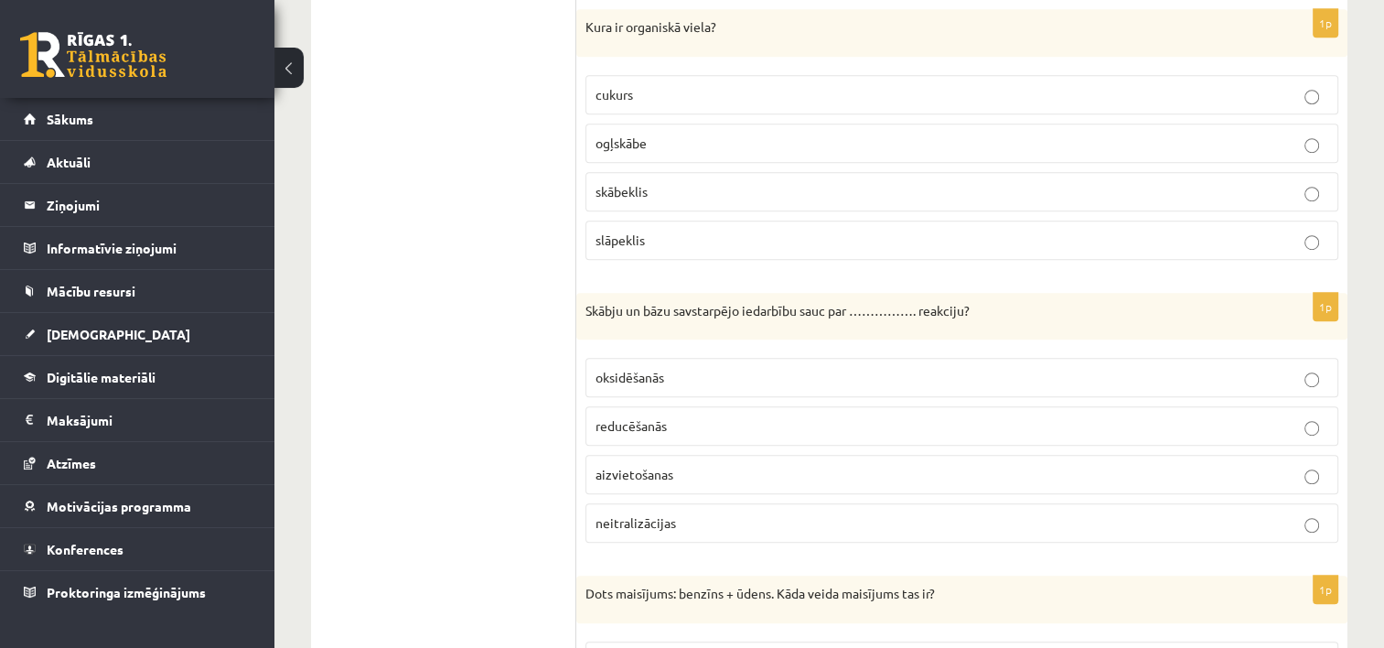
click at [601, 369] on span "oksidēšanās" at bounding box center [629, 377] width 69 height 16
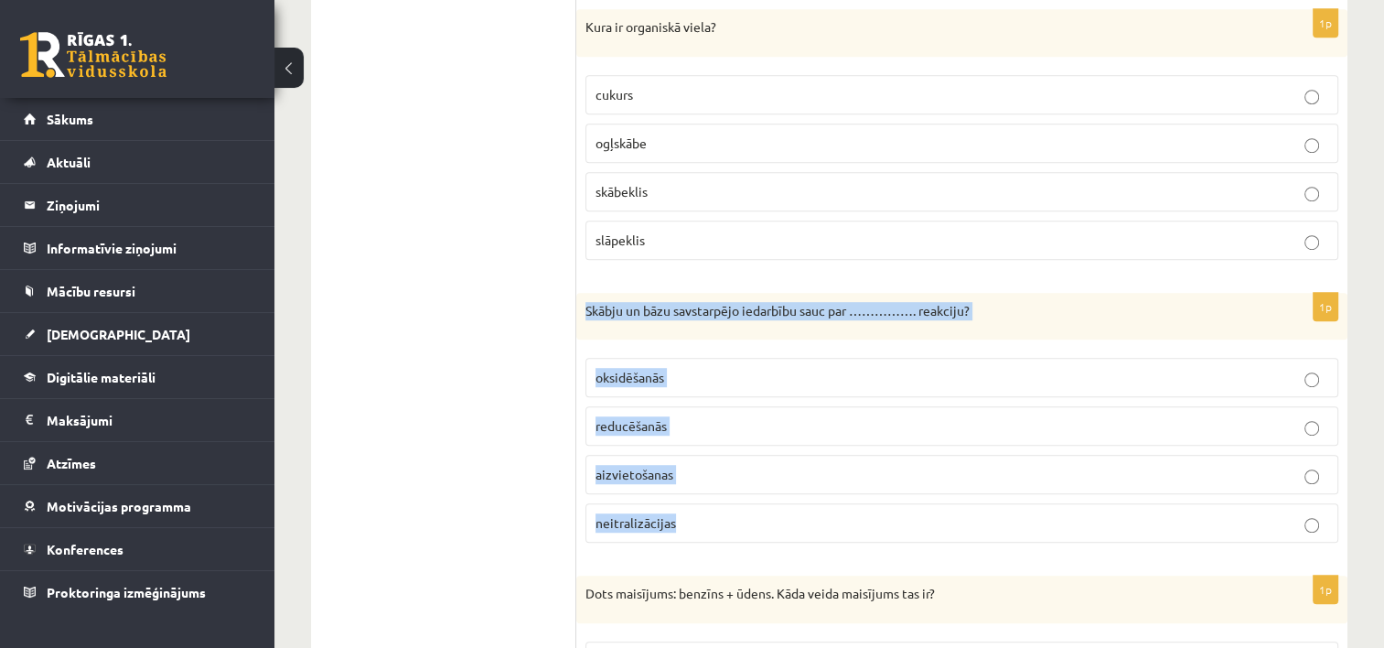
drag, startPoint x: 585, startPoint y: 264, endPoint x: 833, endPoint y: 487, distance: 332.9
click at [833, 487] on div "1p Skābju un bāzu savstarpējo iedarbību sauc par ……………. reakciju? oksidēšanās r…" at bounding box center [961, 425] width 771 height 265
click at [868, 465] on p "aizvietošanas" at bounding box center [961, 474] width 733 height 19
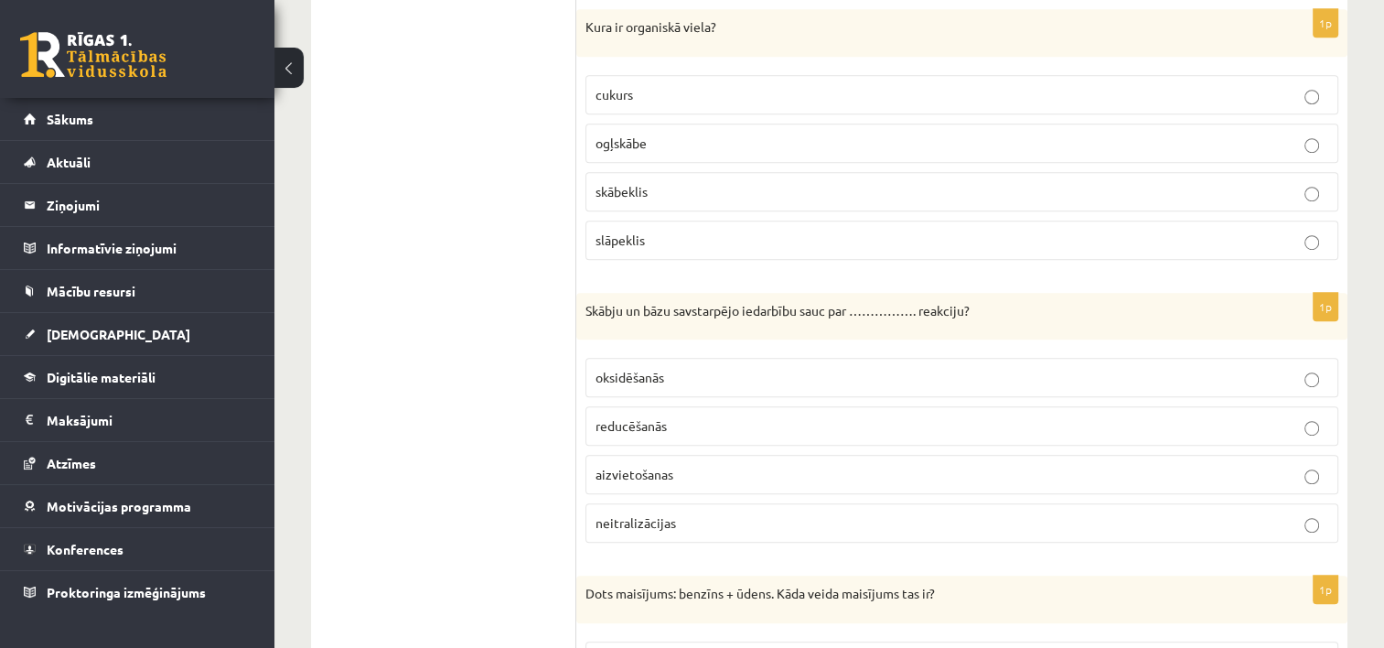
click at [1221, 406] on label "reducēšanās" at bounding box center [961, 425] width 753 height 39
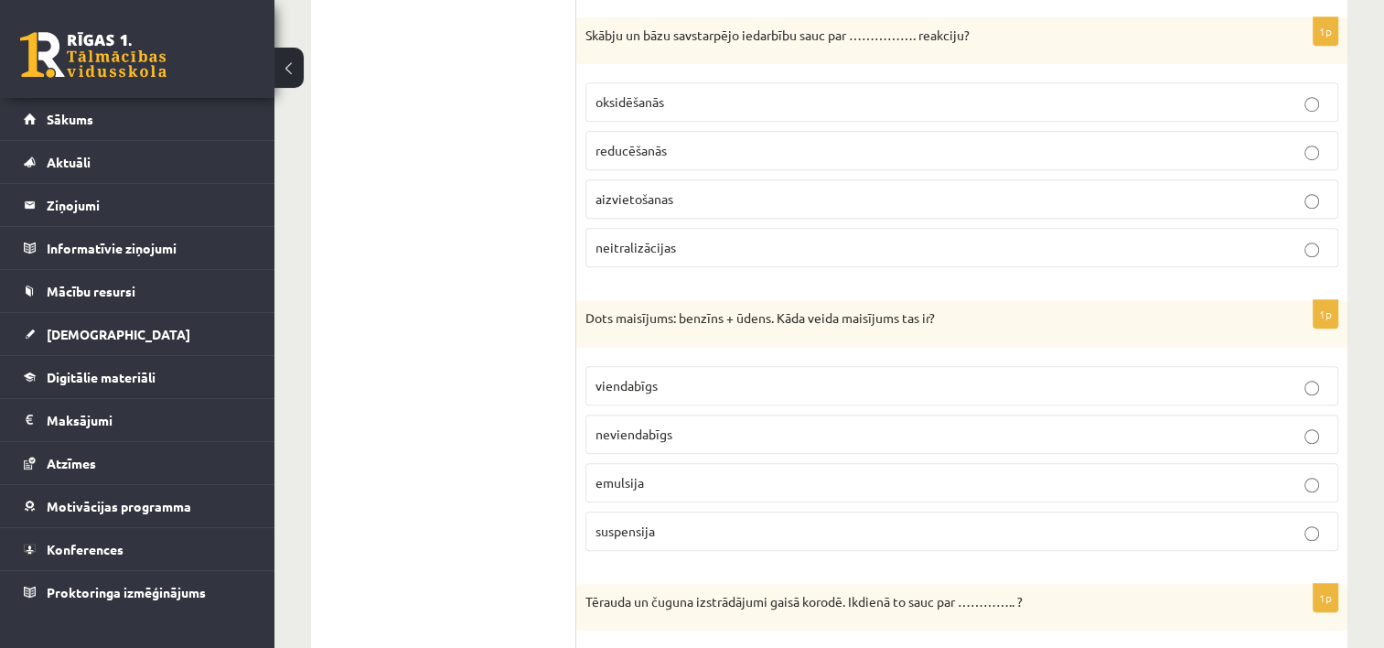
scroll to position [8291, 0]
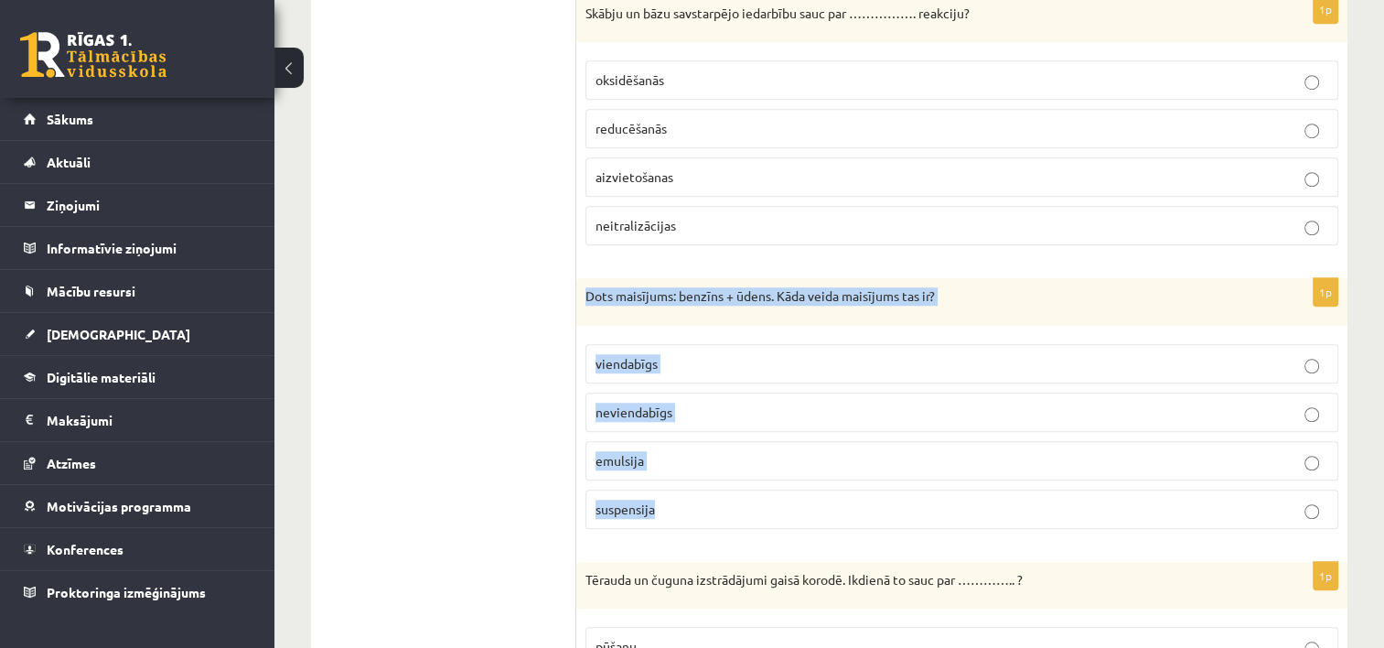
drag, startPoint x: 583, startPoint y: 252, endPoint x: 781, endPoint y: 456, distance: 284.6
click at [781, 456] on div "1p Dots maisījums: benzīns + ūdens. Kāda veida maisījums tas ir? viendabīgs nev…" at bounding box center [961, 410] width 771 height 265
click at [812, 441] on label "emulsija" at bounding box center [961, 460] width 753 height 39
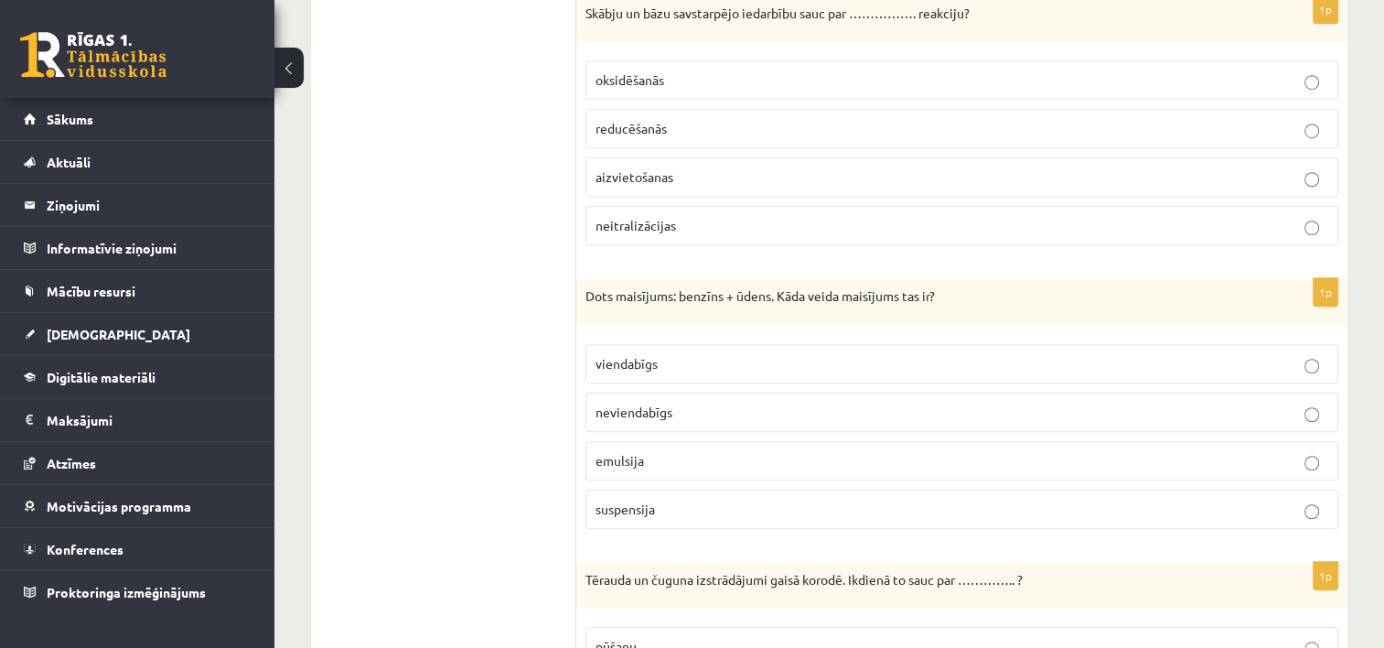
click at [1241, 441] on label "emulsija" at bounding box center [961, 460] width 753 height 39
click at [1242, 402] on p "neviendabīgs" at bounding box center [961, 411] width 733 height 19
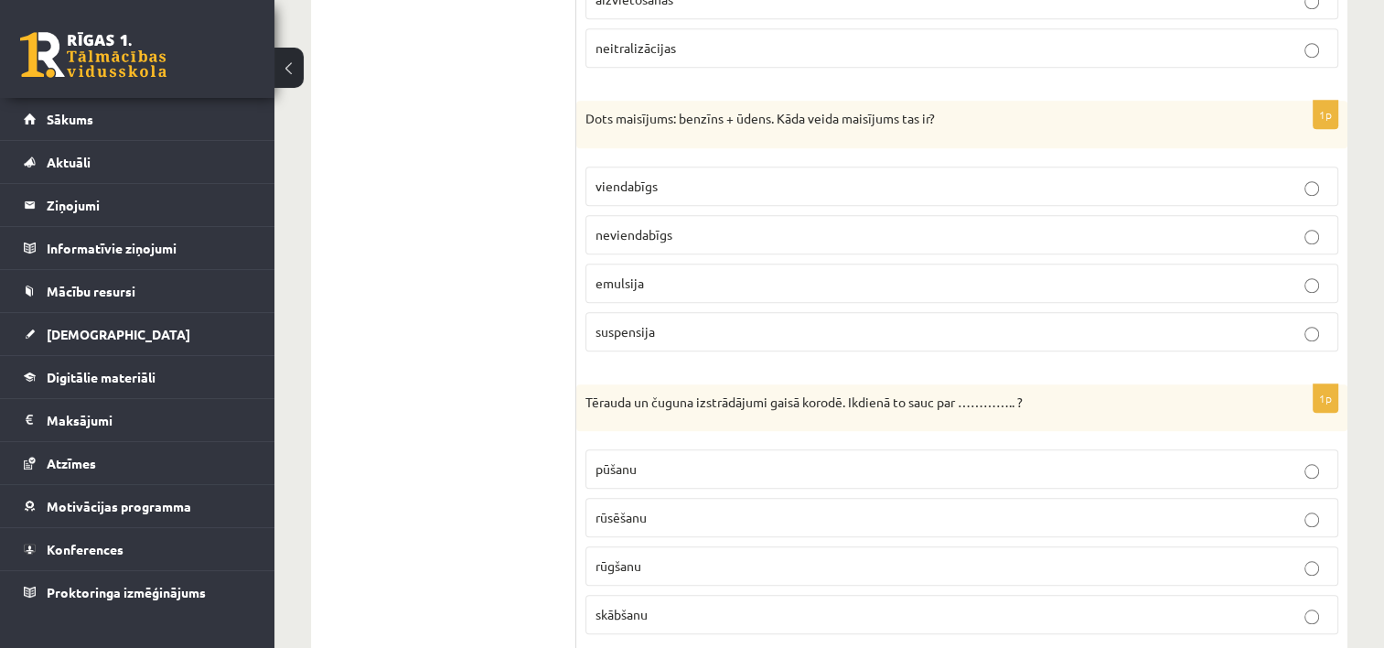
scroll to position [8479, 0]
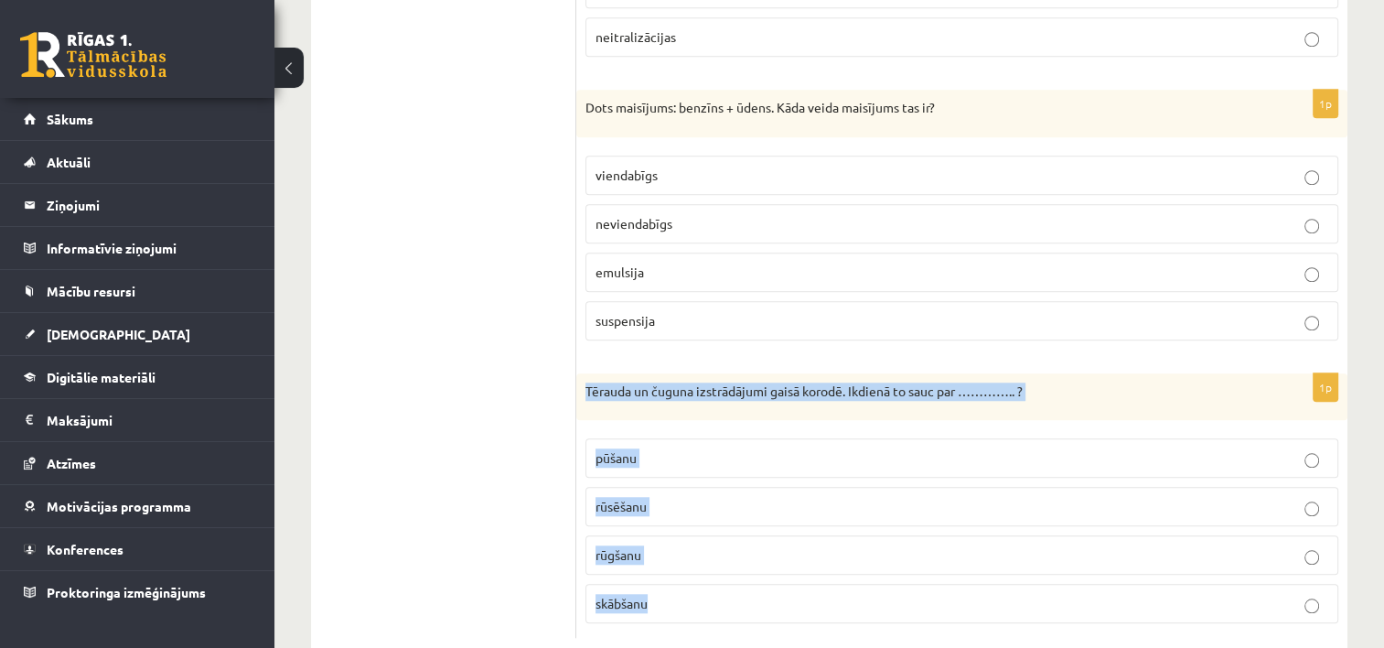
drag, startPoint x: 586, startPoint y: 344, endPoint x: 827, endPoint y: 550, distance: 316.6
click at [827, 550] on div "1p Tērauda un čuguna izstrādājumi gaisā korodē. Ikdienā to sauc par ………….. ? pū…" at bounding box center [961, 505] width 771 height 265
click at [802, 448] on p "pūšanu" at bounding box center [961, 457] width 733 height 19
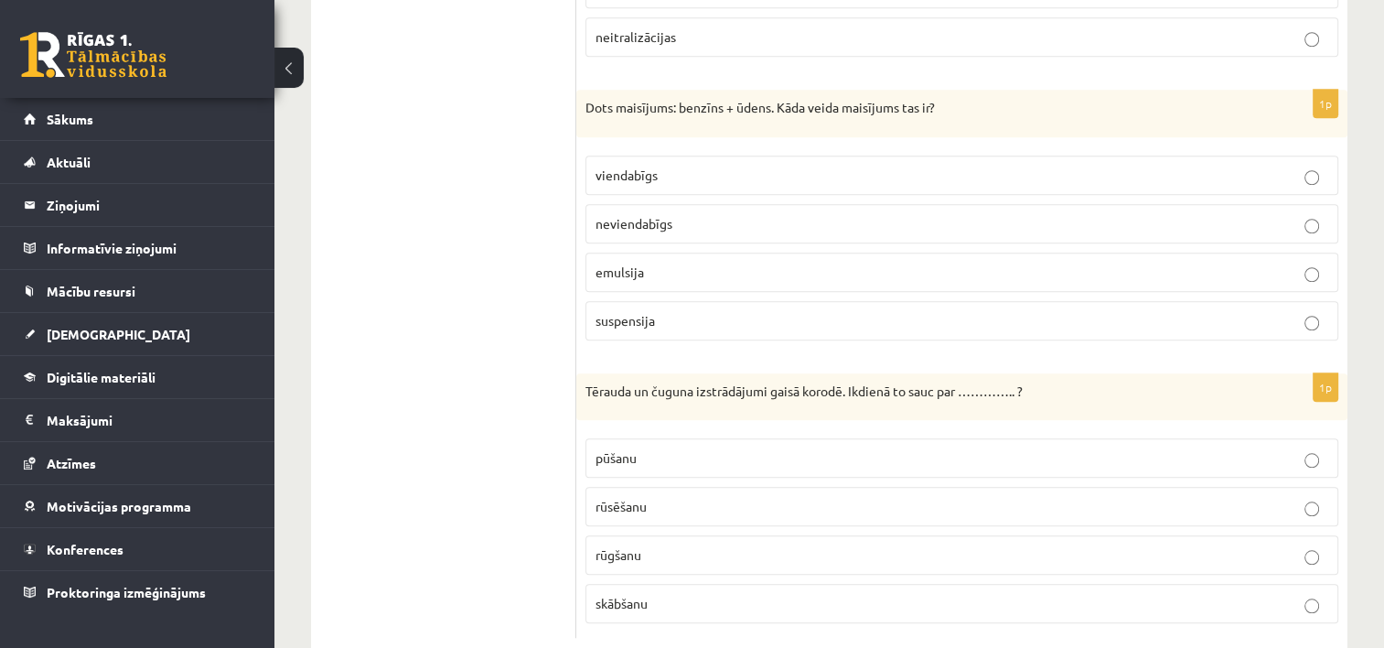
click at [808, 497] on p "rūsēšanu" at bounding box center [961, 506] width 733 height 19
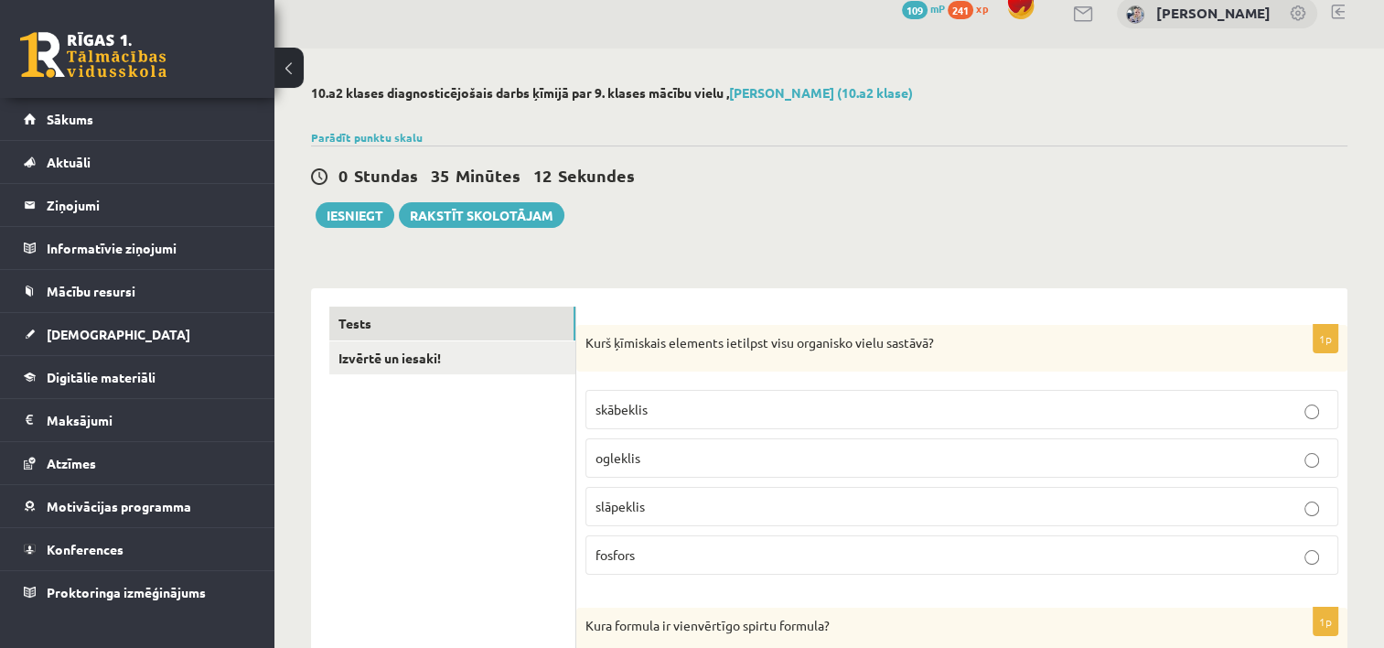
scroll to position [33, 0]
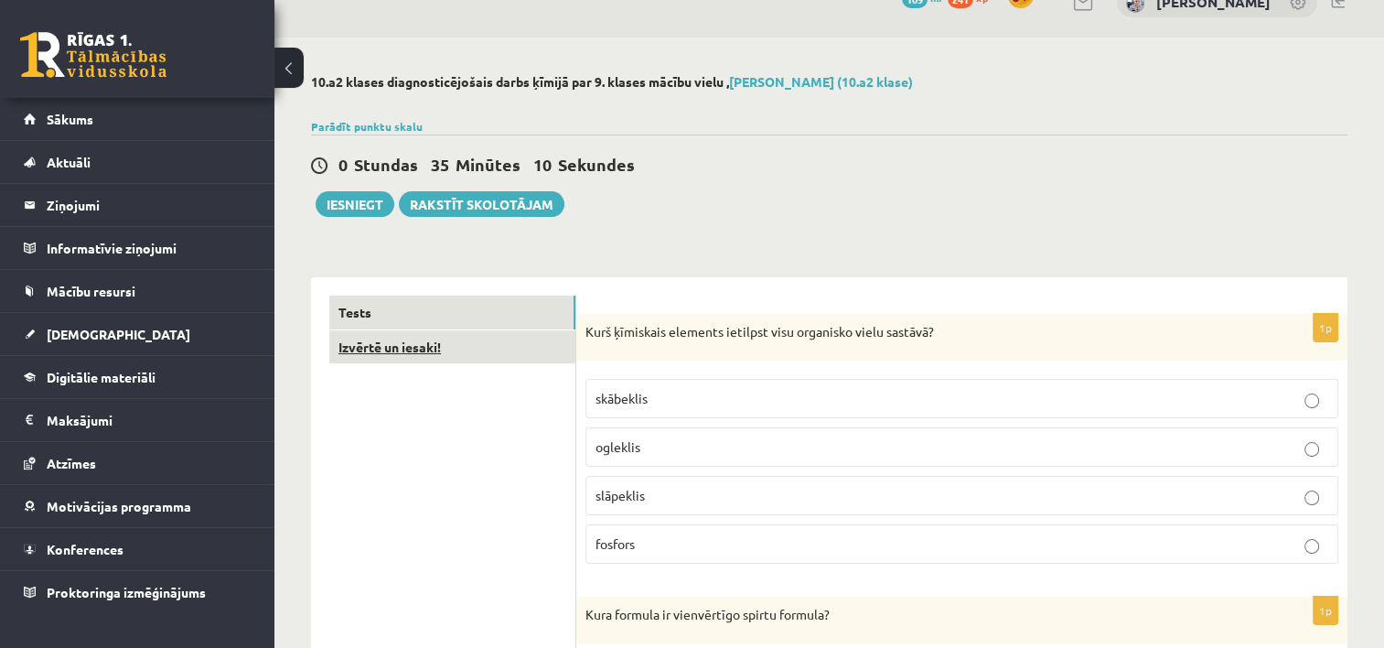
click at [438, 349] on link "Izvērtē un iesaki!" at bounding box center [452, 347] width 246 height 34
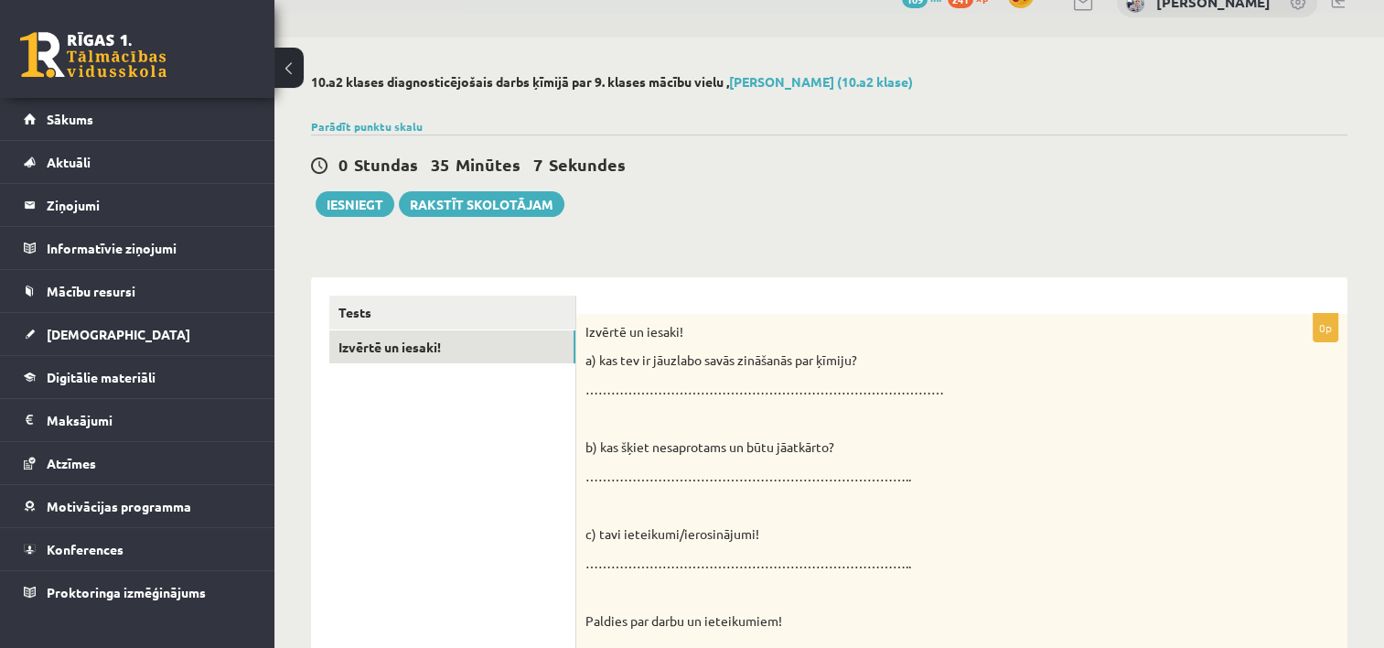
scroll to position [0, 0]
click at [845, 371] on div "Izvērtē un iesaki! a) kas tev ir jāuzlabo savās zināšanās par ķīmiju? …………………………" at bounding box center [961, 482] width 771 height 337
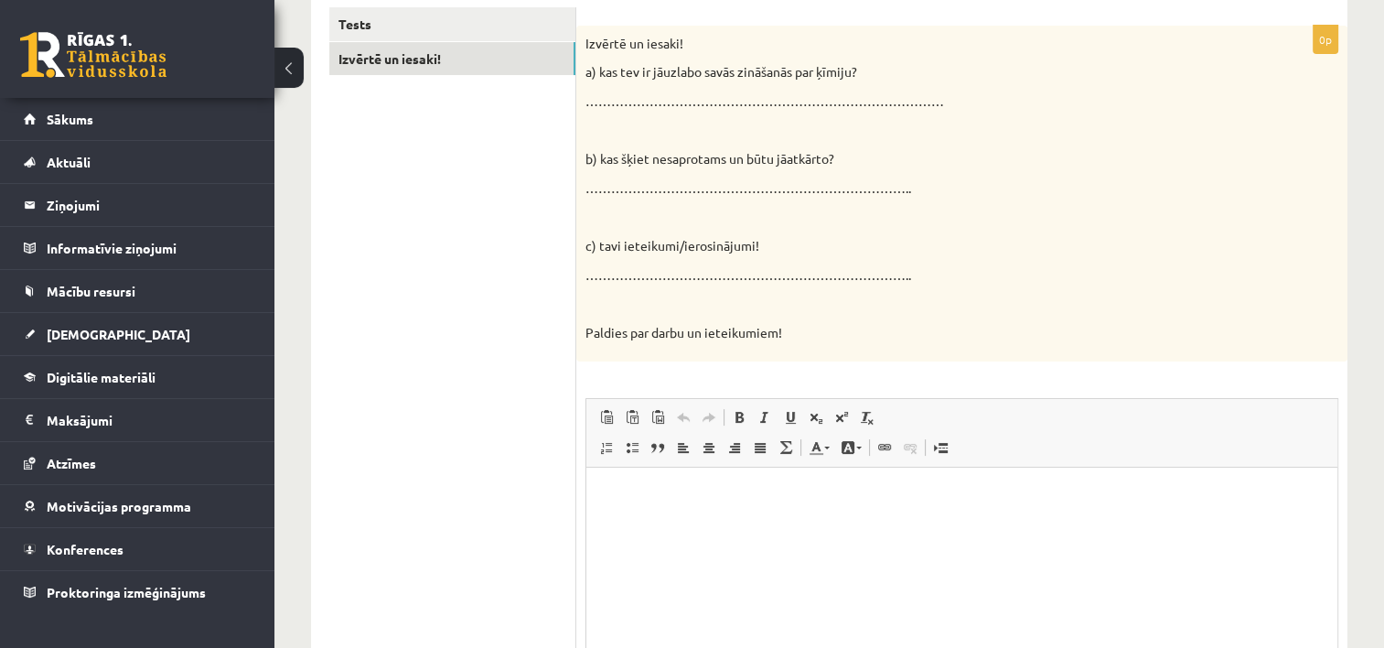
scroll to position [352, 0]
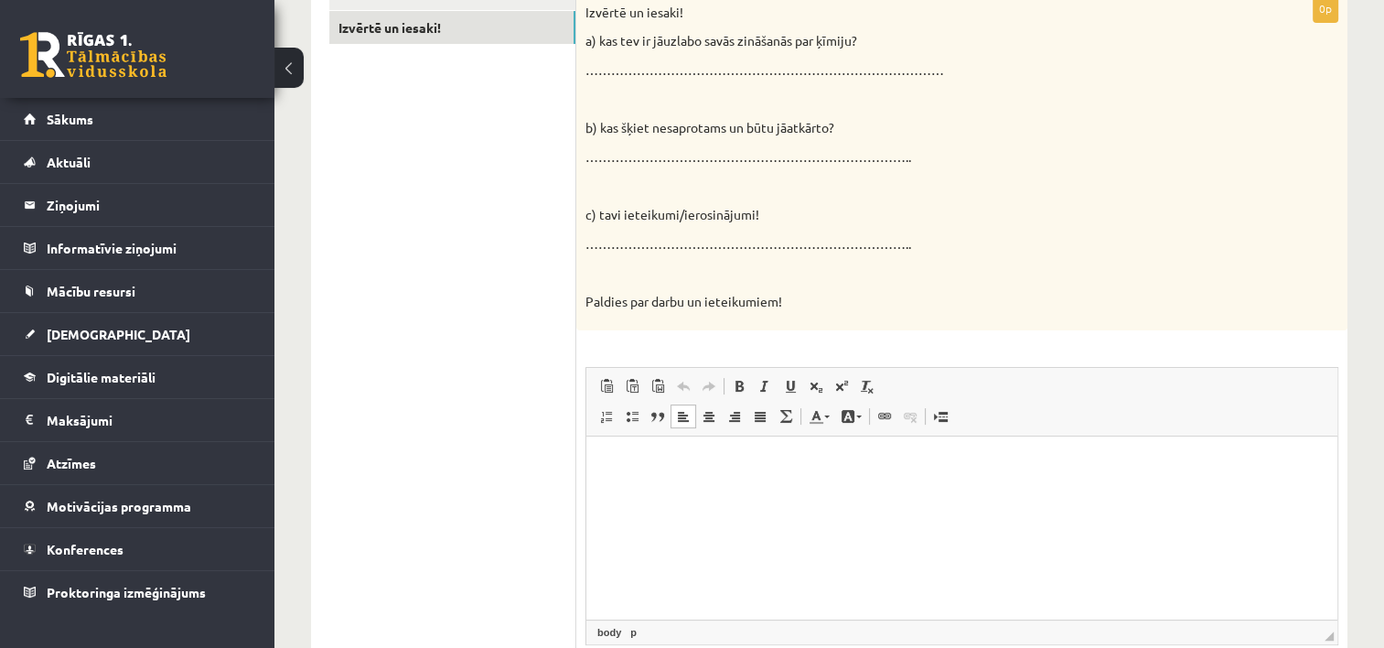
click at [844, 492] on html at bounding box center [961, 464] width 751 height 56
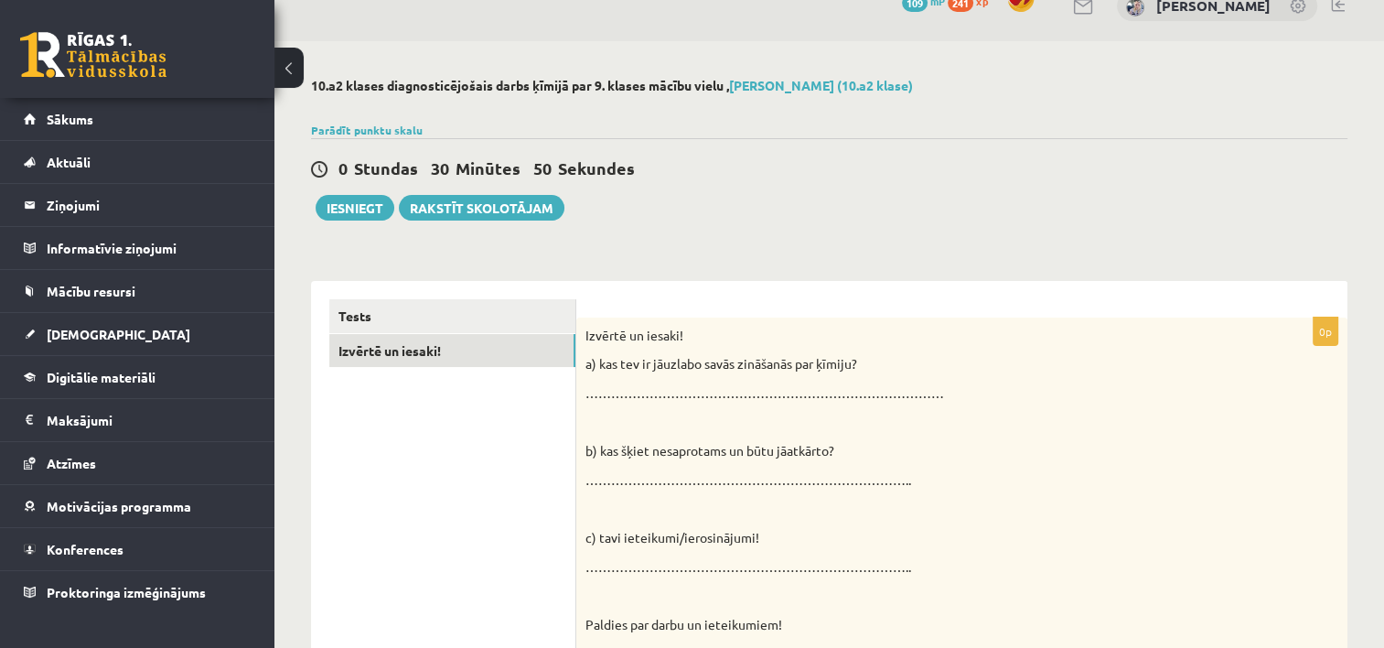
scroll to position [0, 0]
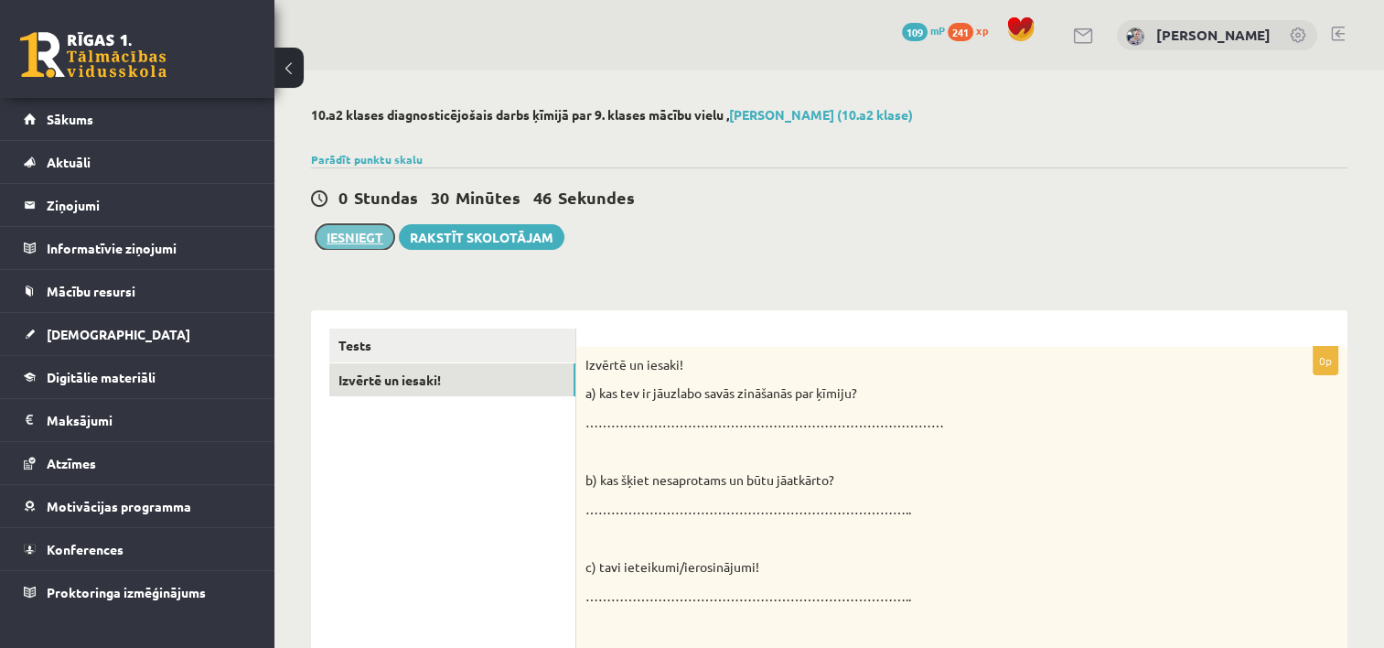
click at [359, 230] on button "Iesniegt" at bounding box center [355, 237] width 79 height 26
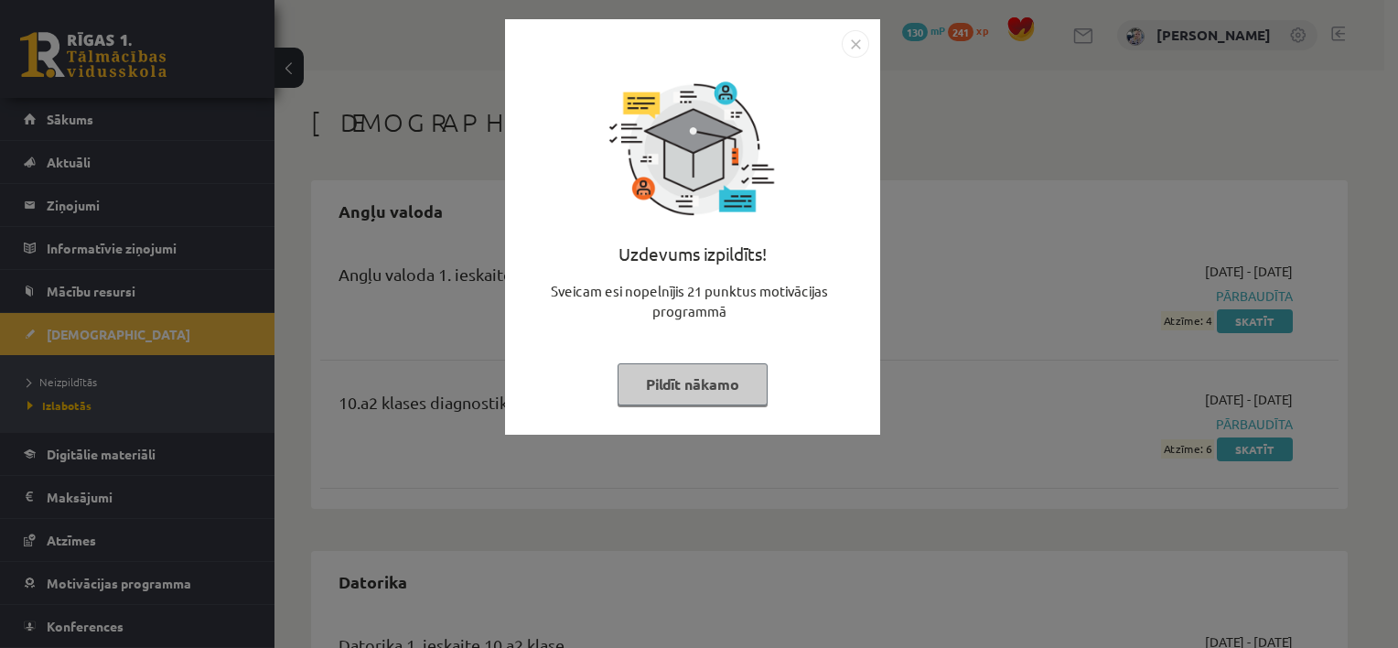
click at [663, 379] on button "Pildīt nākamo" at bounding box center [692, 384] width 150 height 42
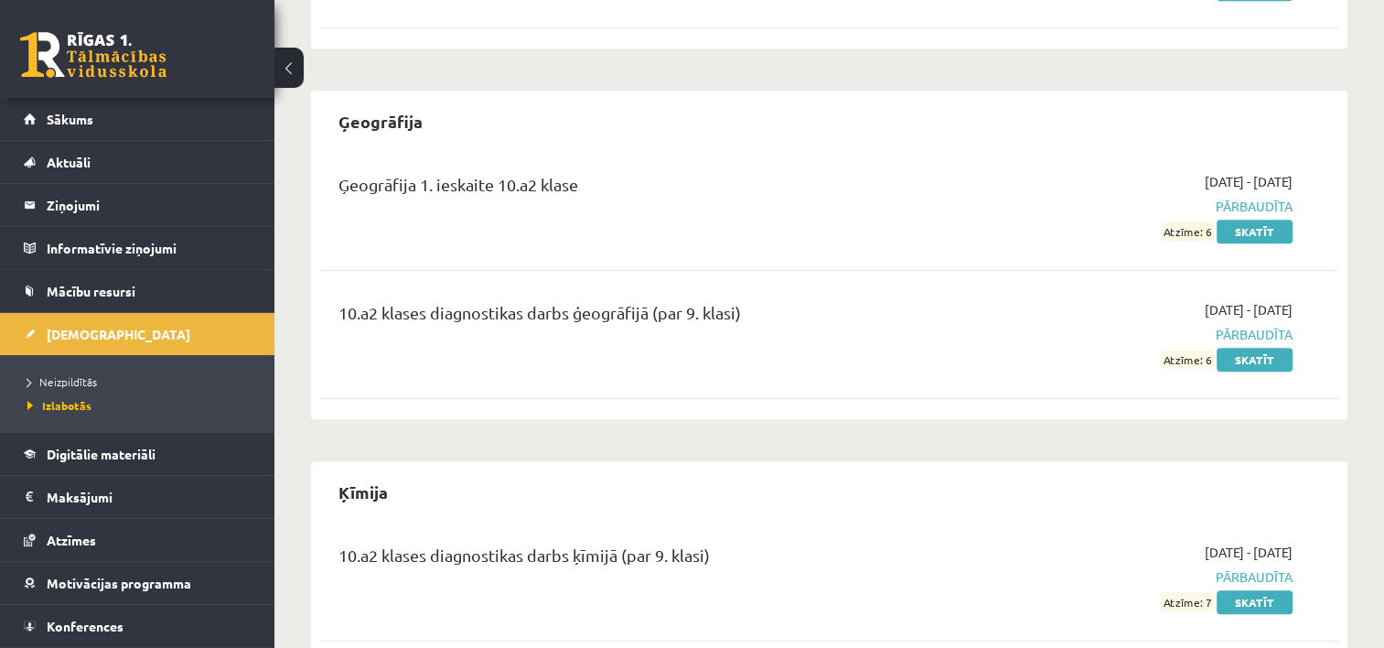
scroll to position [1163, 0]
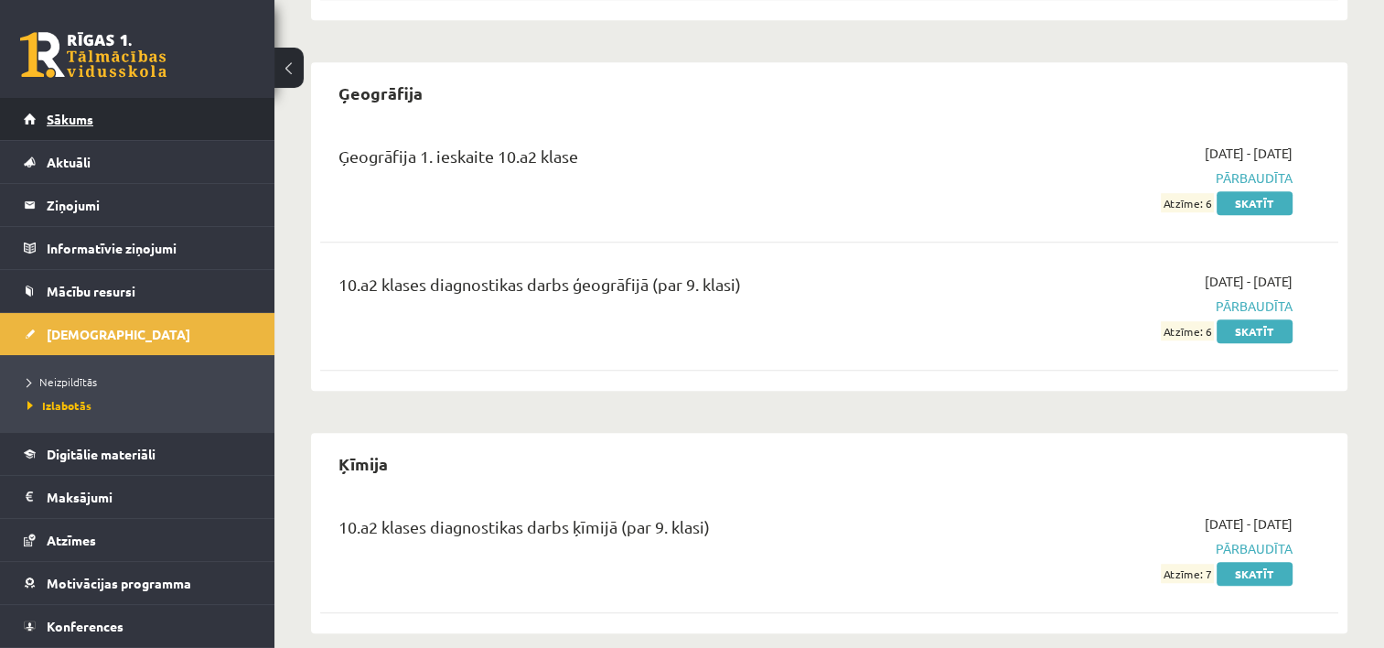
click at [157, 127] on link "Sākums" at bounding box center [138, 119] width 228 height 42
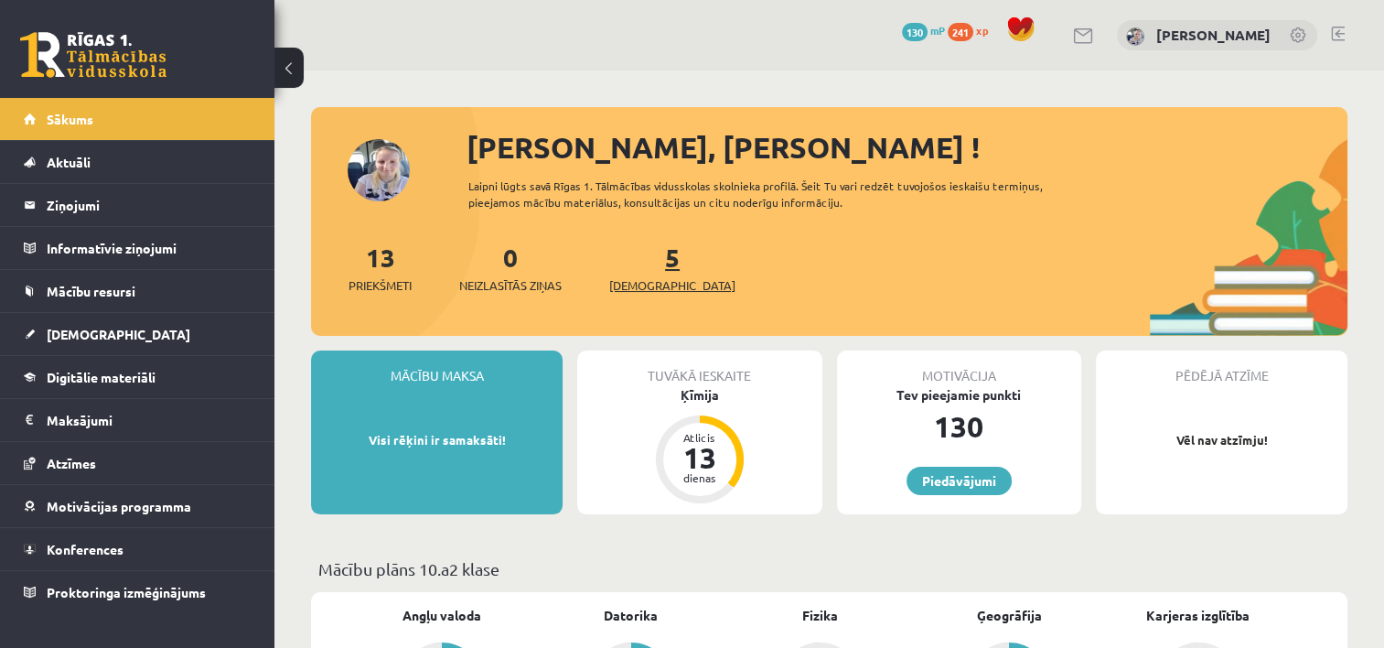
click at [629, 279] on span "[DEMOGRAPHIC_DATA]" at bounding box center [672, 285] width 126 height 18
